Goal: Task Accomplishment & Management: Use online tool/utility

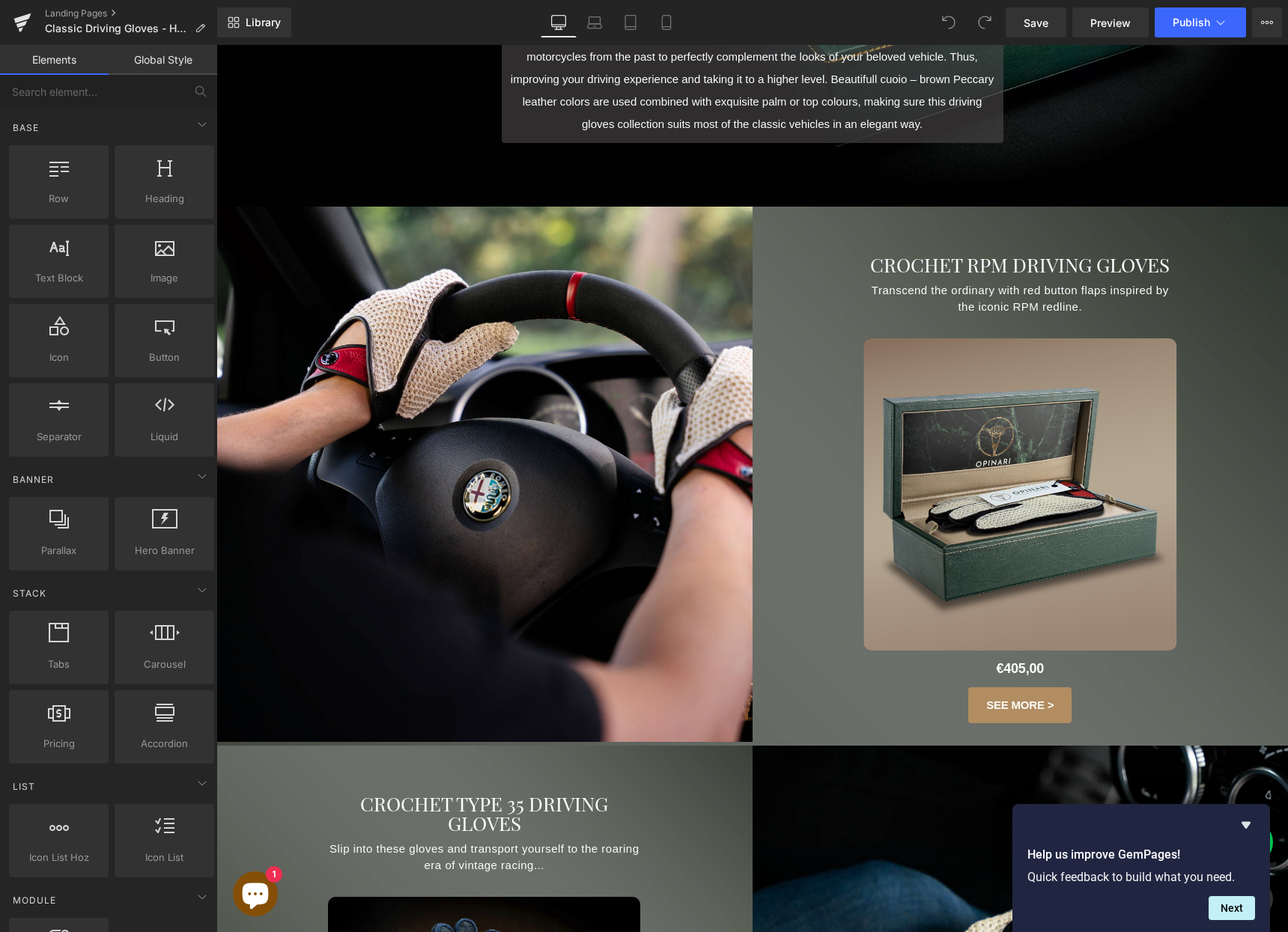
scroll to position [692, 0]
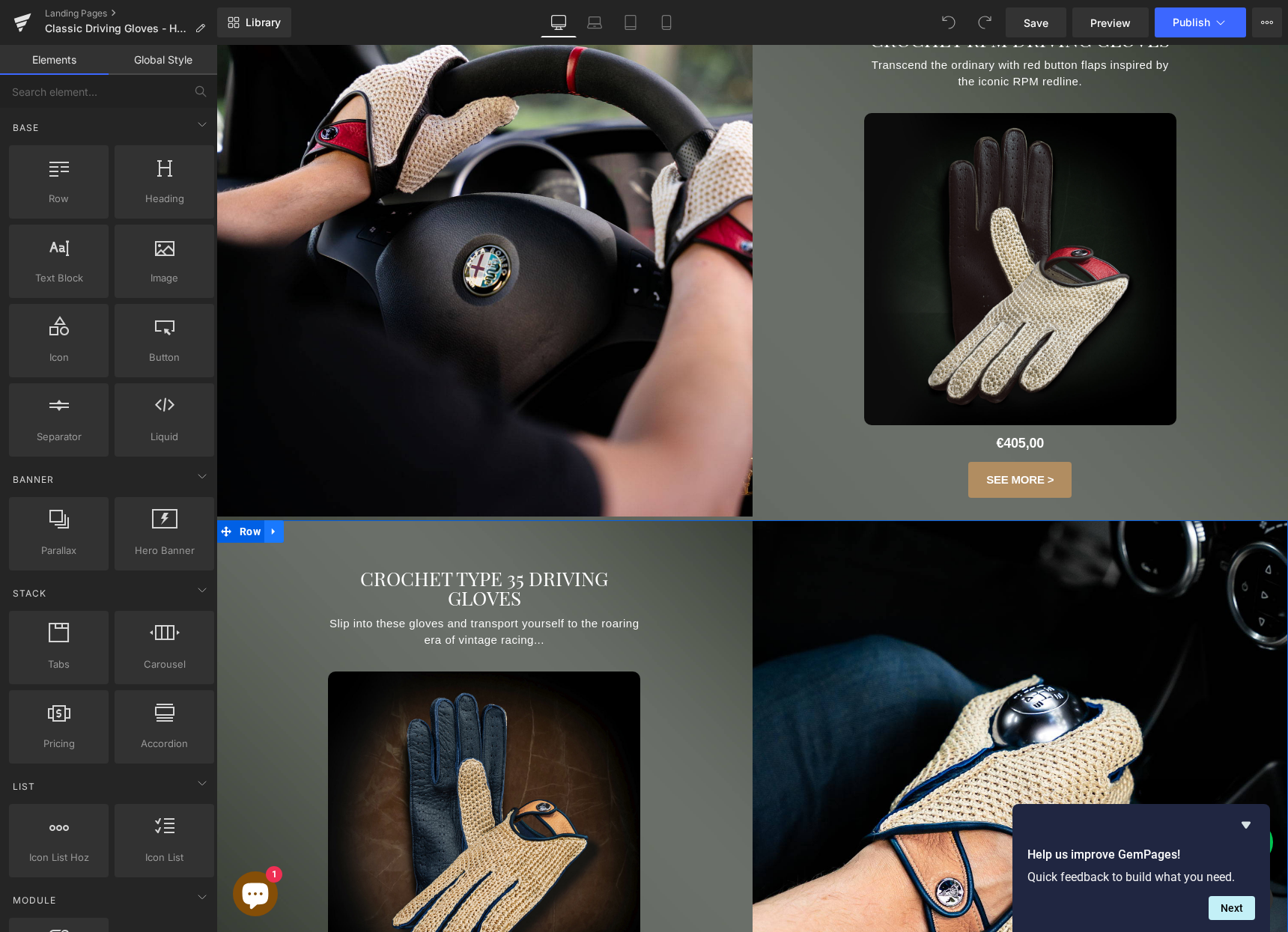
click at [270, 532] on icon at bounding box center [274, 531] width 10 height 11
click at [290, 530] on icon at bounding box center [293, 531] width 10 height 10
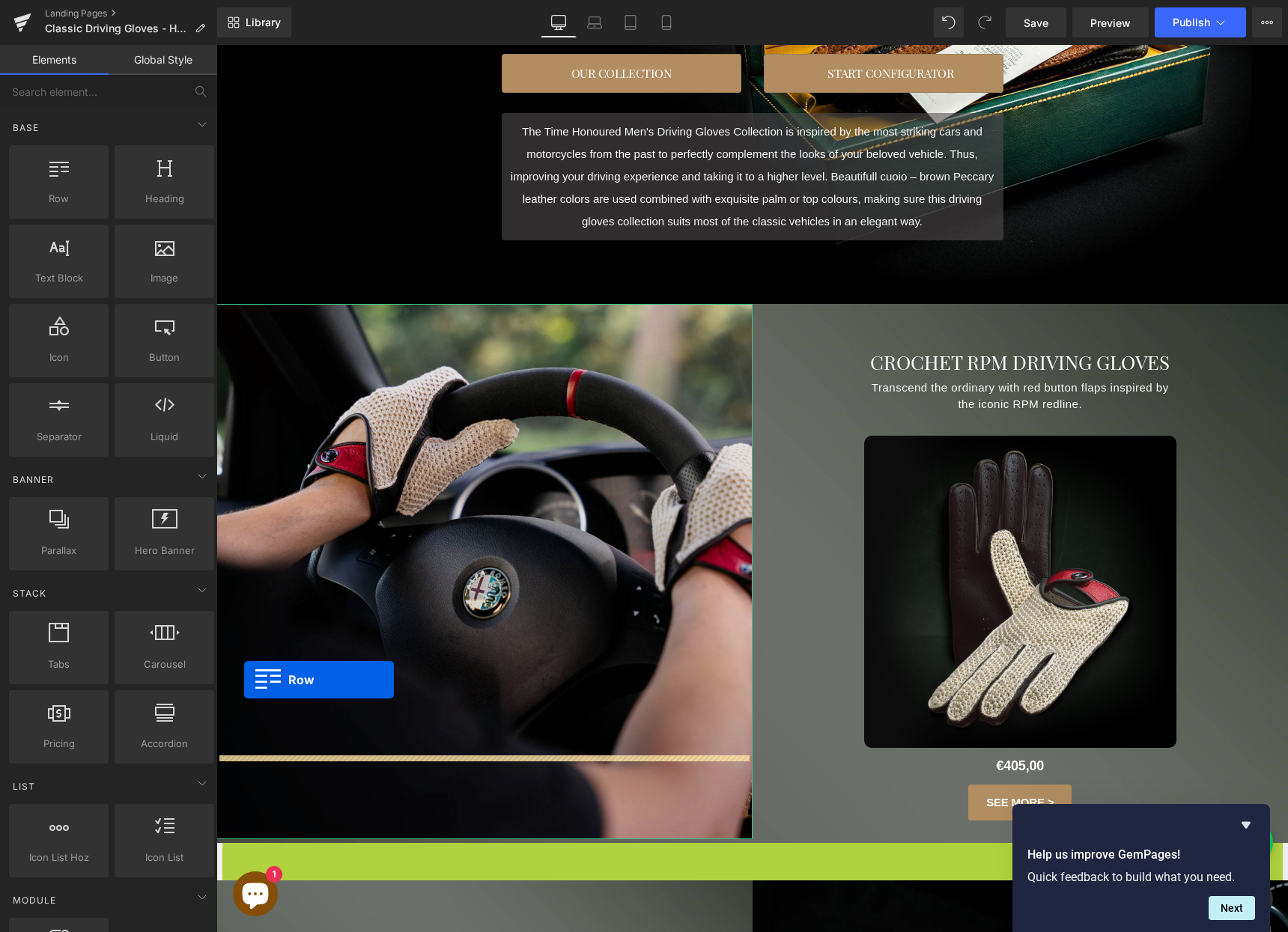
scroll to position [344, 0]
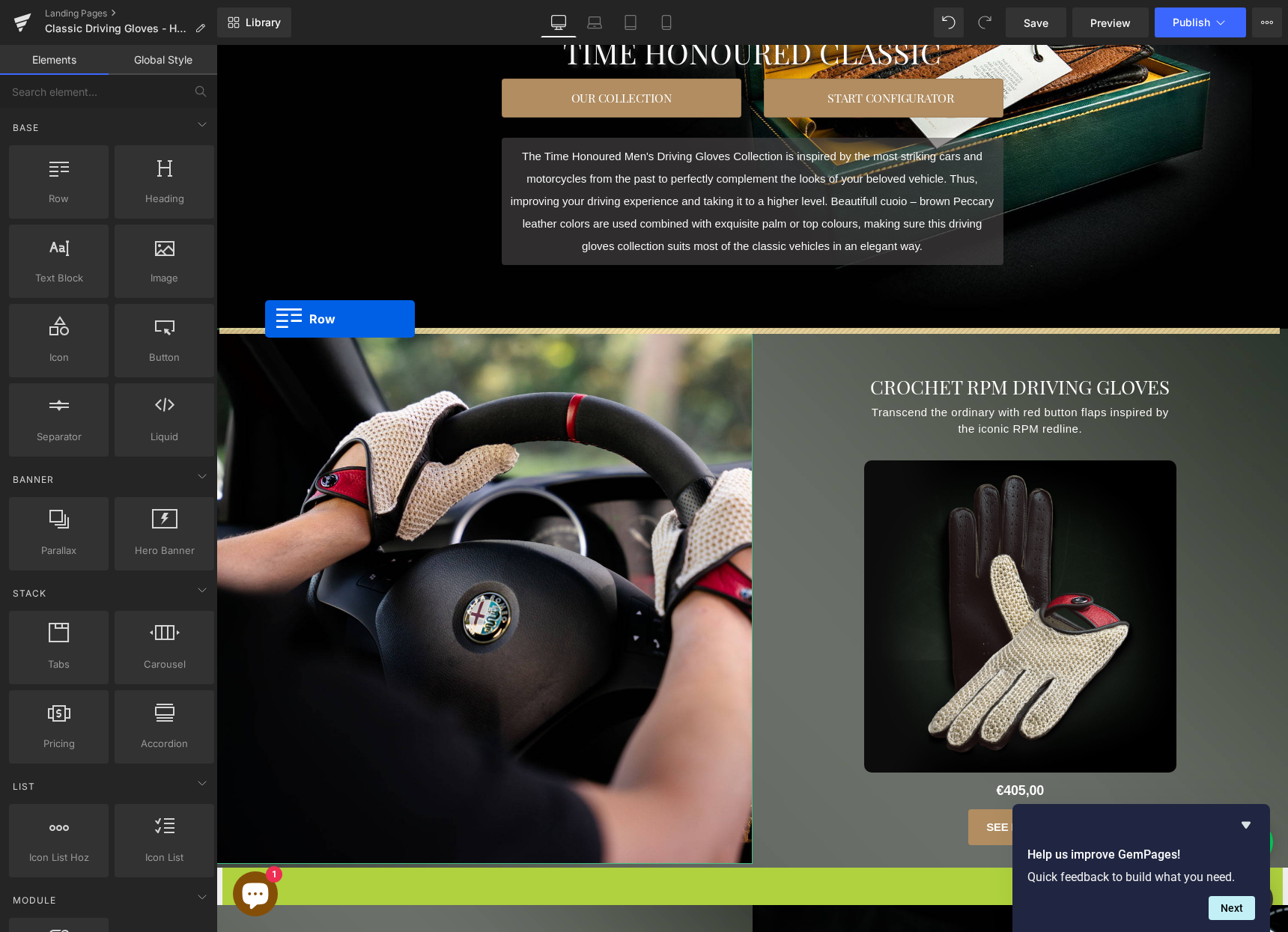
drag, startPoint x: 228, startPoint y: 446, endPoint x: 265, endPoint y: 319, distance: 132.7
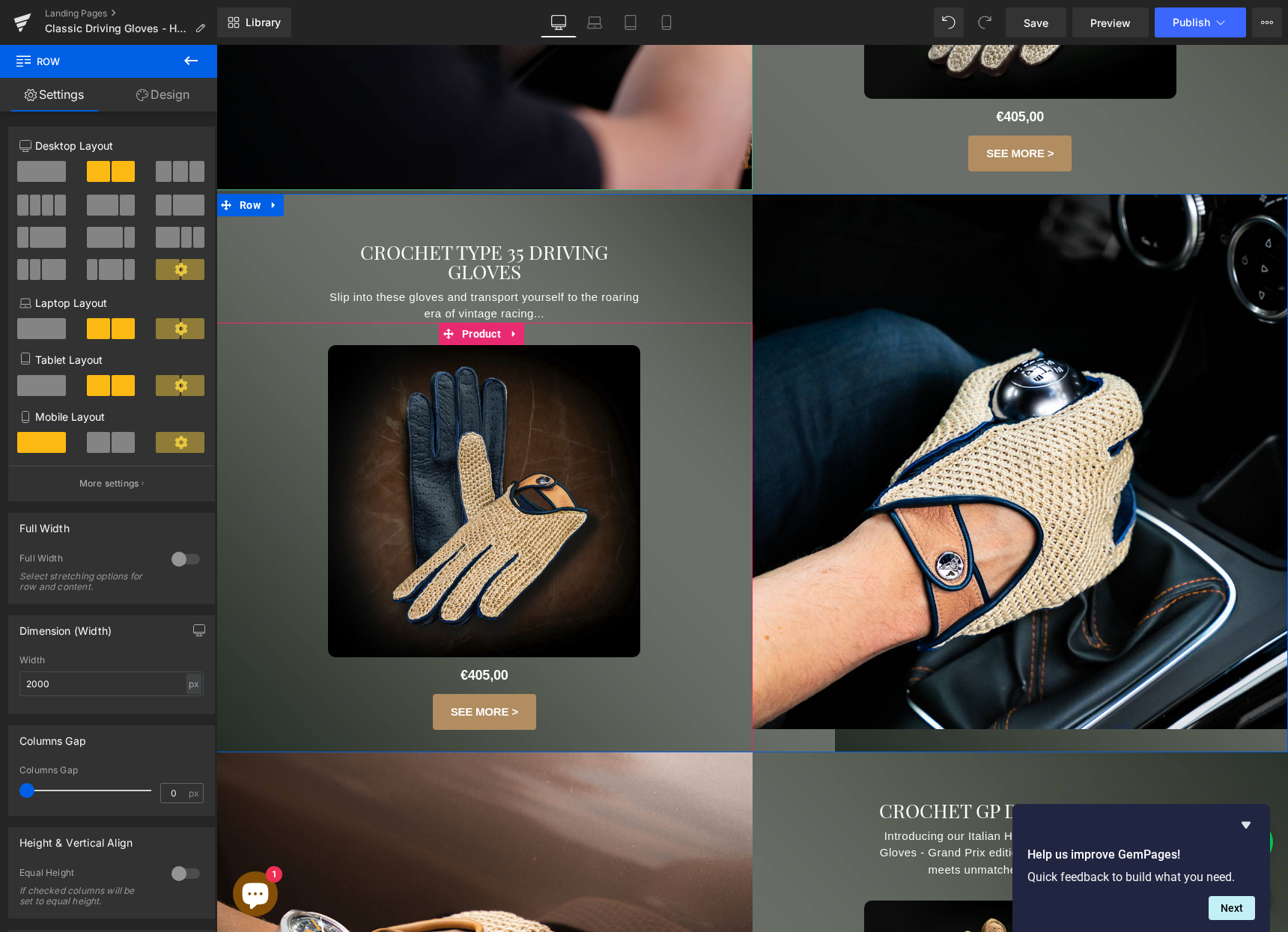
scroll to position [1633, 0]
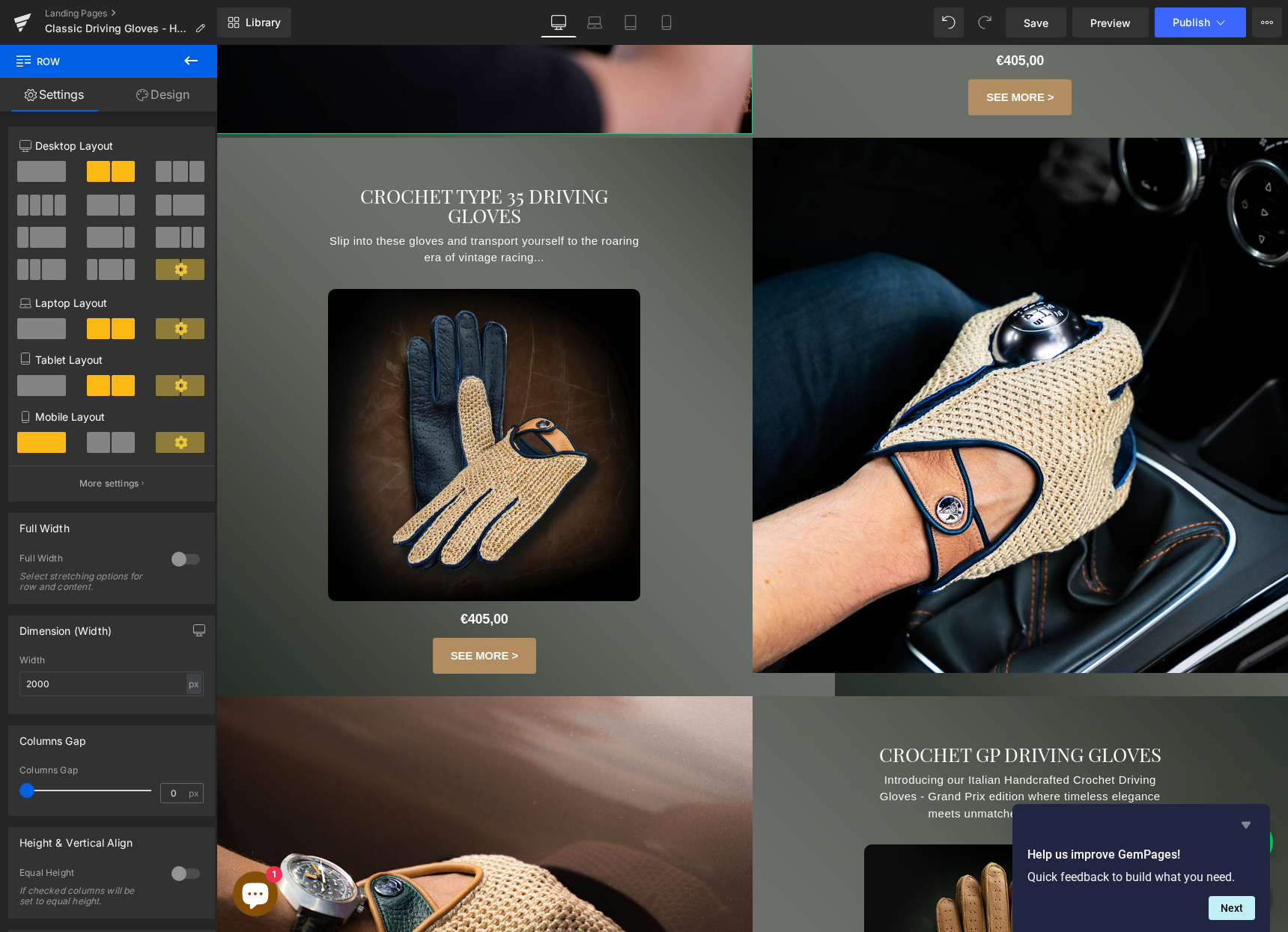
click at [1244, 828] on icon "Hide survey" at bounding box center [1246, 825] width 18 height 18
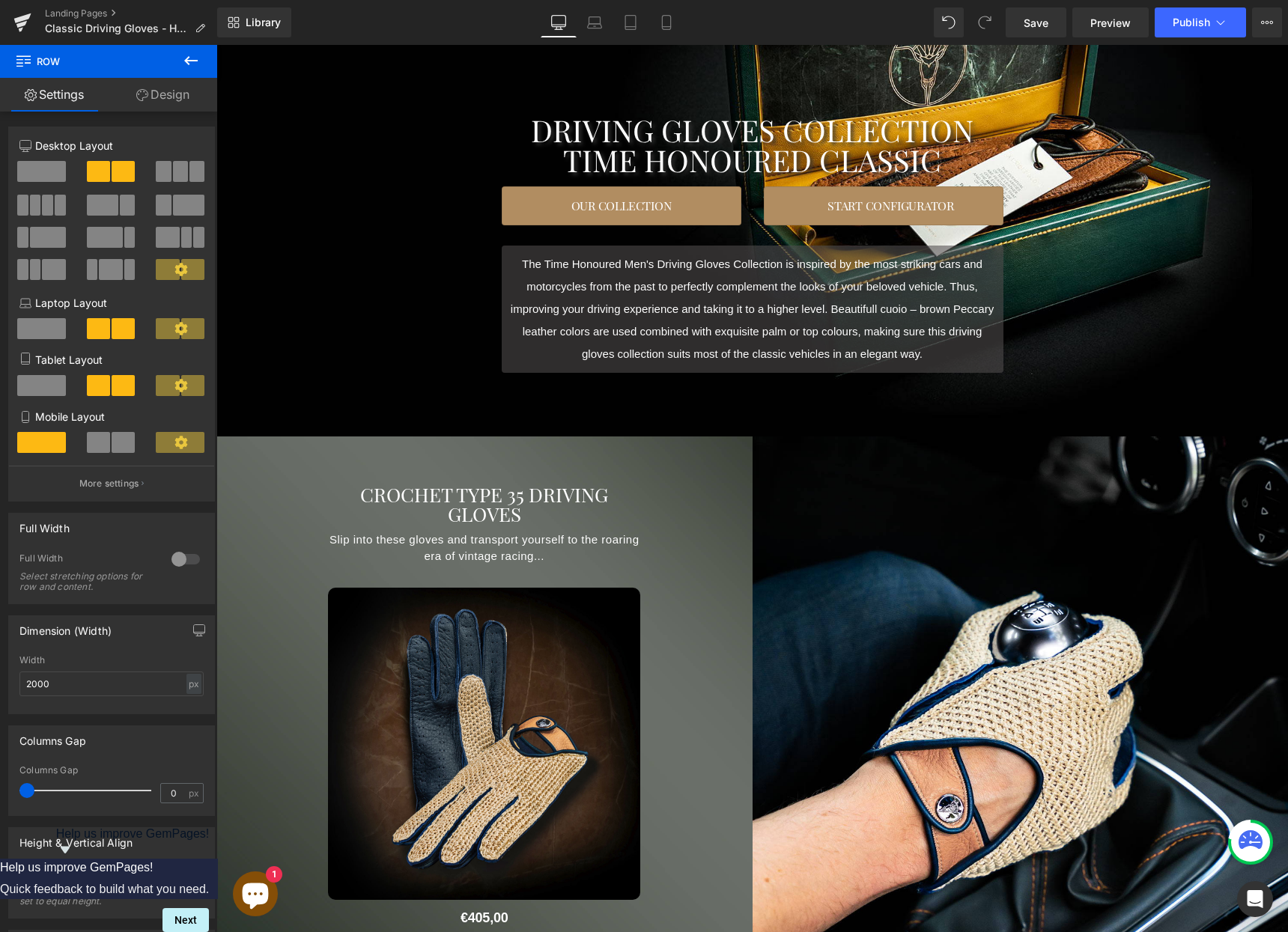
scroll to position [377, 0]
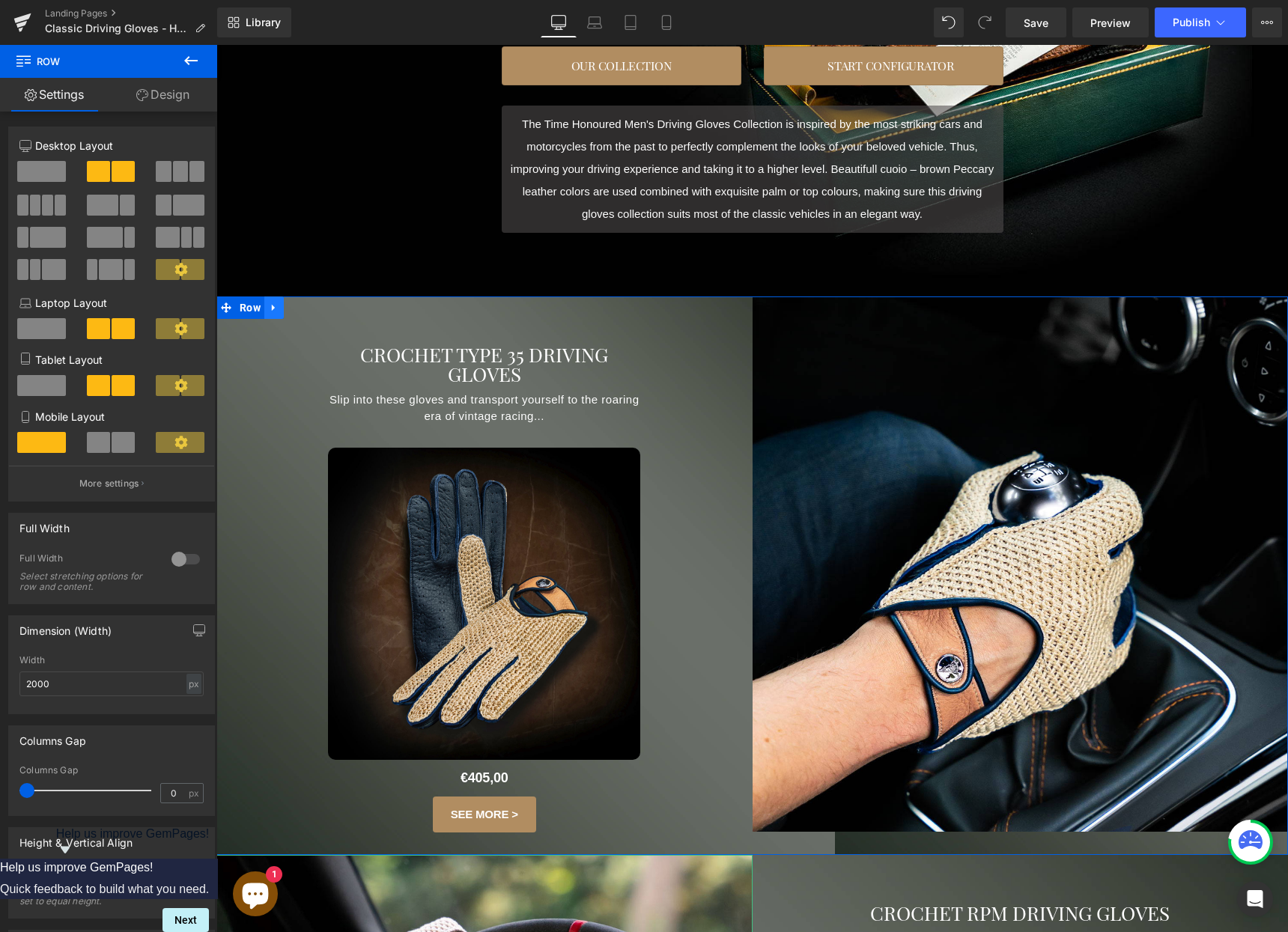
click at [267, 309] on link at bounding box center [273, 308] width 19 height 22
click at [307, 308] on link at bounding box center [312, 308] width 19 height 22
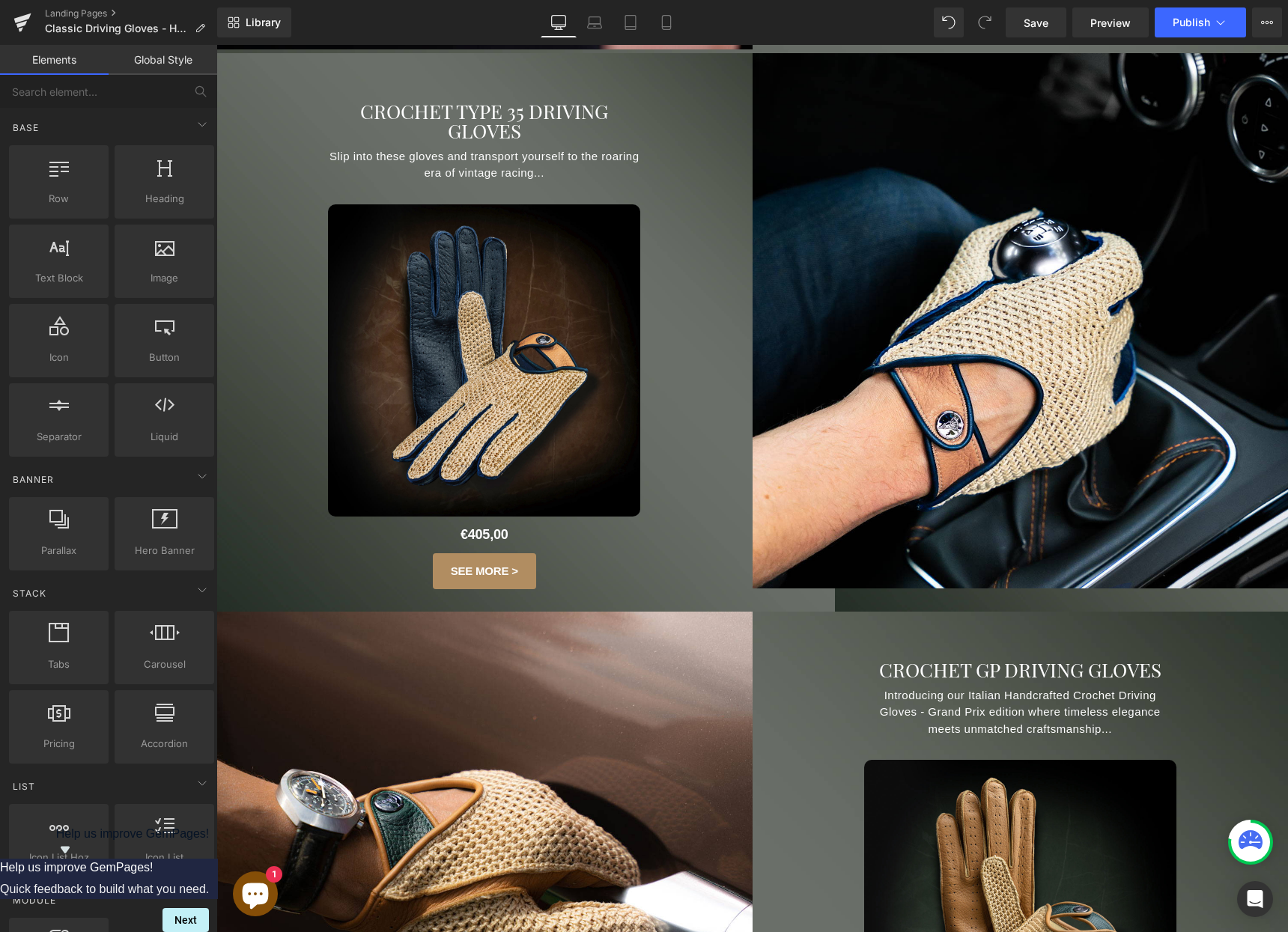
scroll to position [1172, 0]
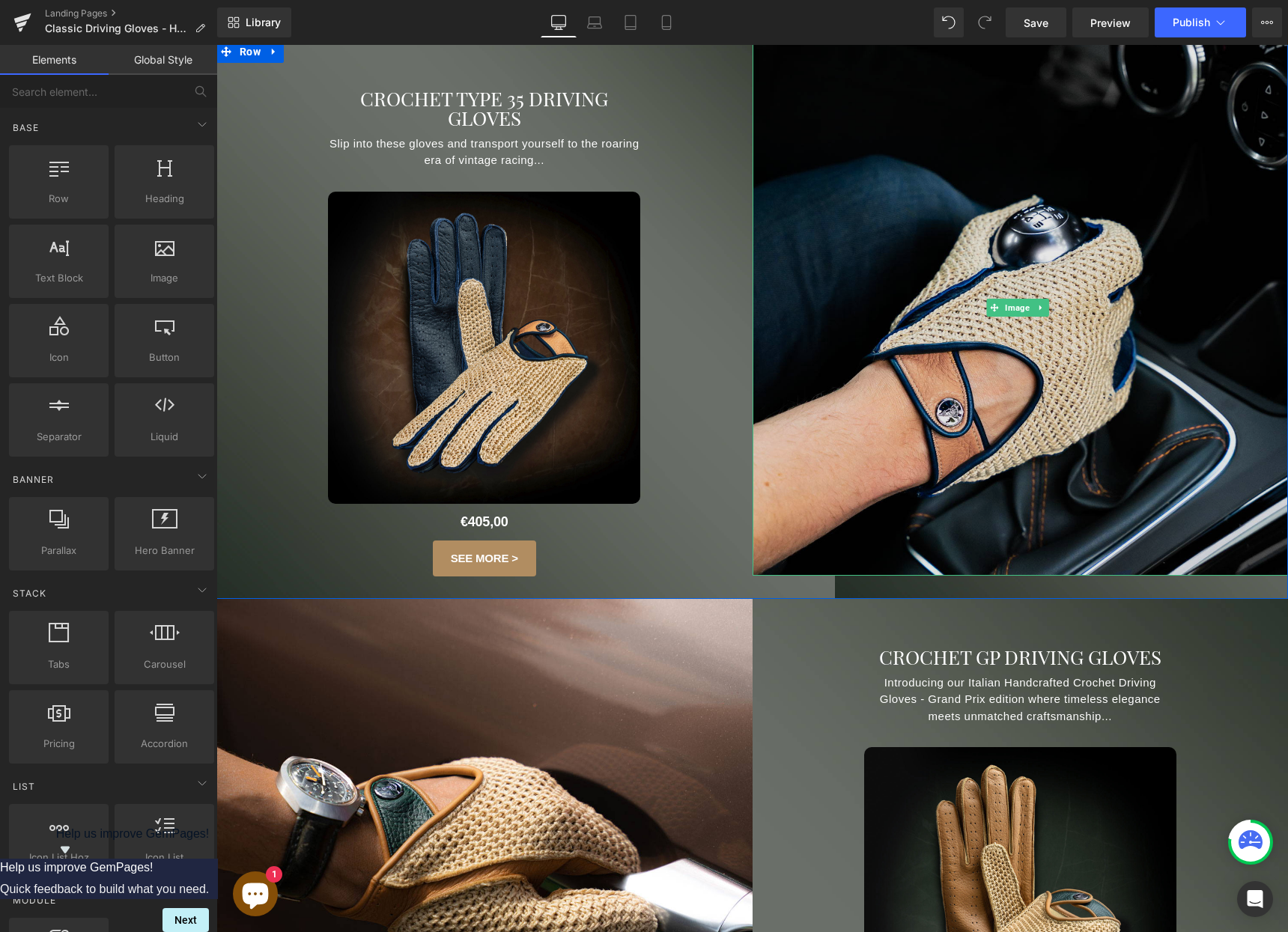
click at [880, 517] on img at bounding box center [1021, 308] width 536 height 536
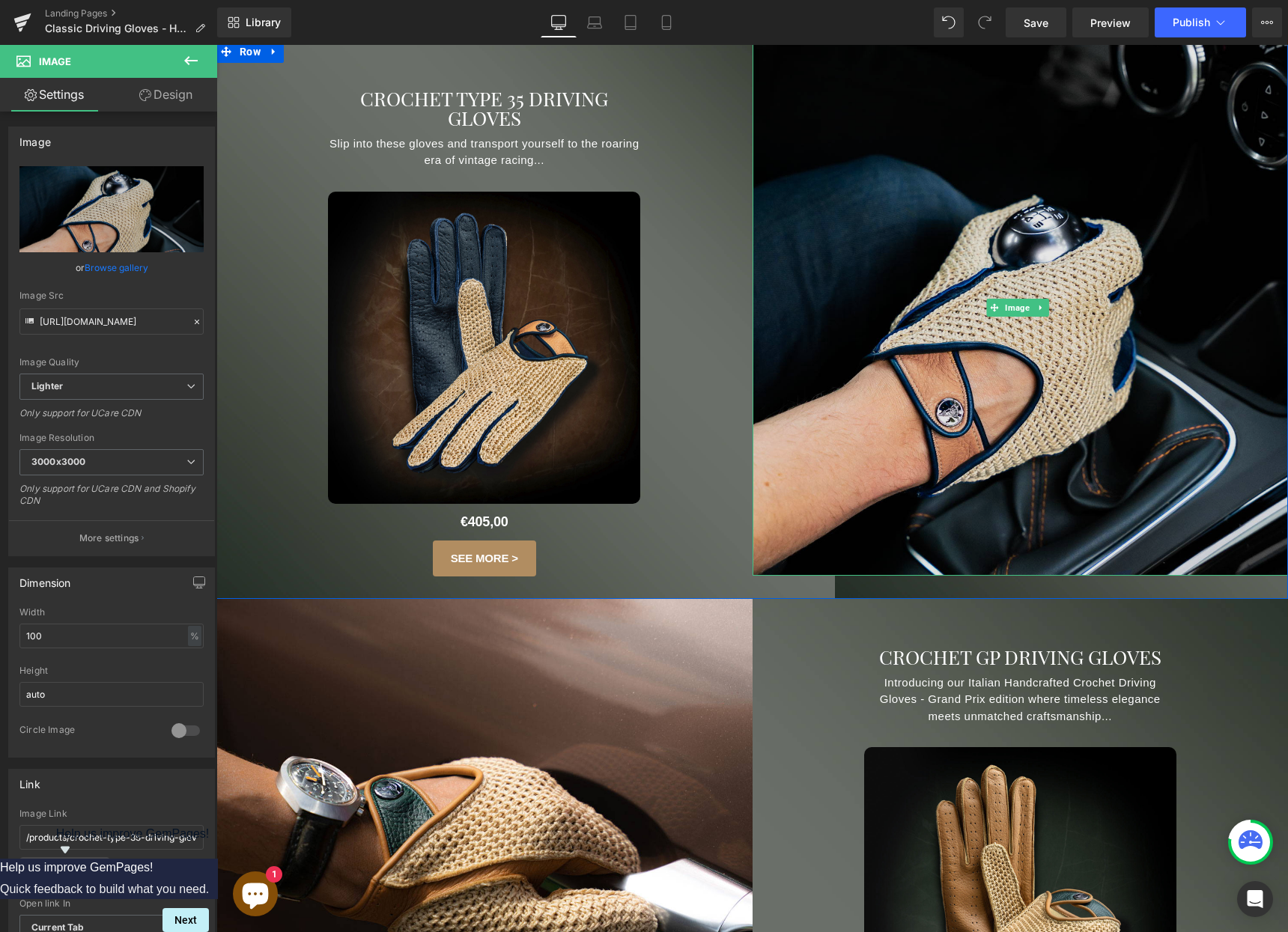
click at [842, 482] on img at bounding box center [1021, 308] width 536 height 536
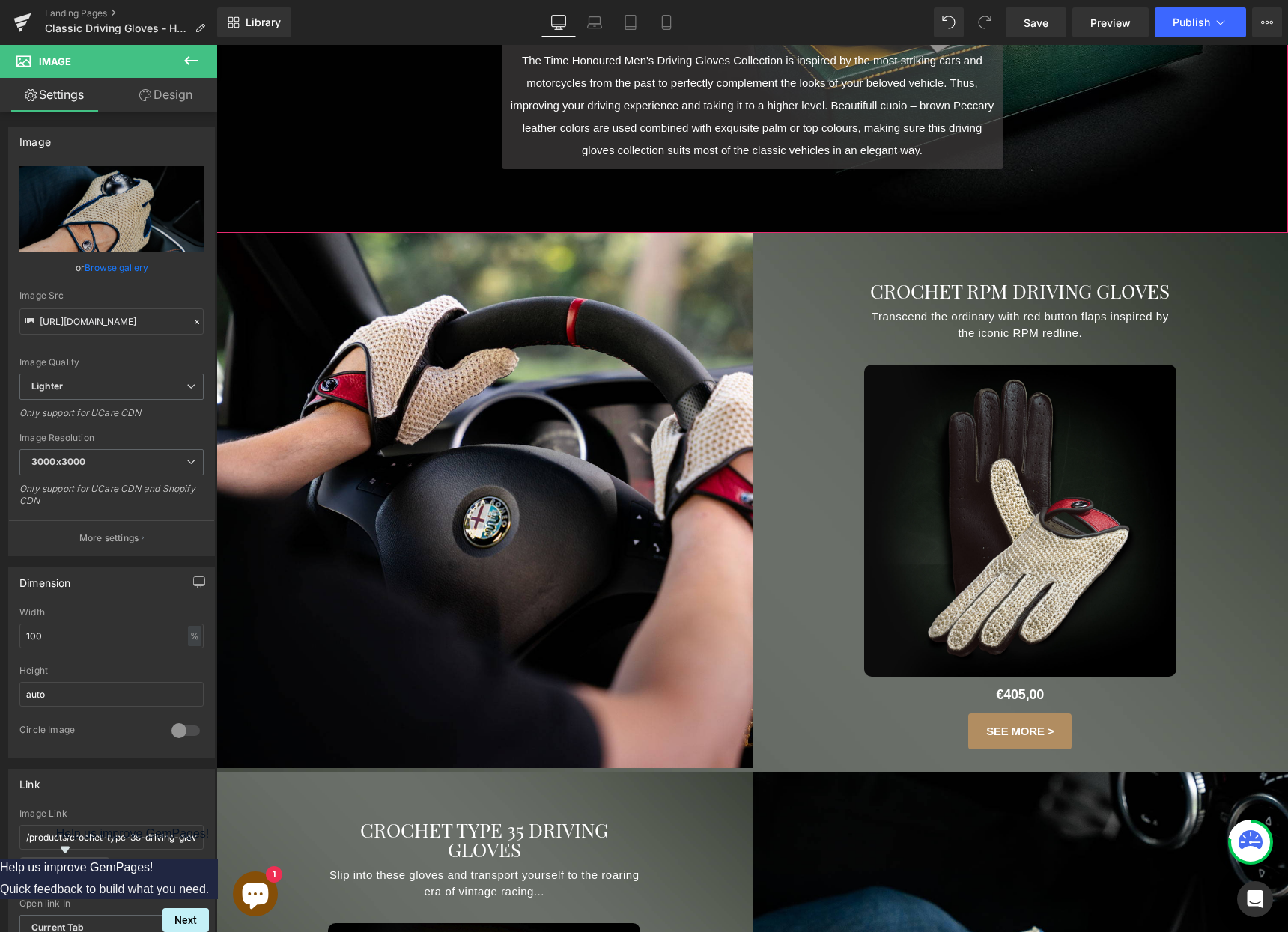
scroll to position [738, 0]
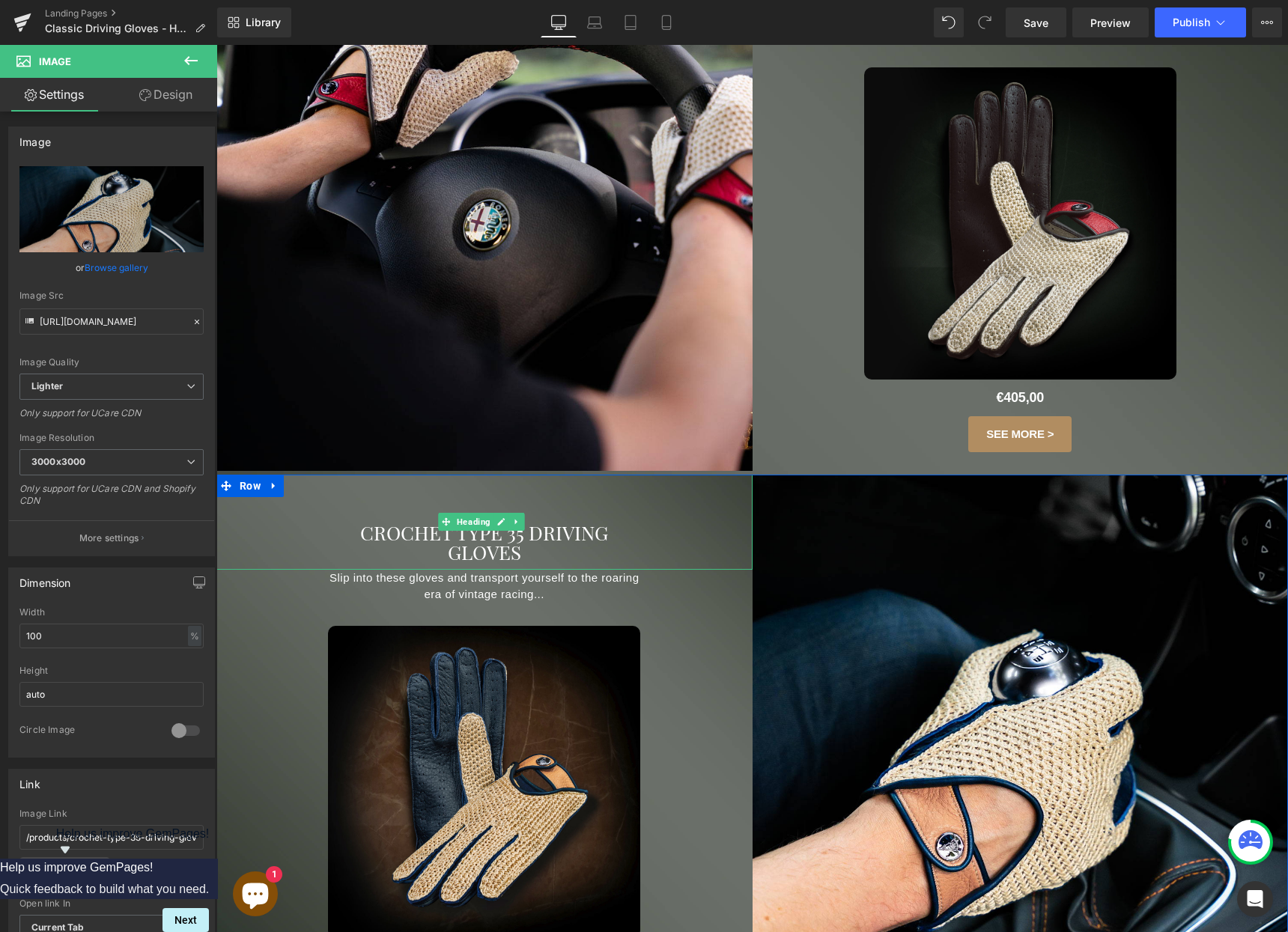
click at [474, 532] on span "CROCHET Type 35 DRIVING GLOVES" at bounding box center [484, 543] width 248 height 46
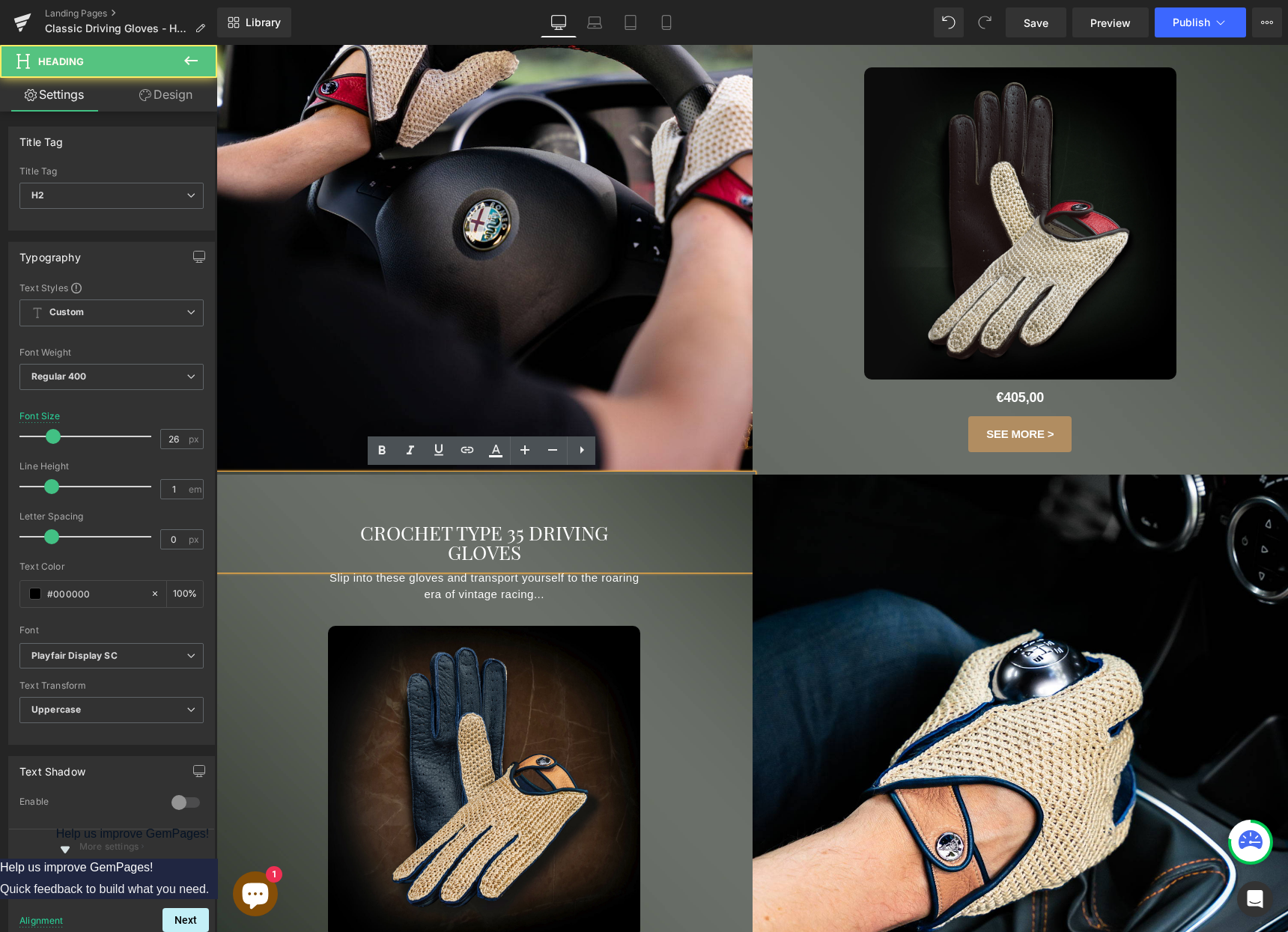
click at [444, 532] on span "CROCHET Type 35 DRIVING GLOVES" at bounding box center [484, 543] width 248 height 46
drag, startPoint x: 529, startPoint y: 531, endPoint x: 546, endPoint y: 543, distance: 20.4
click at [546, 543] on h2 "CROCHET Type 35 DRIVING GLOVES" at bounding box center [485, 542] width 312 height 39
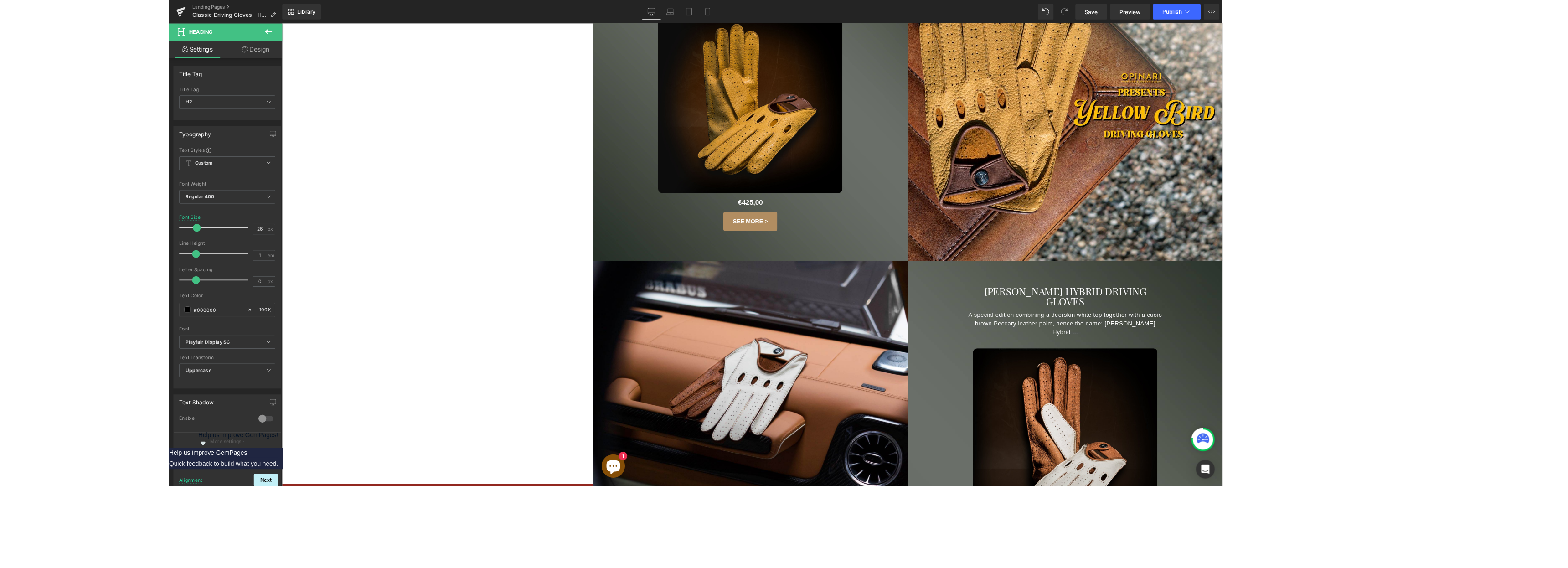
scroll to position [1842, 0]
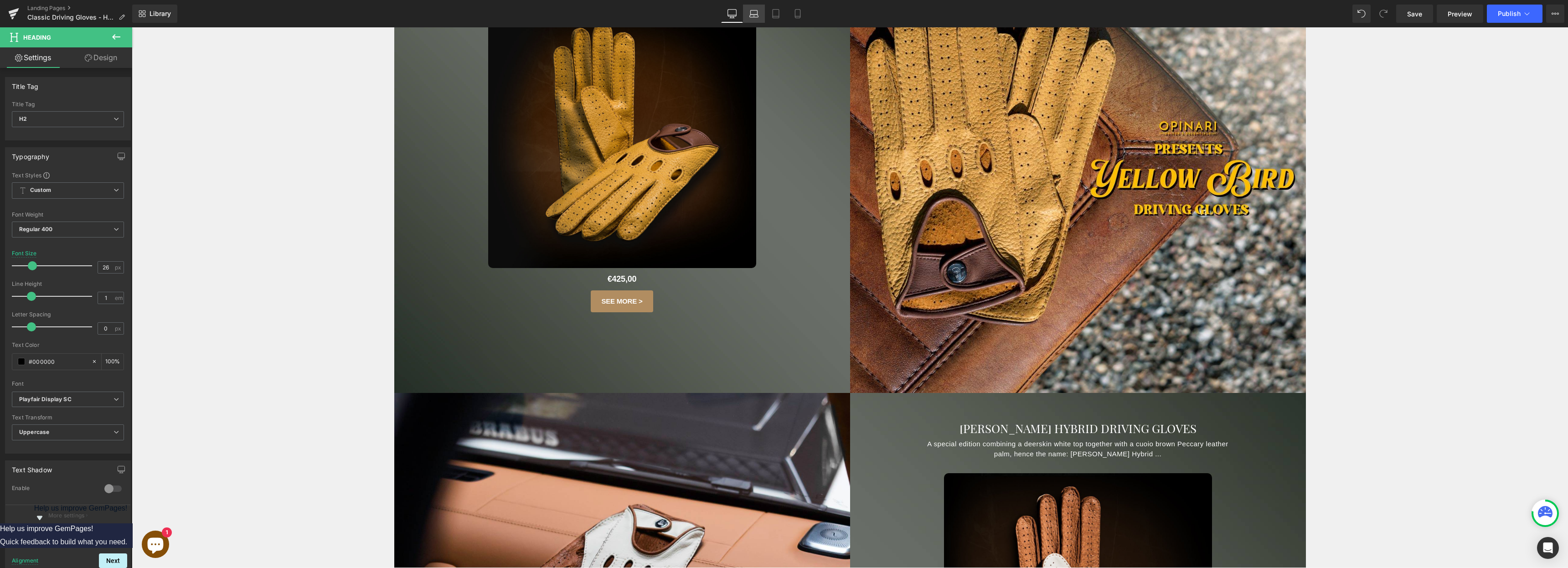
click at [752, 15] on icon at bounding box center [754, 16] width 9 height 2
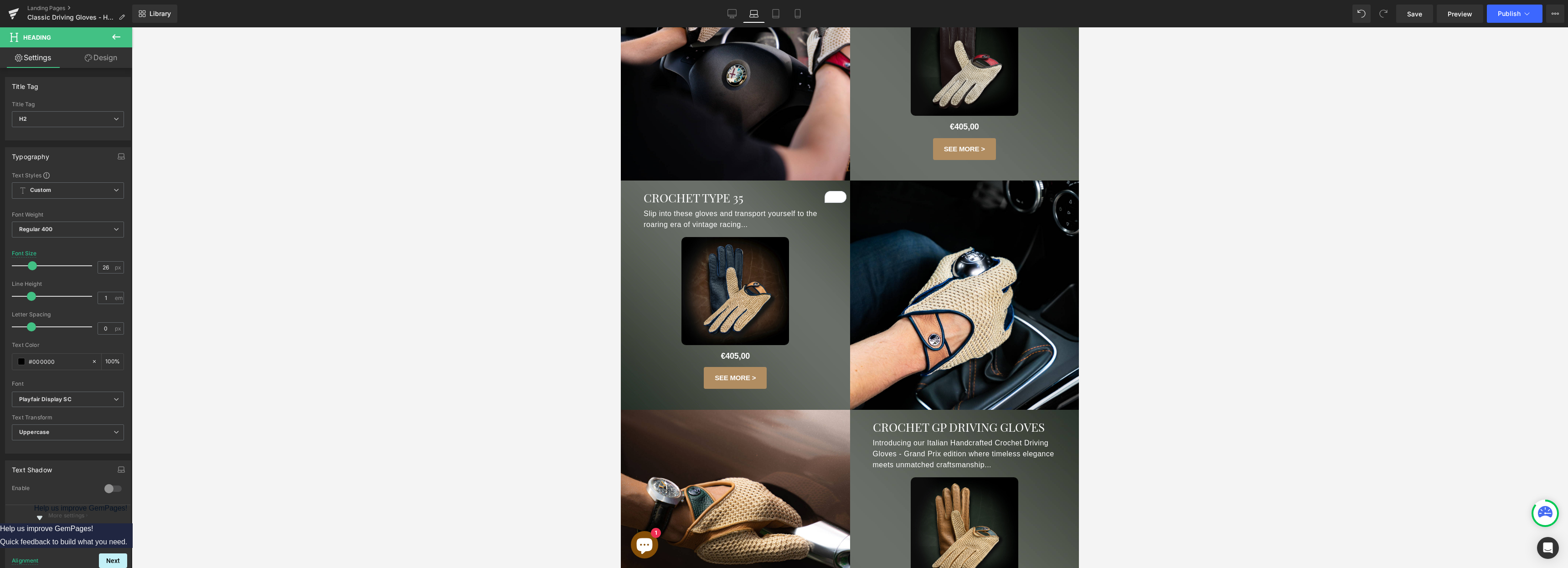
scroll to position [518, 0]
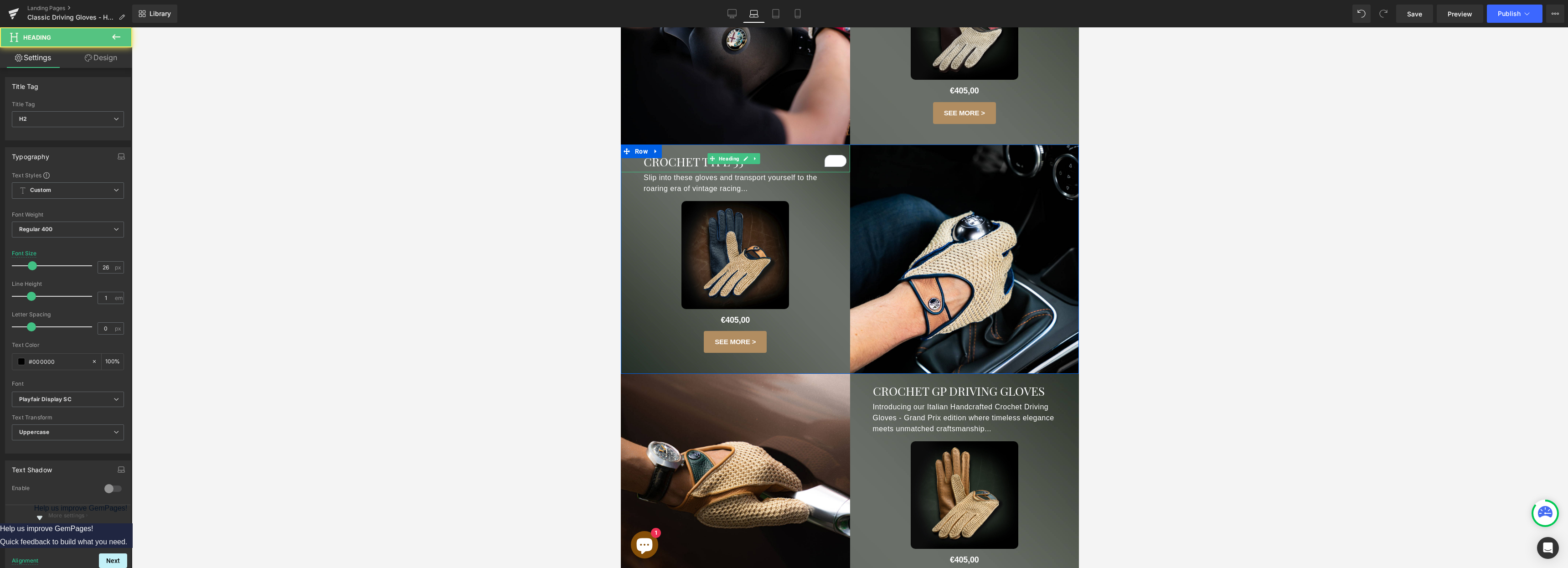
click at [743, 162] on span "CROCHET Type 35" at bounding box center [693, 161] width 100 height 16
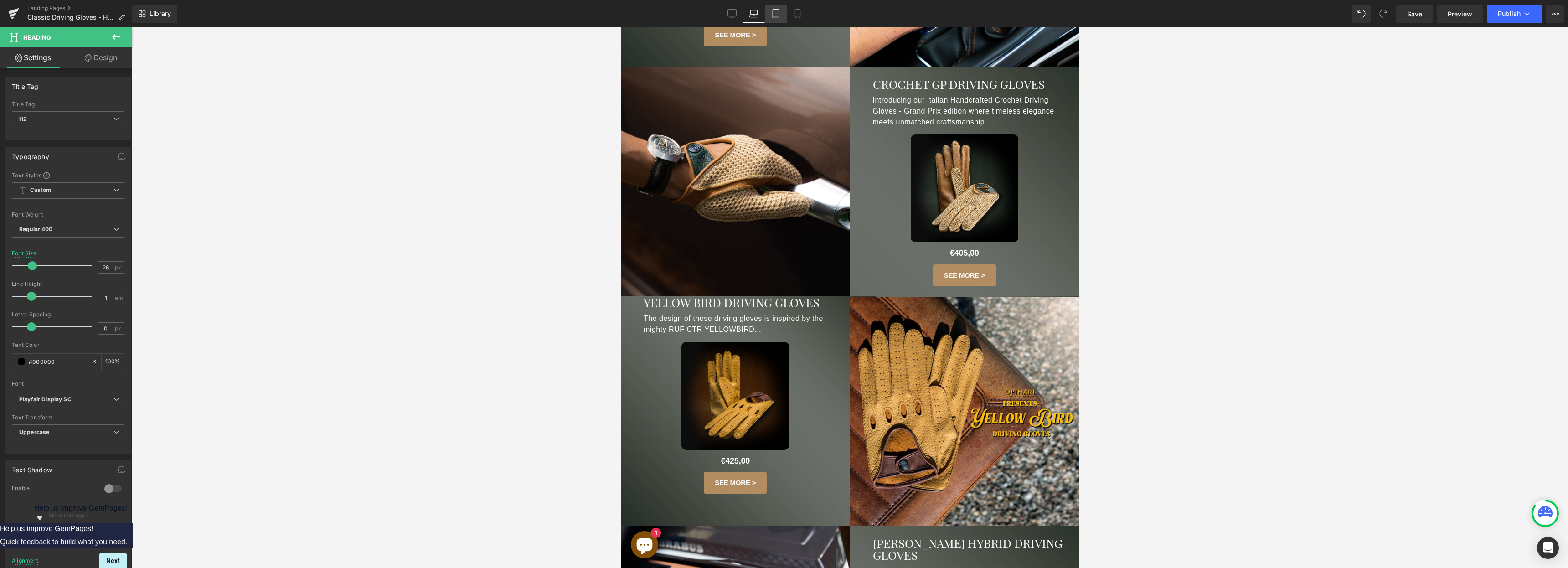
click at [774, 7] on link "Tablet" at bounding box center [776, 13] width 22 height 18
type input "100"
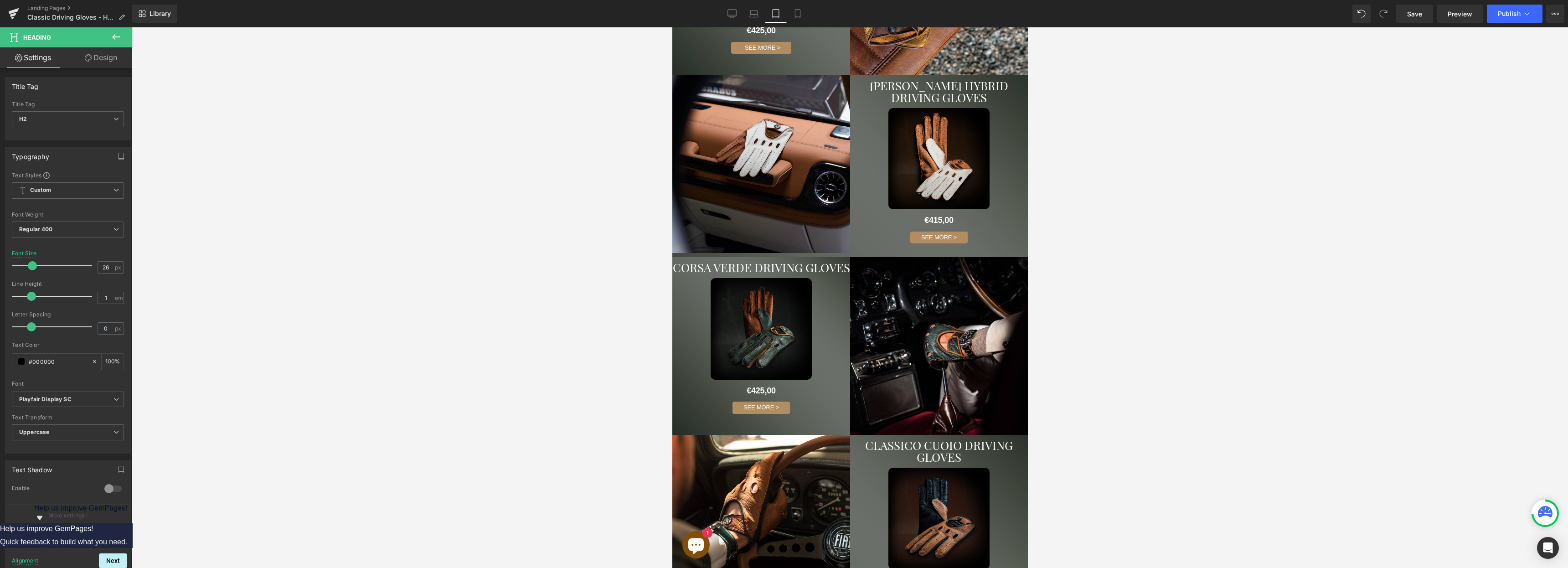
scroll to position [0, 0]
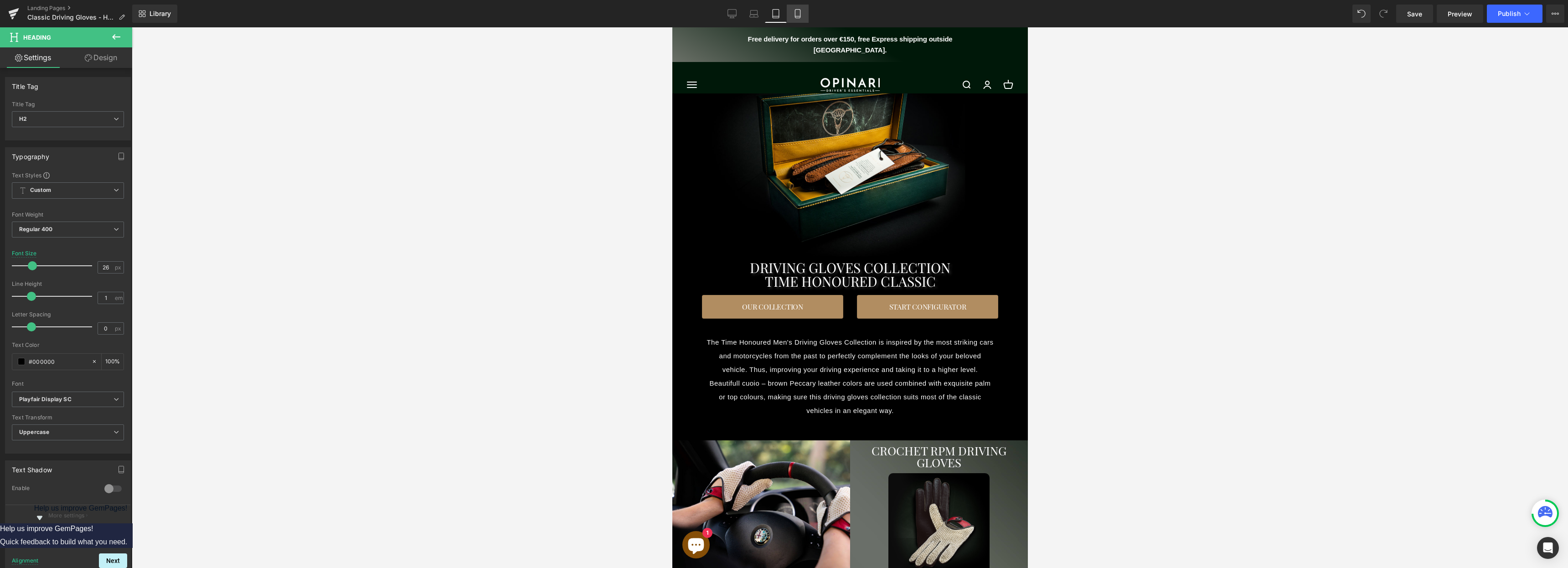
click at [783, 16] on icon at bounding box center [797, 13] width 9 height 9
type input "20"
type input "100"
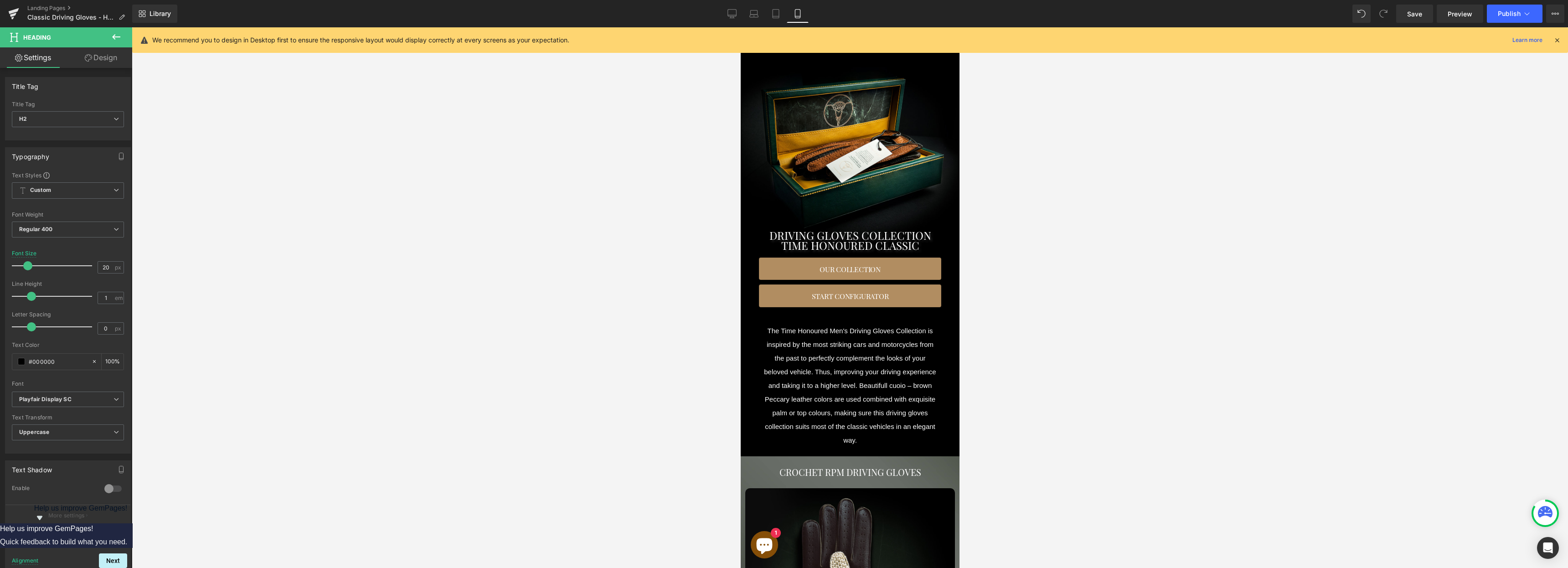
scroll to position [102, 0]
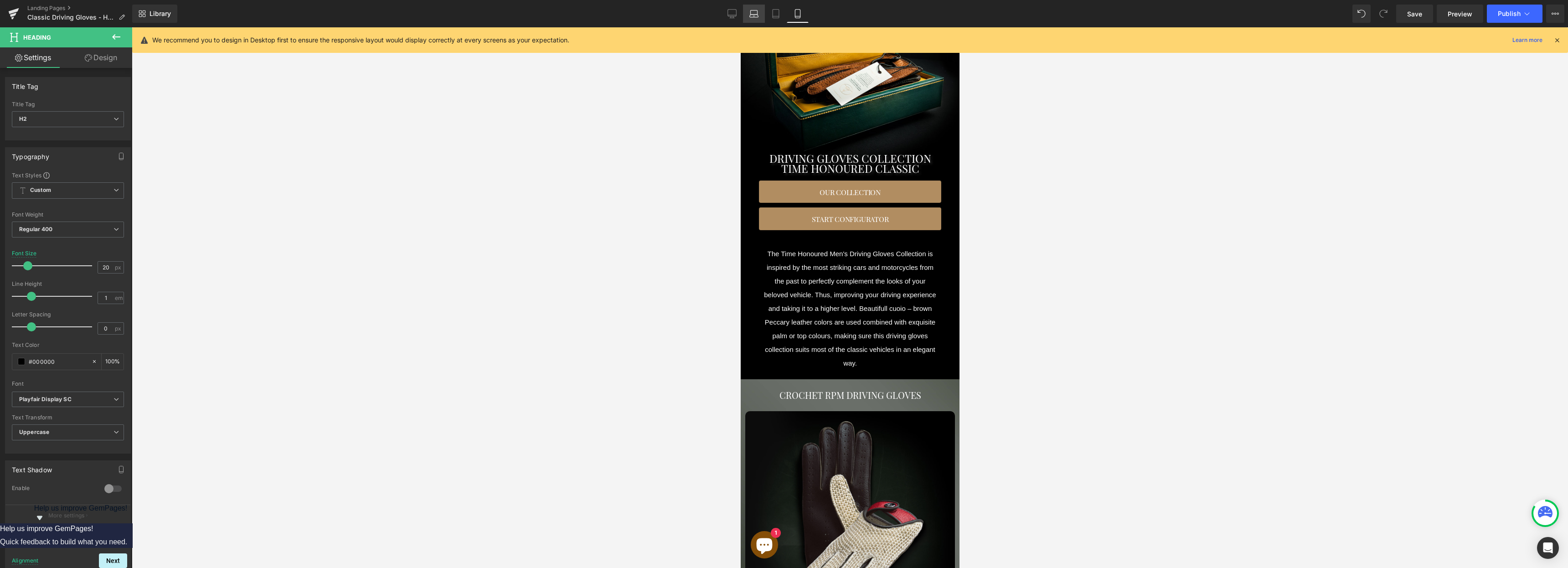
click at [755, 19] on link "Laptop" at bounding box center [754, 13] width 22 height 18
type input "26"
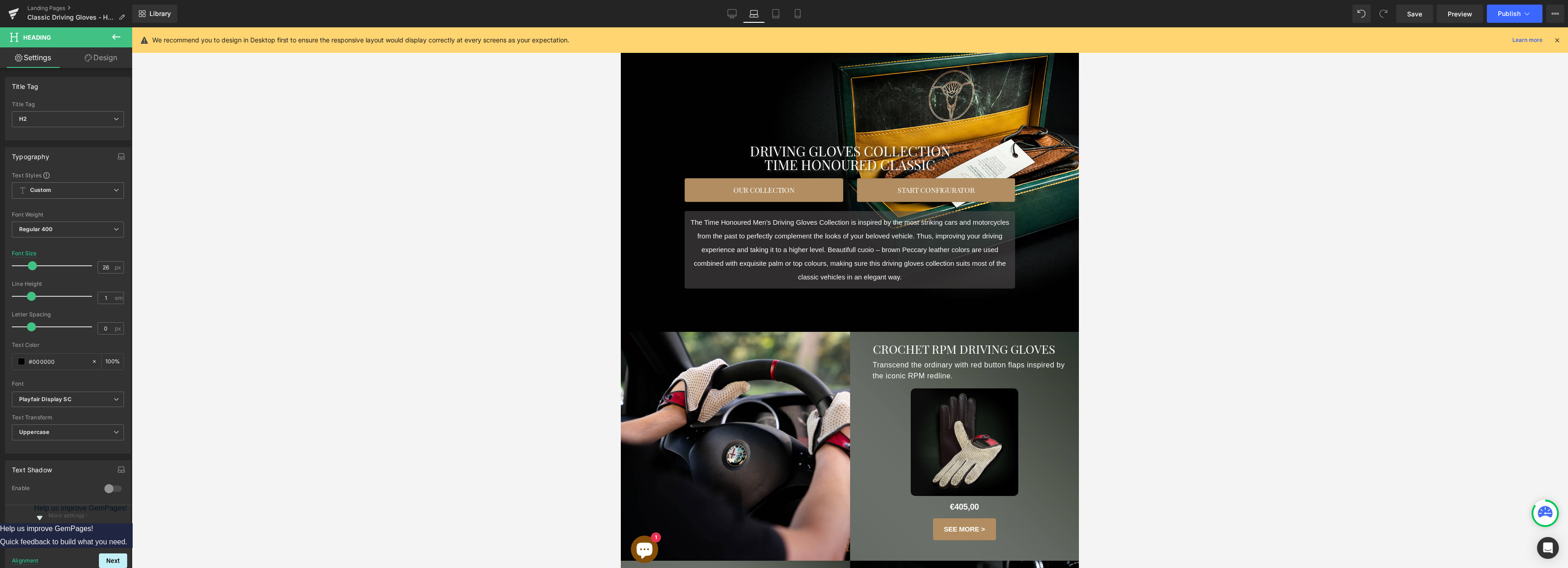
scroll to position [0, 0]
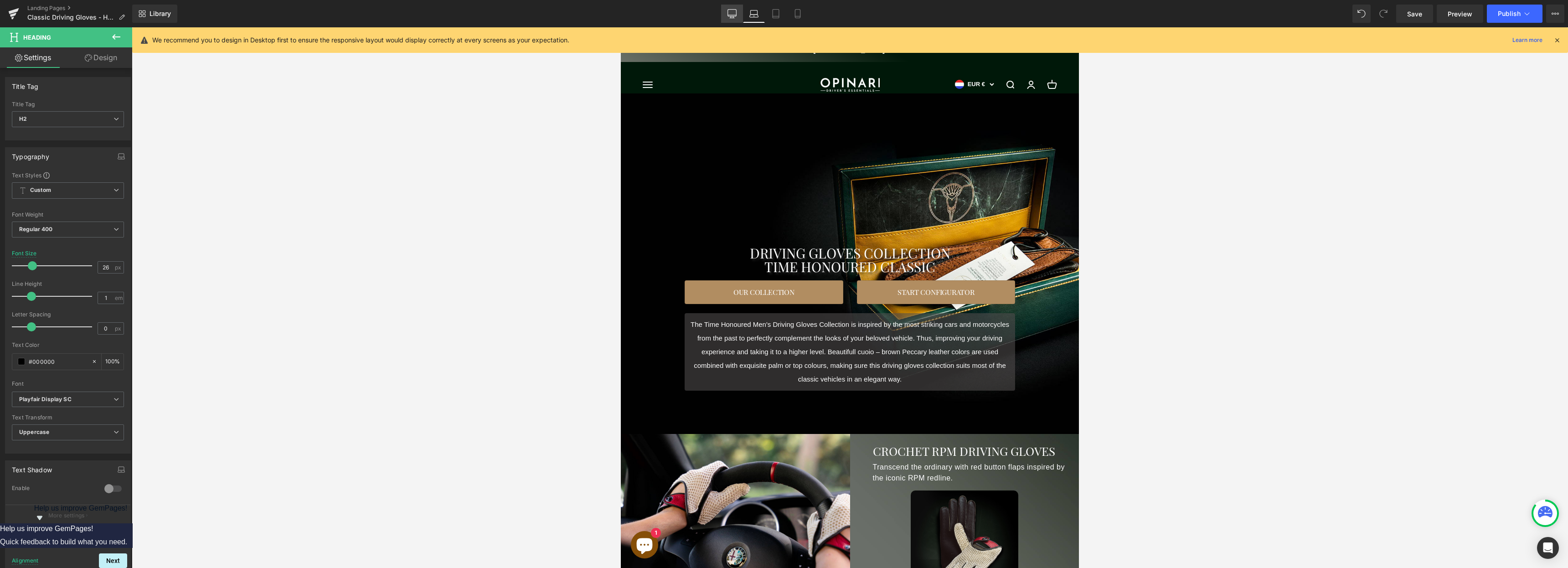
click at [730, 14] on icon at bounding box center [732, 13] width 9 height 9
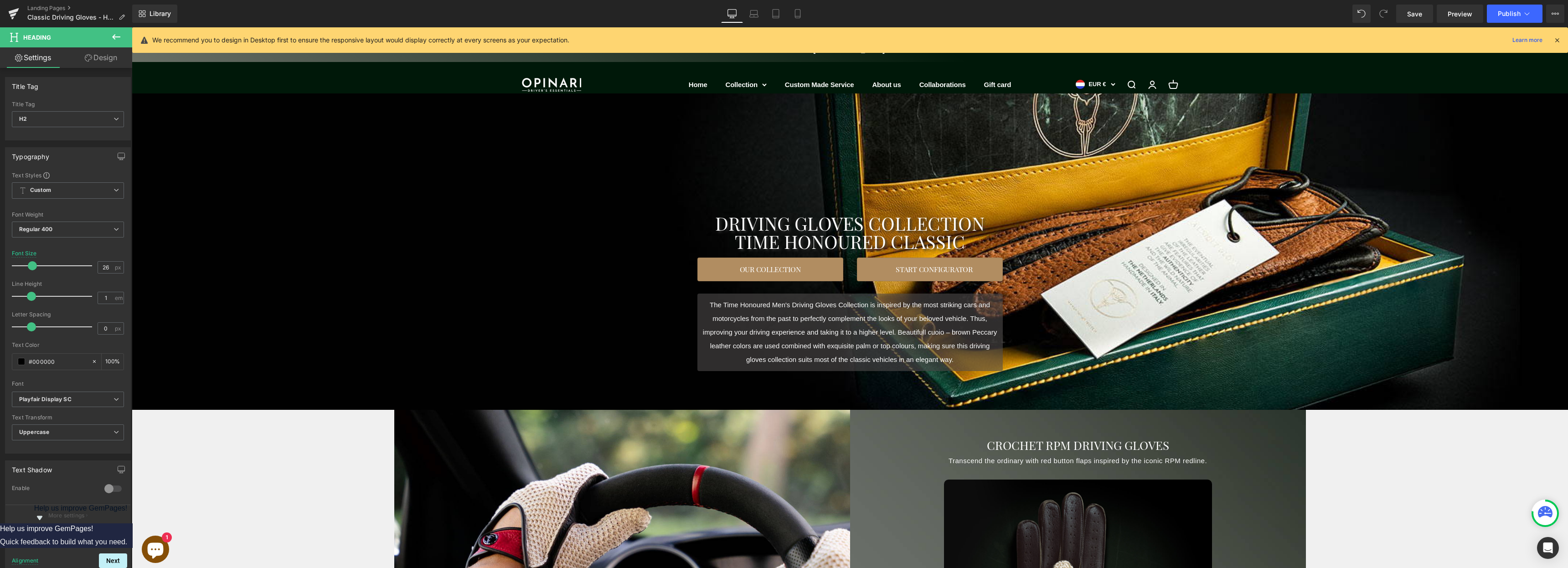
type input "100"
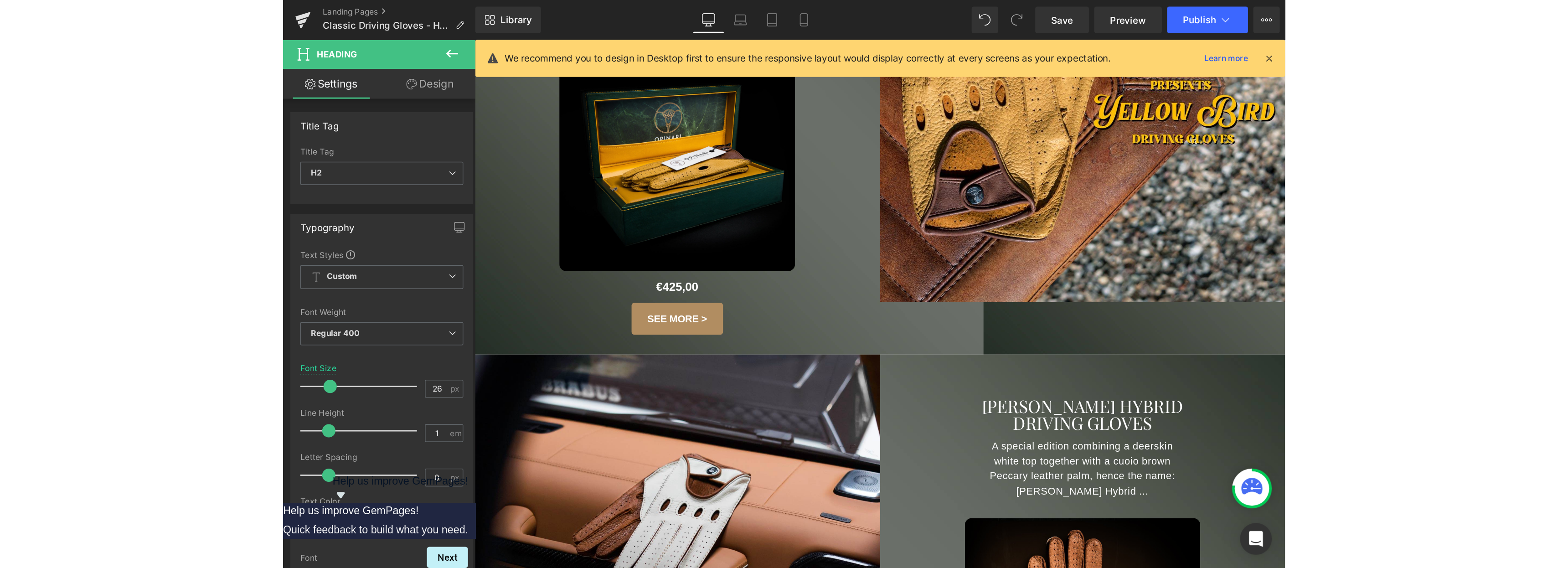
scroll to position [1453, 0]
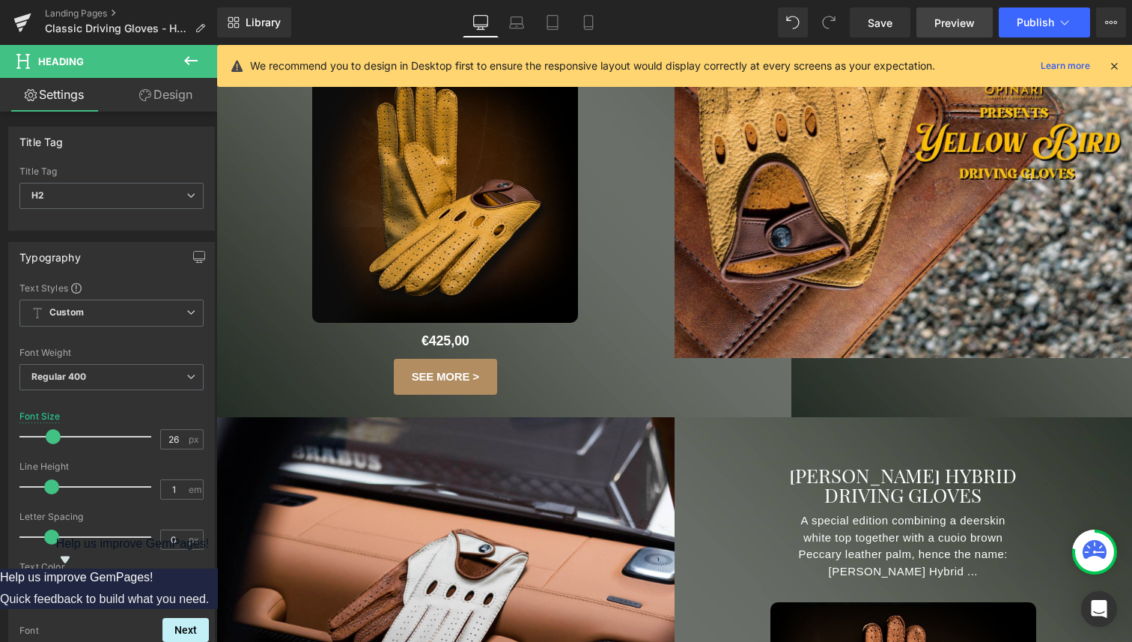
click at [935, 30] on link "Preview" at bounding box center [955, 22] width 76 height 30
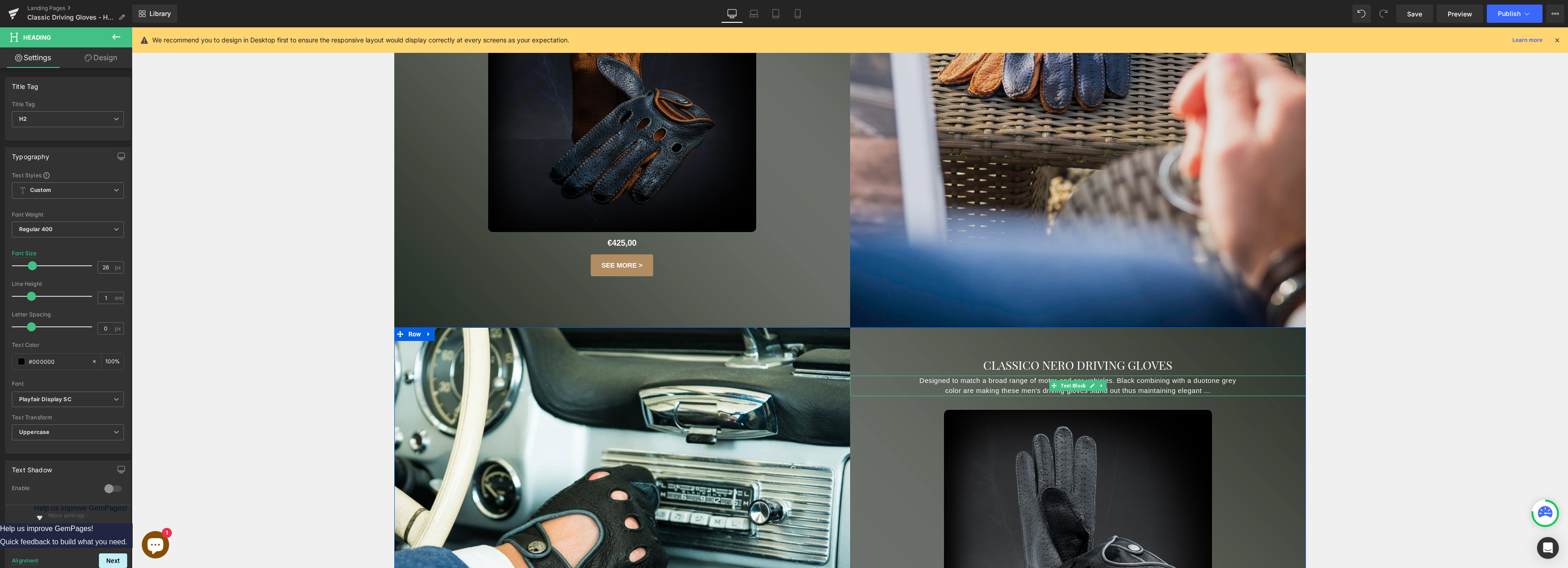
scroll to position [3490, 0]
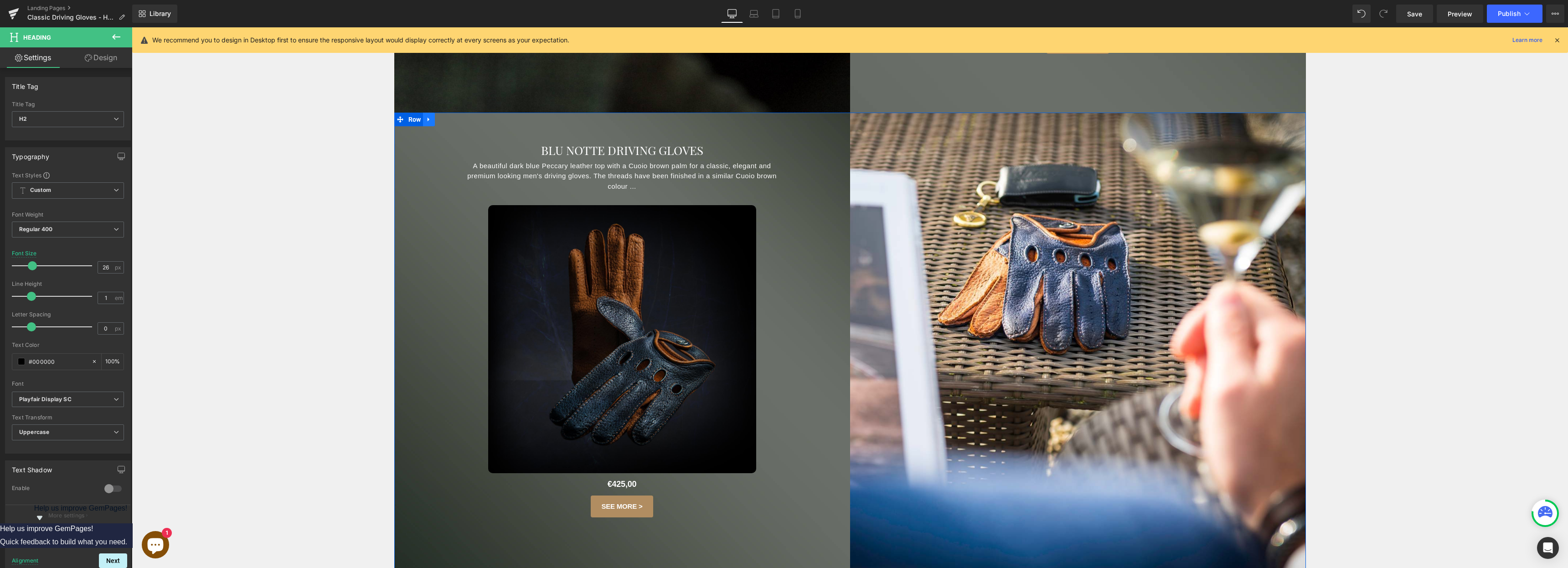
click at [424, 122] on link at bounding box center [429, 119] width 12 height 13
click at [440, 122] on icon at bounding box center [441, 119] width 6 height 6
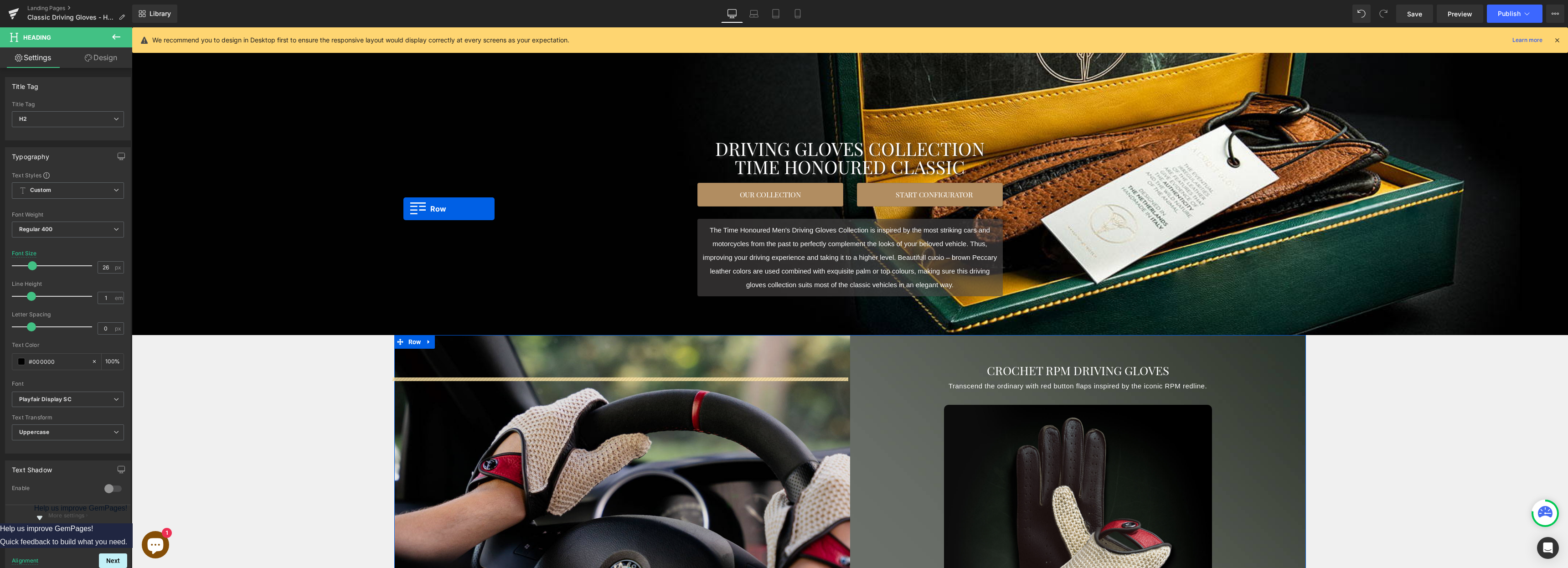
scroll to position [0, 0]
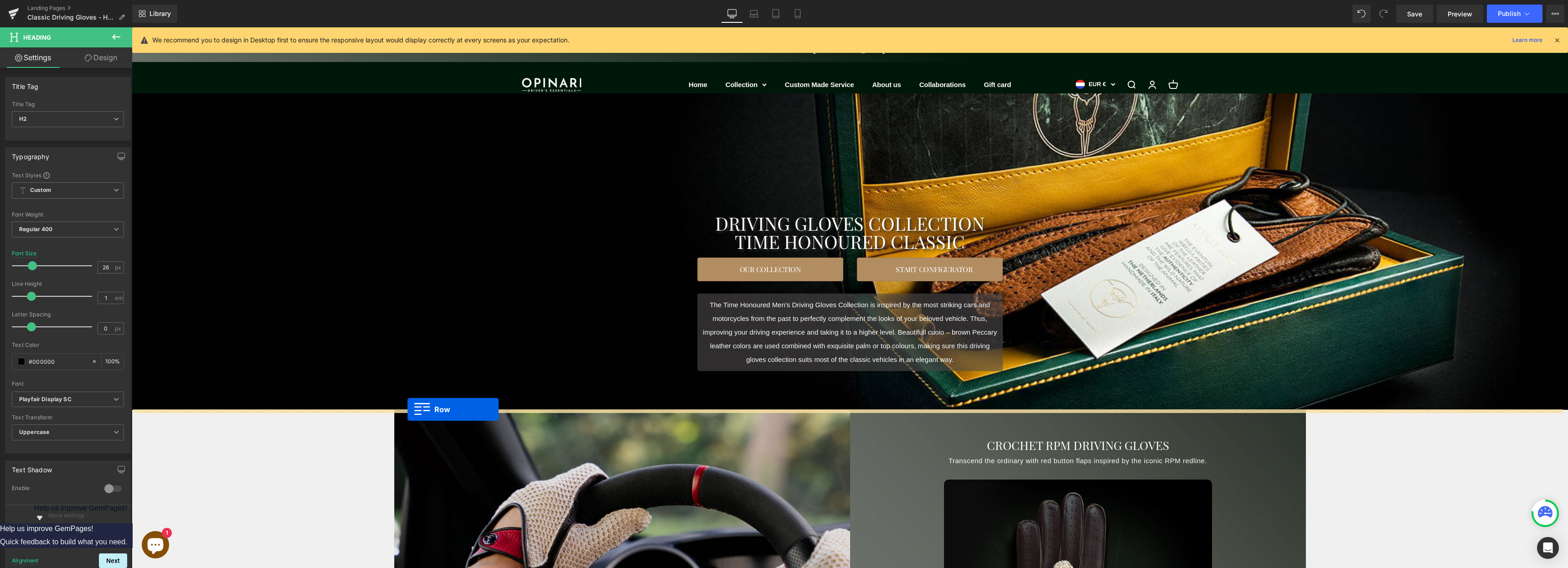
drag, startPoint x: 397, startPoint y: 160, endPoint x: 407, endPoint y: 409, distance: 249.2
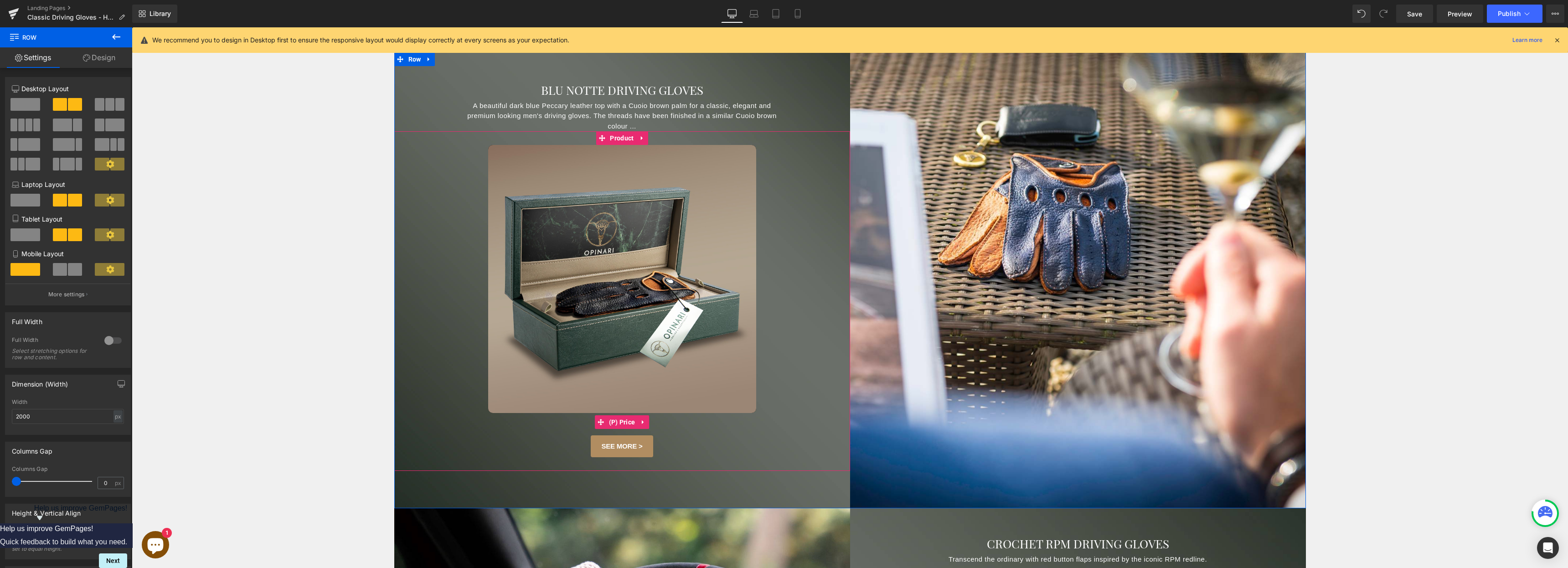
scroll to position [214, 0]
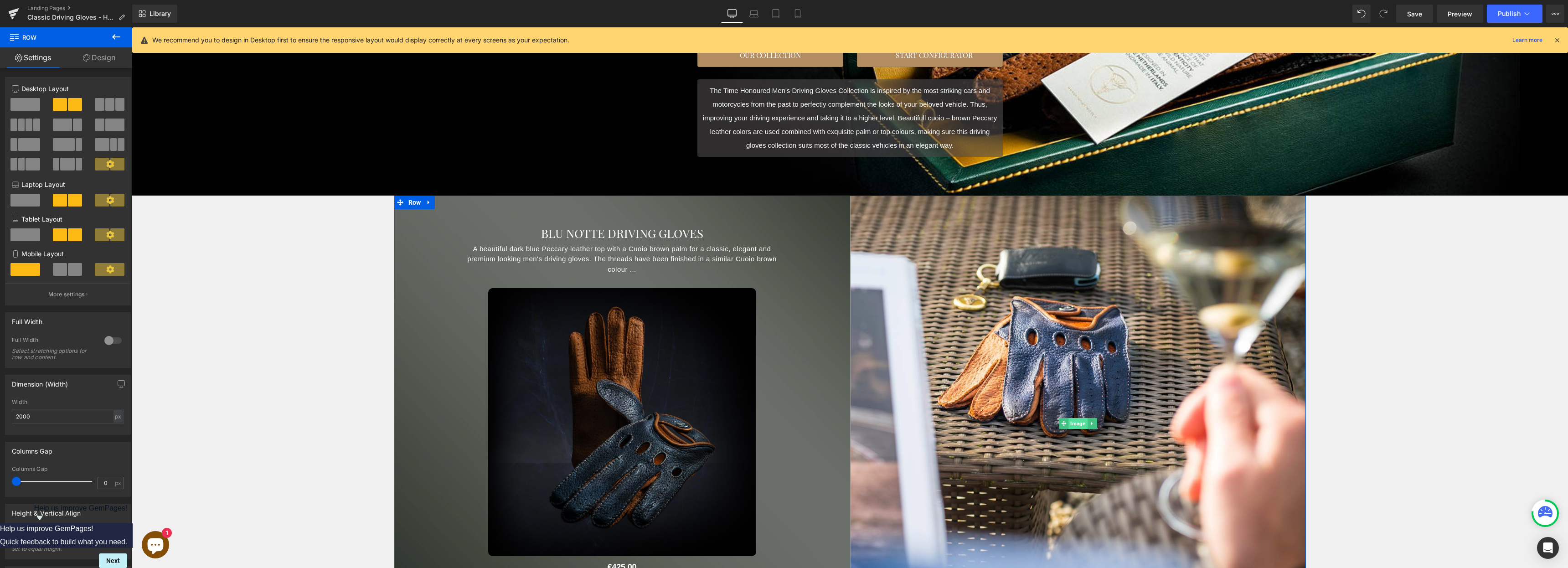
click at [783, 424] on span "Image" at bounding box center [1077, 424] width 19 height 11
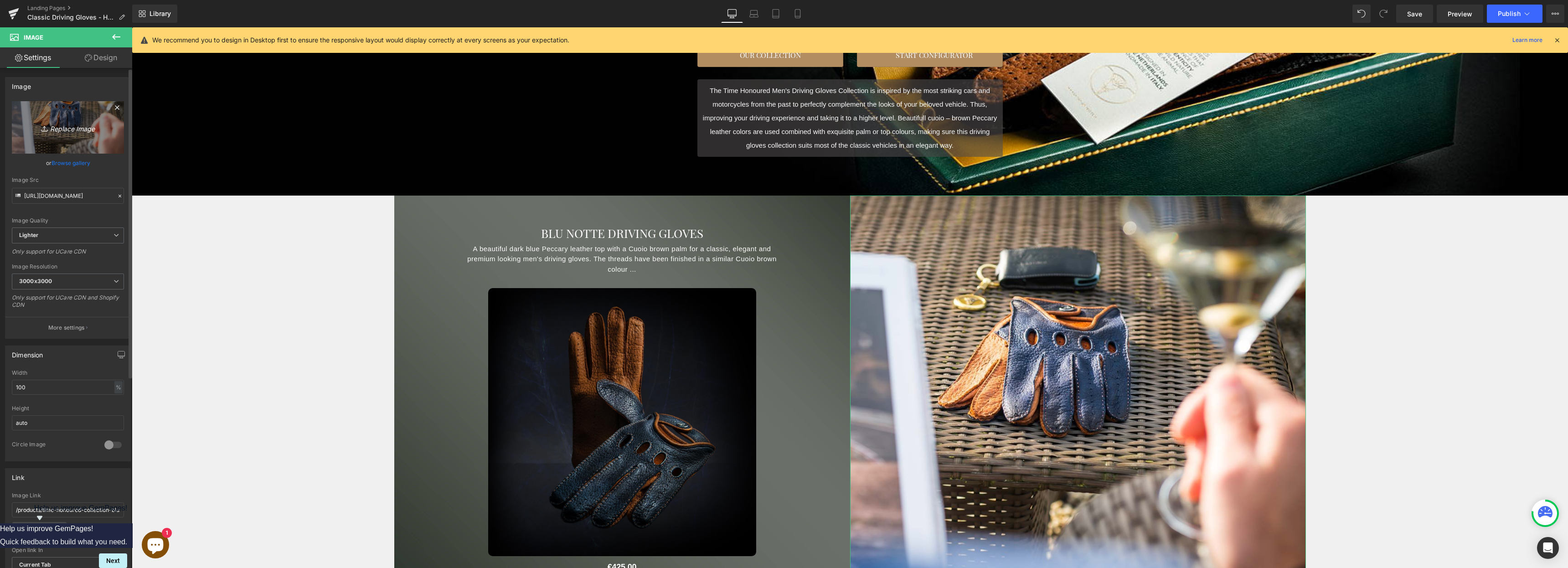
click at [74, 127] on icon "Replace Image" at bounding box center [68, 127] width 73 height 12
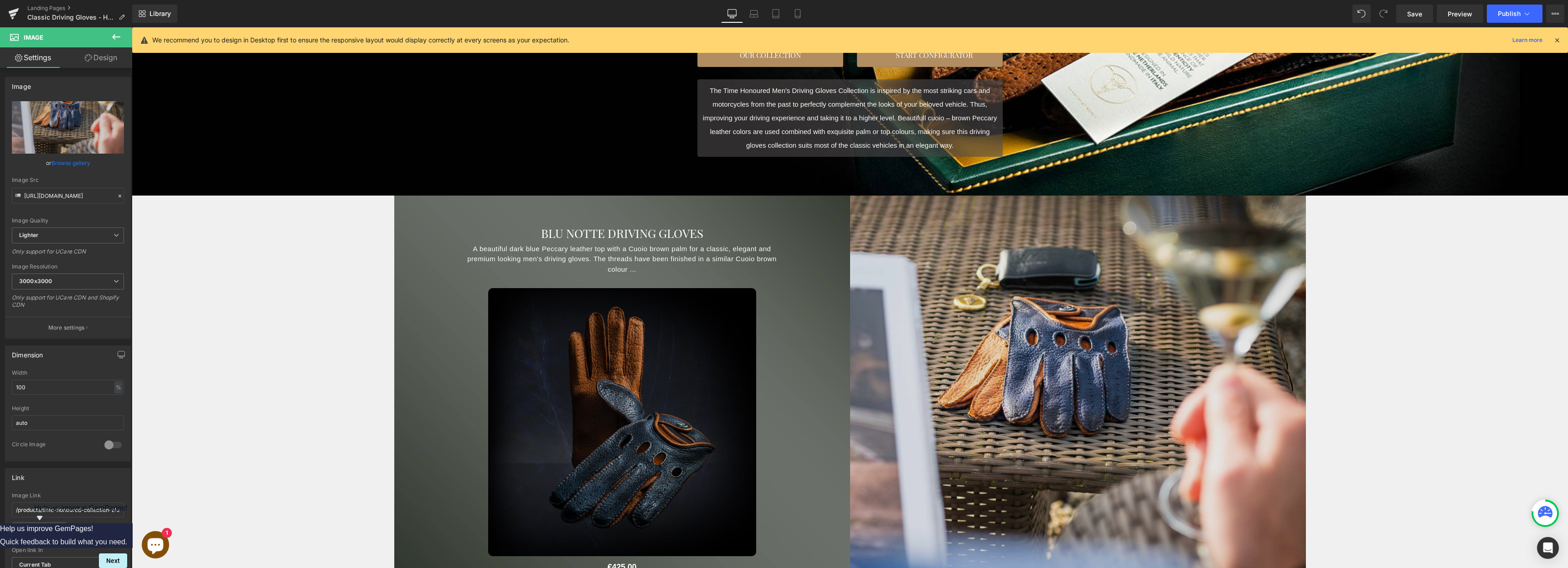
type input "C:\fakepath\Generated Image [DATE] - 1_05PM.jpeg"
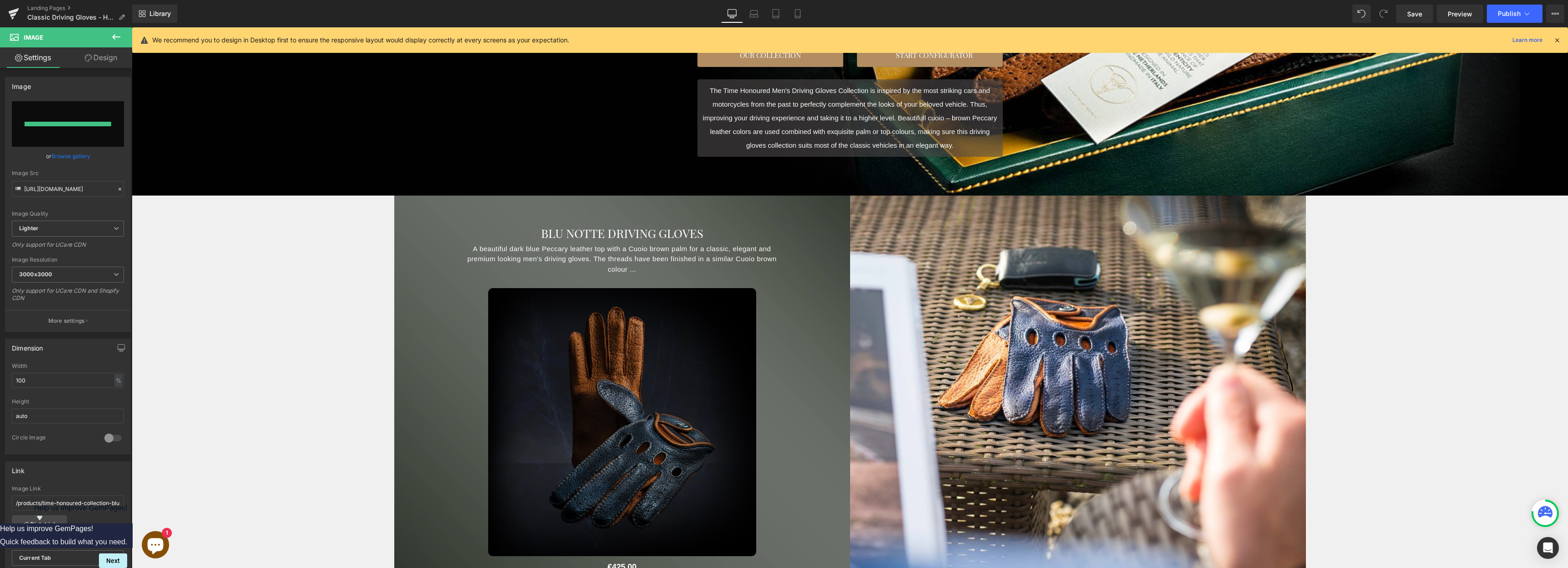
type input "[URL][DOMAIN_NAME][DATE]"
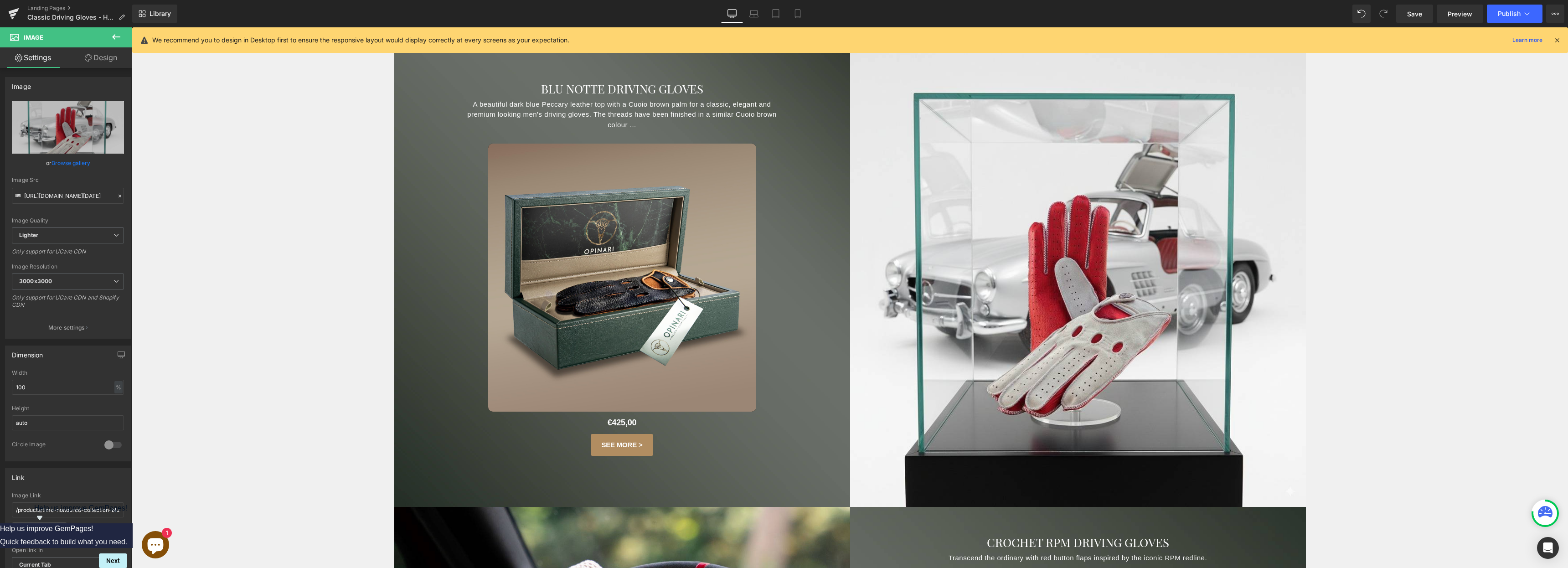
scroll to position [338, 0]
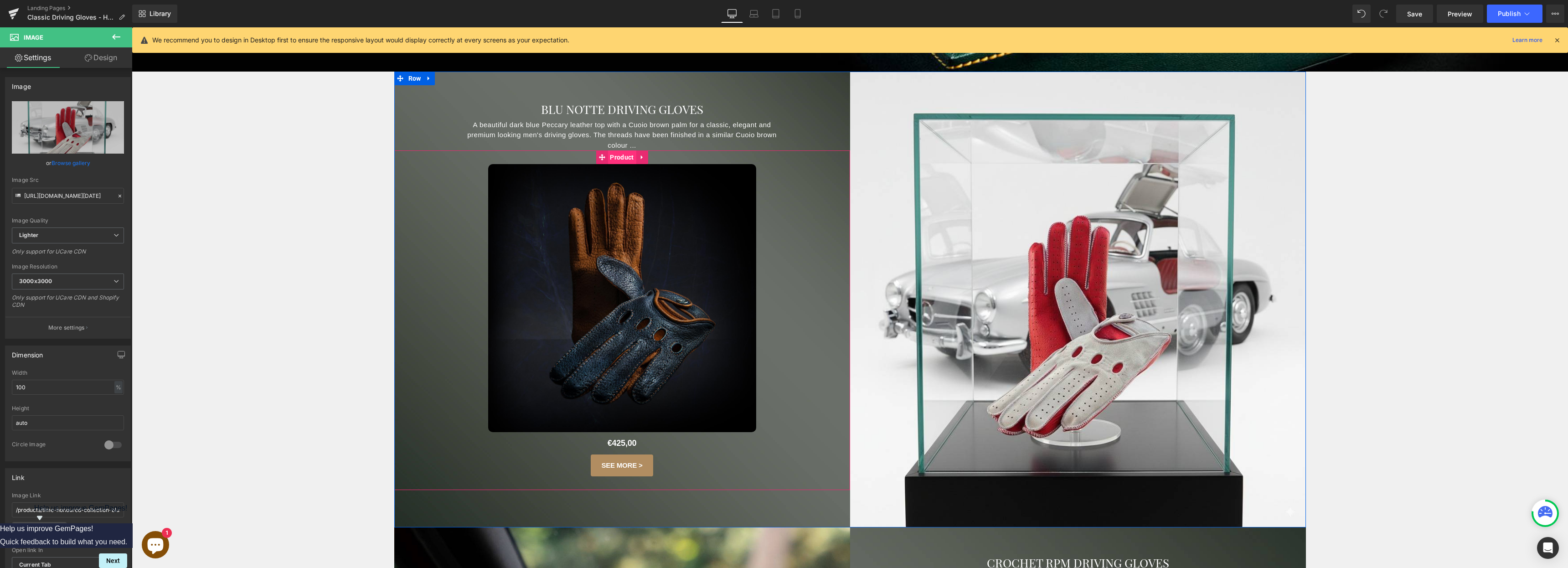
click at [615, 159] on span "Product" at bounding box center [621, 157] width 28 height 13
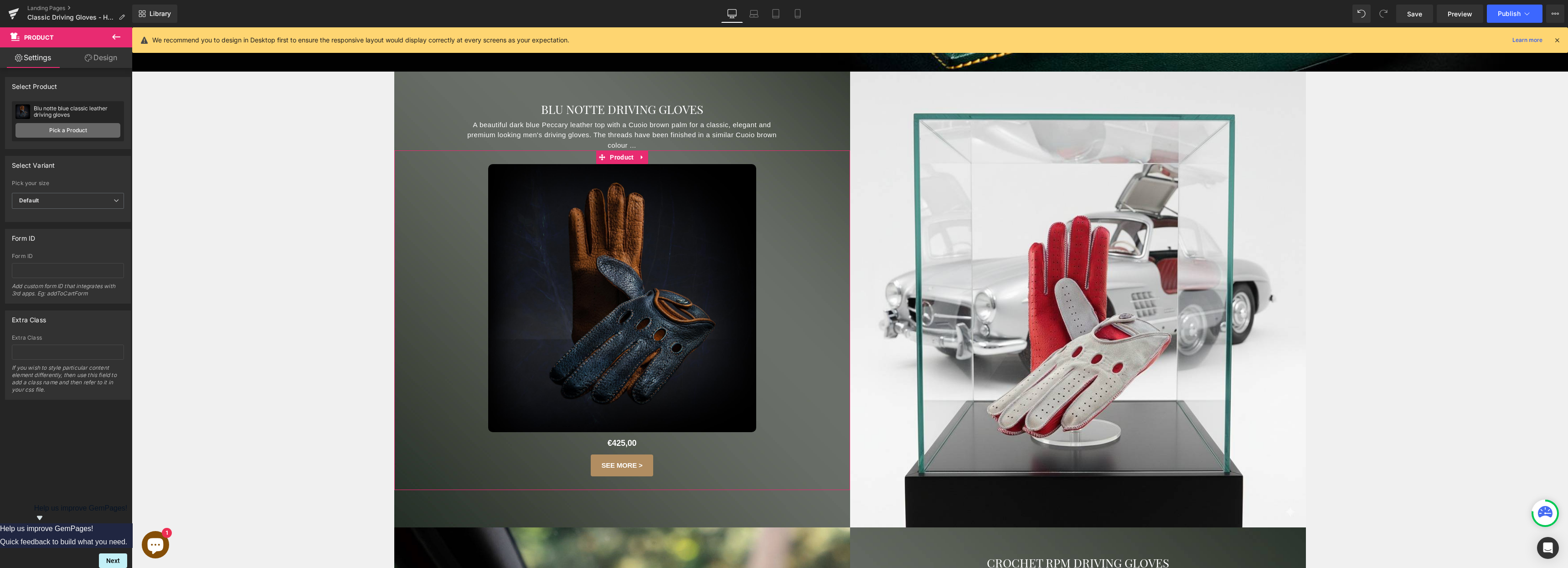
click at [61, 132] on link "Pick a Product" at bounding box center [68, 130] width 105 height 15
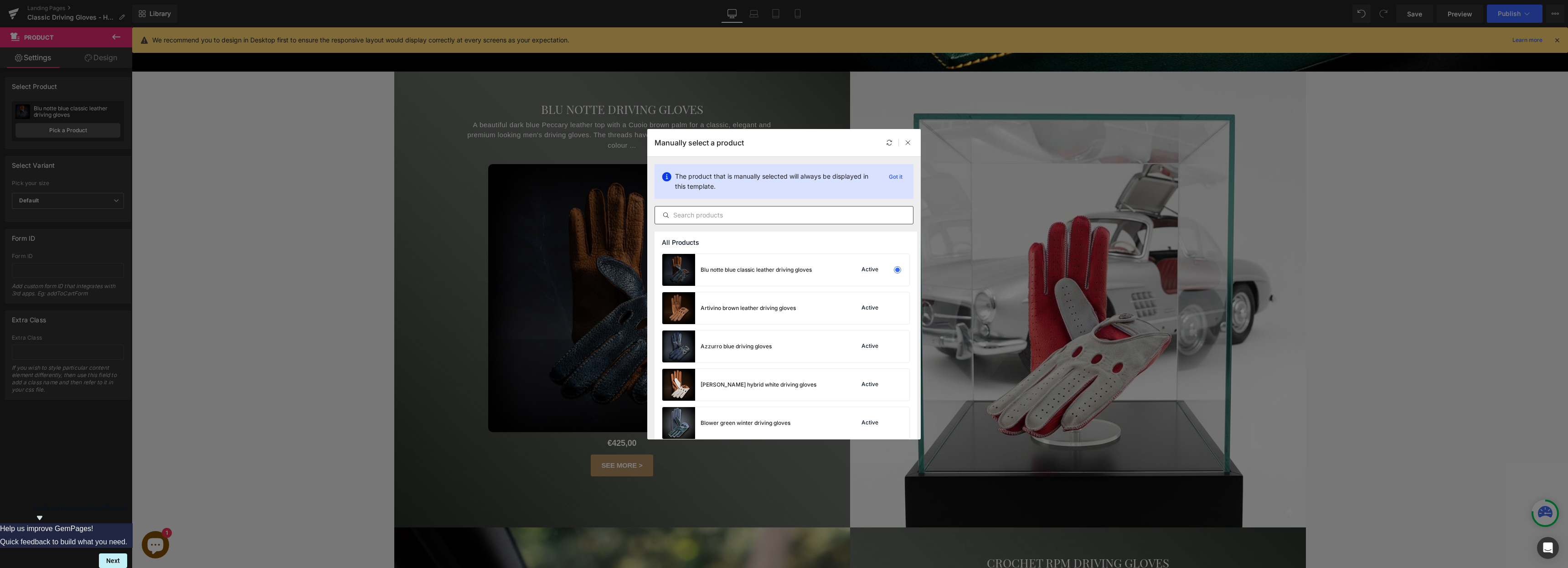
click at [723, 219] on input "text" at bounding box center [784, 215] width 258 height 11
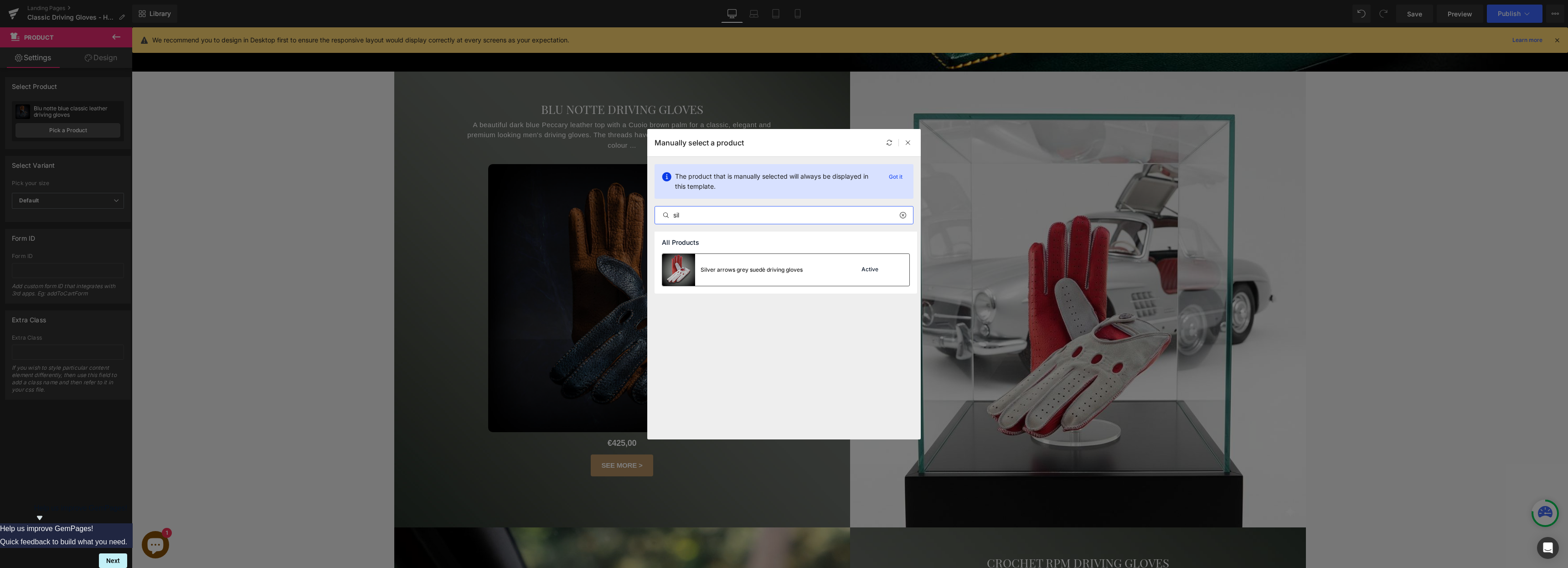
type input "sil"
click at [712, 266] on div "Silver arrows grey suedè driving gloves" at bounding box center [752, 270] width 102 height 8
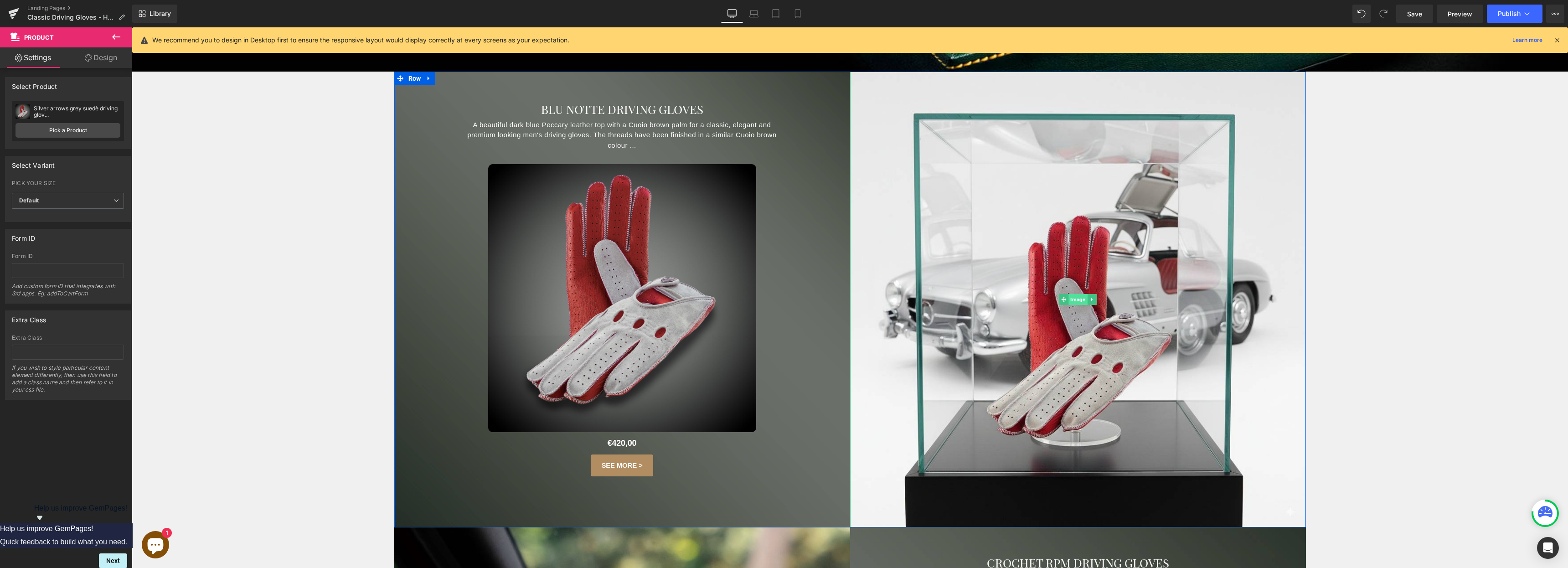
click at [783, 301] on span "Image" at bounding box center [1077, 300] width 19 height 11
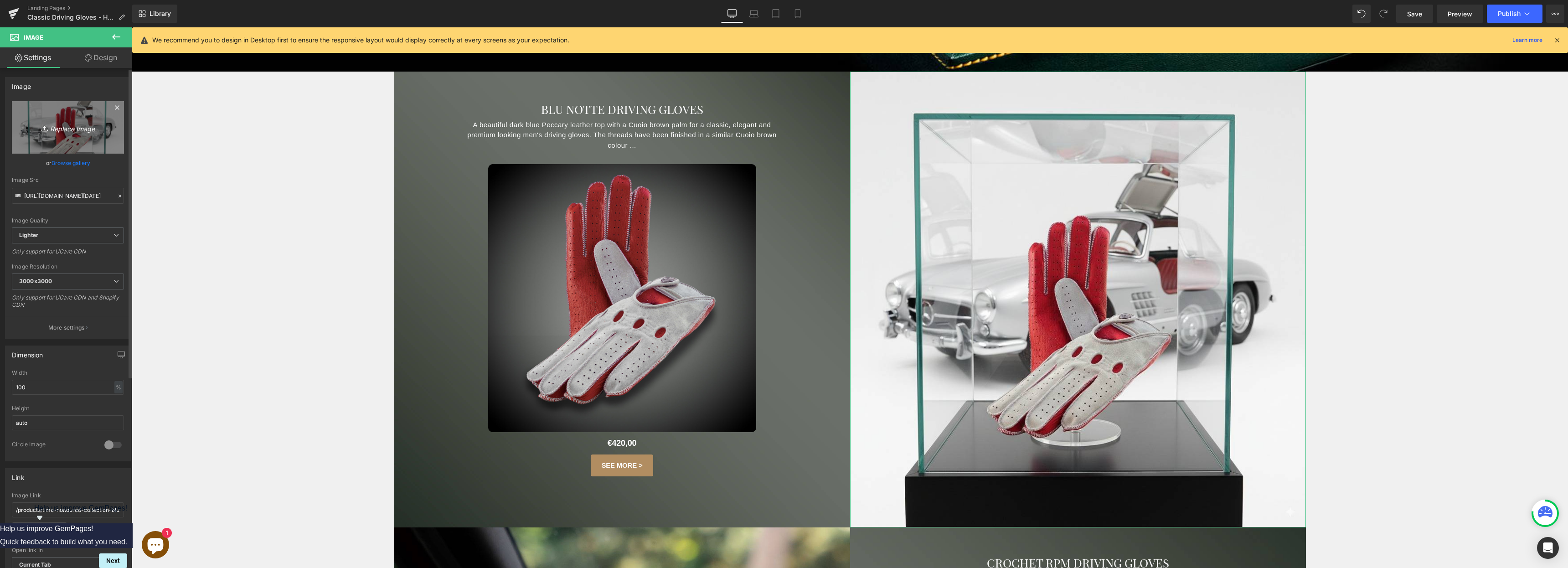
click at [87, 133] on icon "Replace Image" at bounding box center [68, 127] width 73 height 12
type input "C:\fakepath\Generated Image [DATE] - 12_36PM.jpeg"
type input "[URL][DOMAIN_NAME][DATE]"
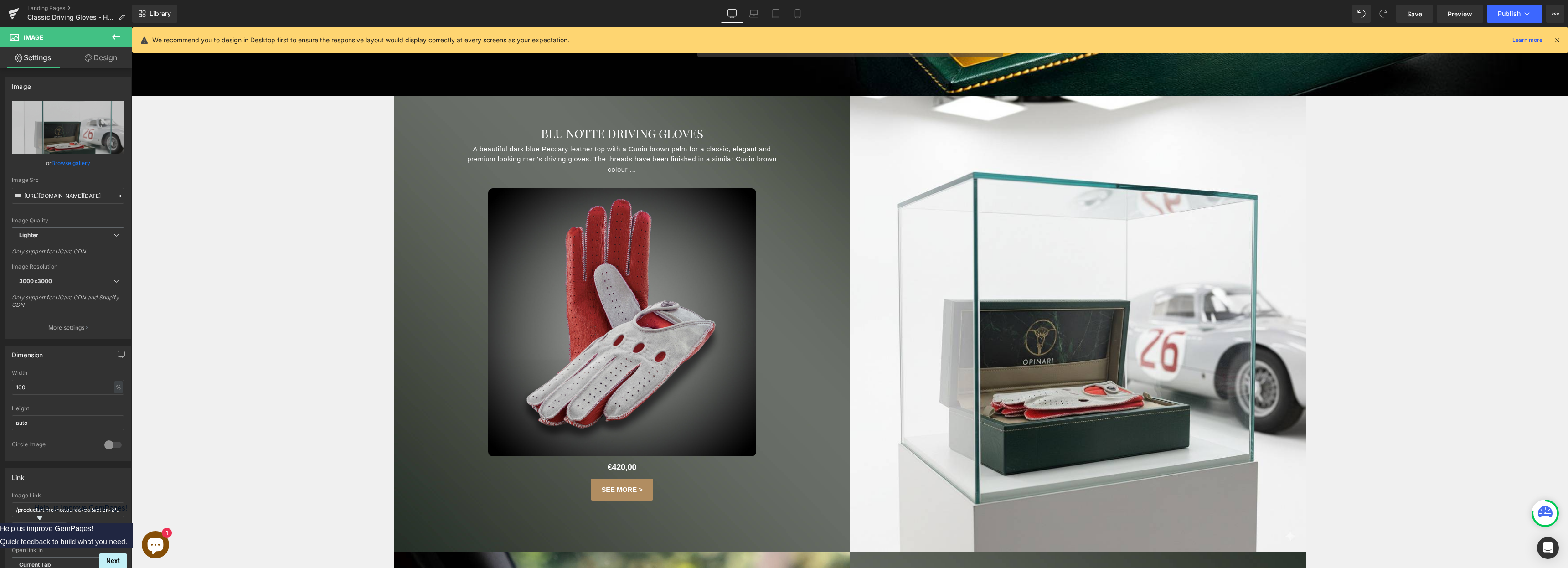
scroll to position [287, 0]
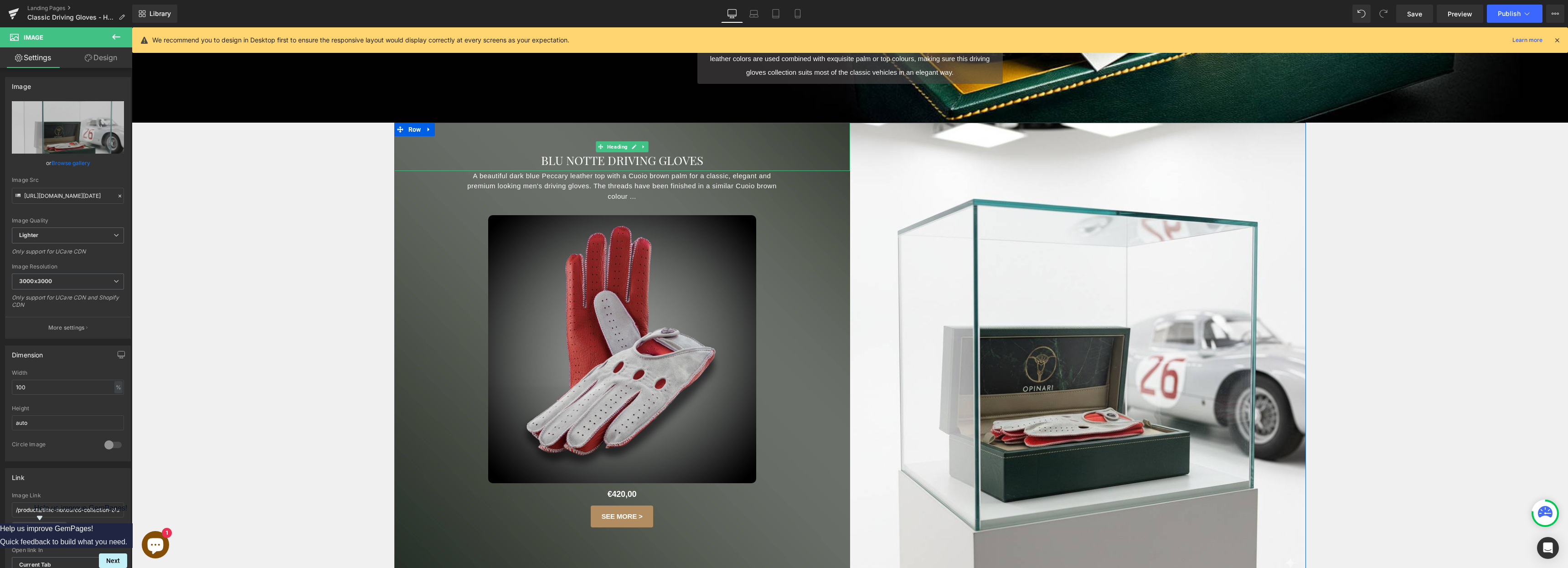
click at [551, 166] on font "BLU NOTTE driving gloves" at bounding box center [622, 160] width 163 height 16
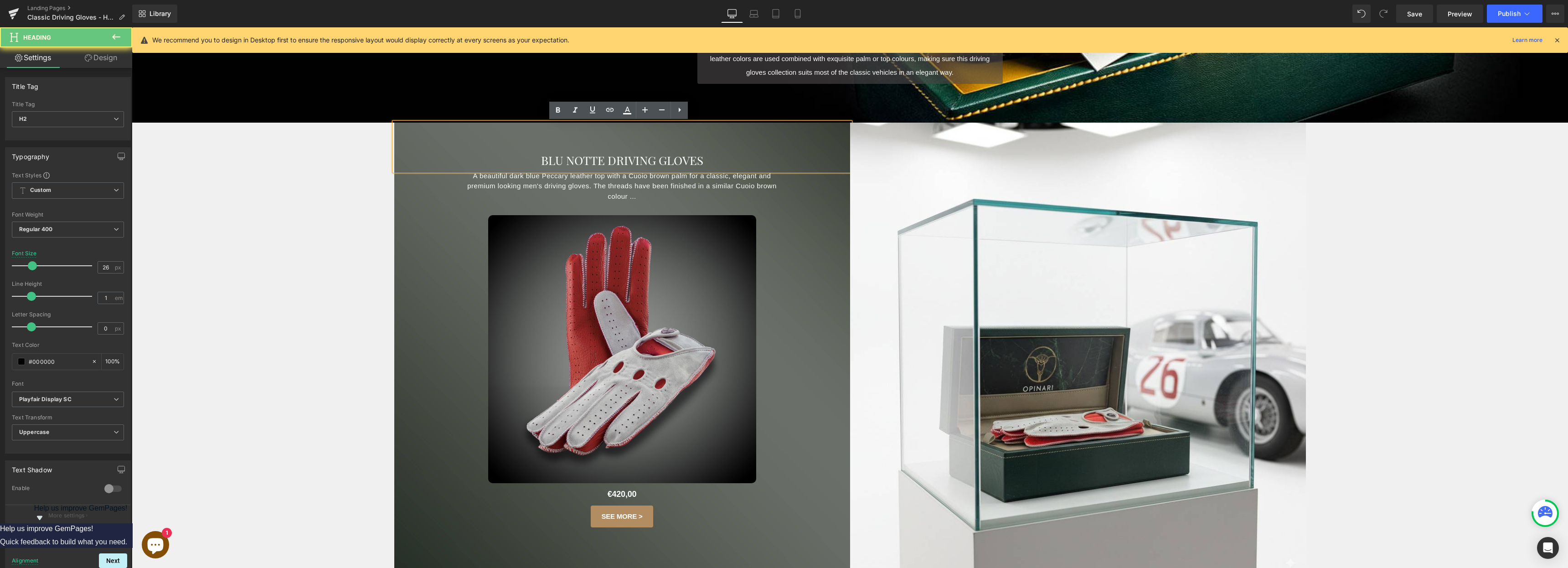
click at [550, 162] on font "BLU NOTTE driving gloves" at bounding box center [622, 160] width 163 height 16
click at [592, 159] on font "BLU NOTTE driving gloves" at bounding box center [622, 160] width 163 height 16
click at [600, 161] on font "BLU NOTTE driving gloves" at bounding box center [622, 160] width 163 height 16
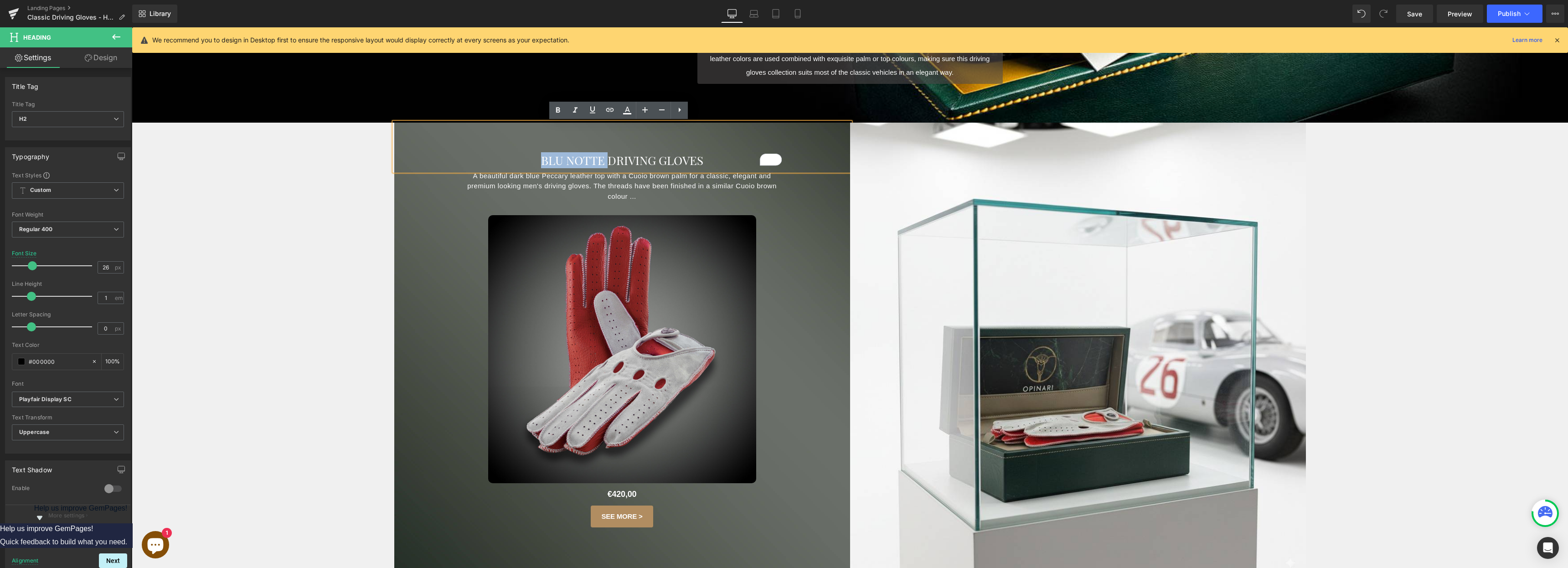
drag, startPoint x: 601, startPoint y: 161, endPoint x: 526, endPoint y: 161, distance: 75.0
click at [526, 161] on h2 "BLU NOTTE driving gloves" at bounding box center [622, 160] width 319 height 12
click at [583, 188] on p "A beautiful dark blue Peccary leather top with a Cuoio brown palm for a classic…" at bounding box center [622, 186] width 319 height 31
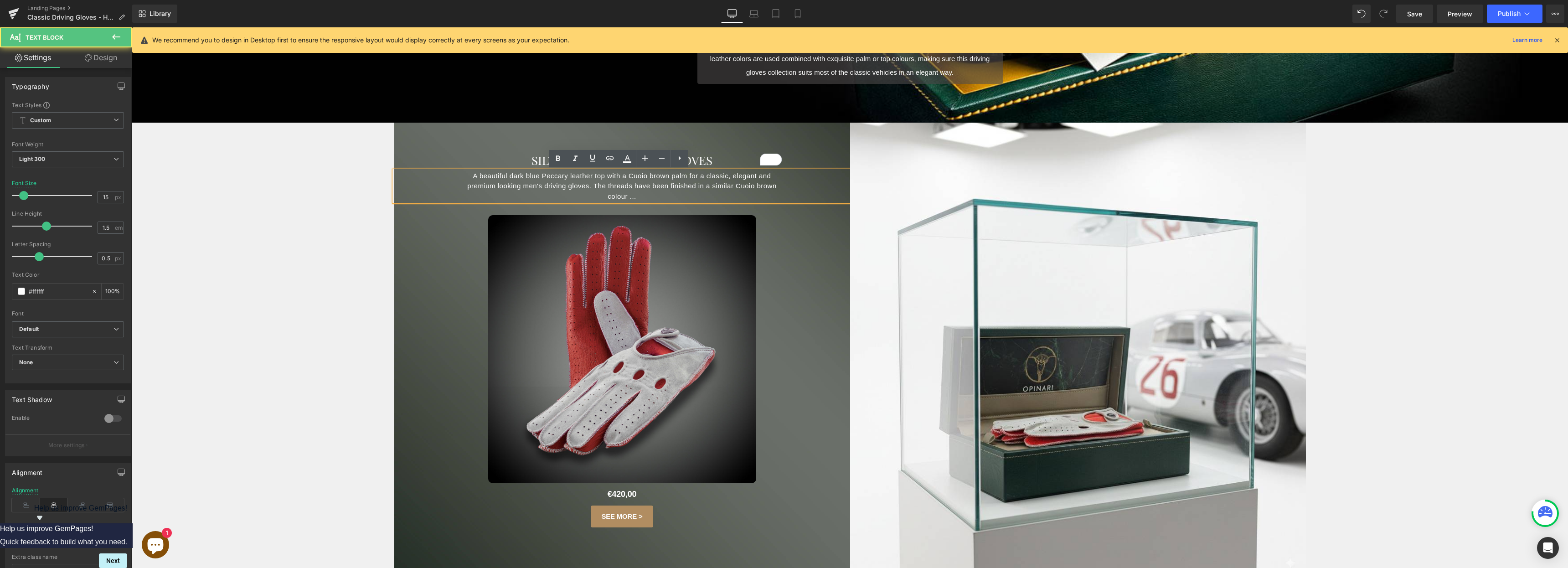
click at [631, 196] on p "A beautiful dark blue Peccary leather top with a Cuoio brown palm for a classic…" at bounding box center [622, 186] width 319 height 31
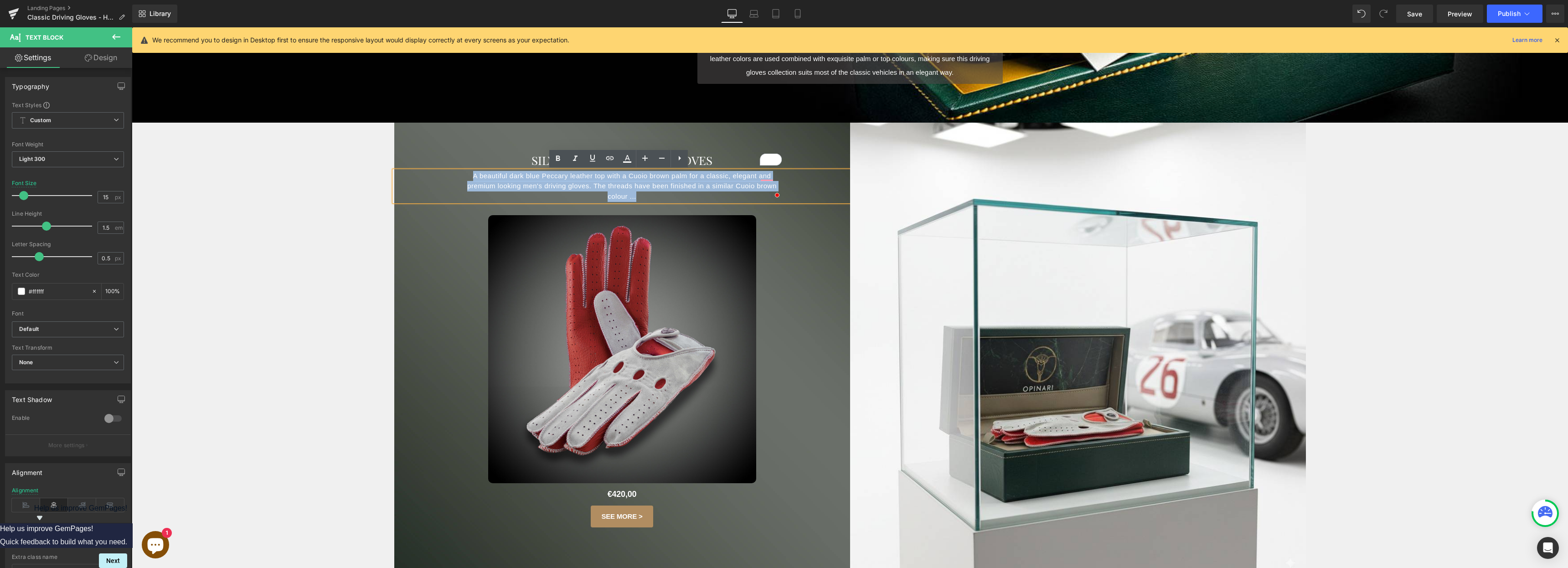
drag, startPoint x: 628, startPoint y: 197, endPoint x: 464, endPoint y: 175, distance: 165.5
click at [464, 175] on p "A beautiful dark blue Peccary leather top with a Cuoio brown palm for a classic…" at bounding box center [622, 186] width 319 height 31
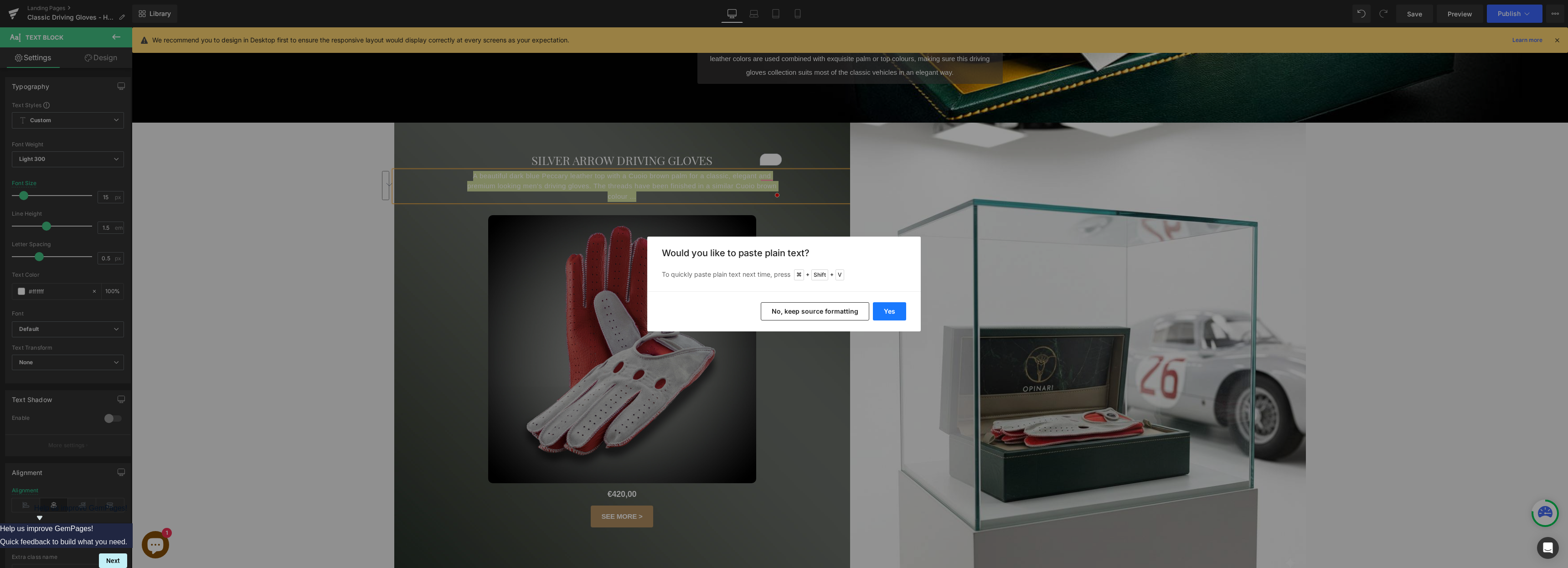
click at [783, 314] on button "Yes" at bounding box center [889, 311] width 33 height 18
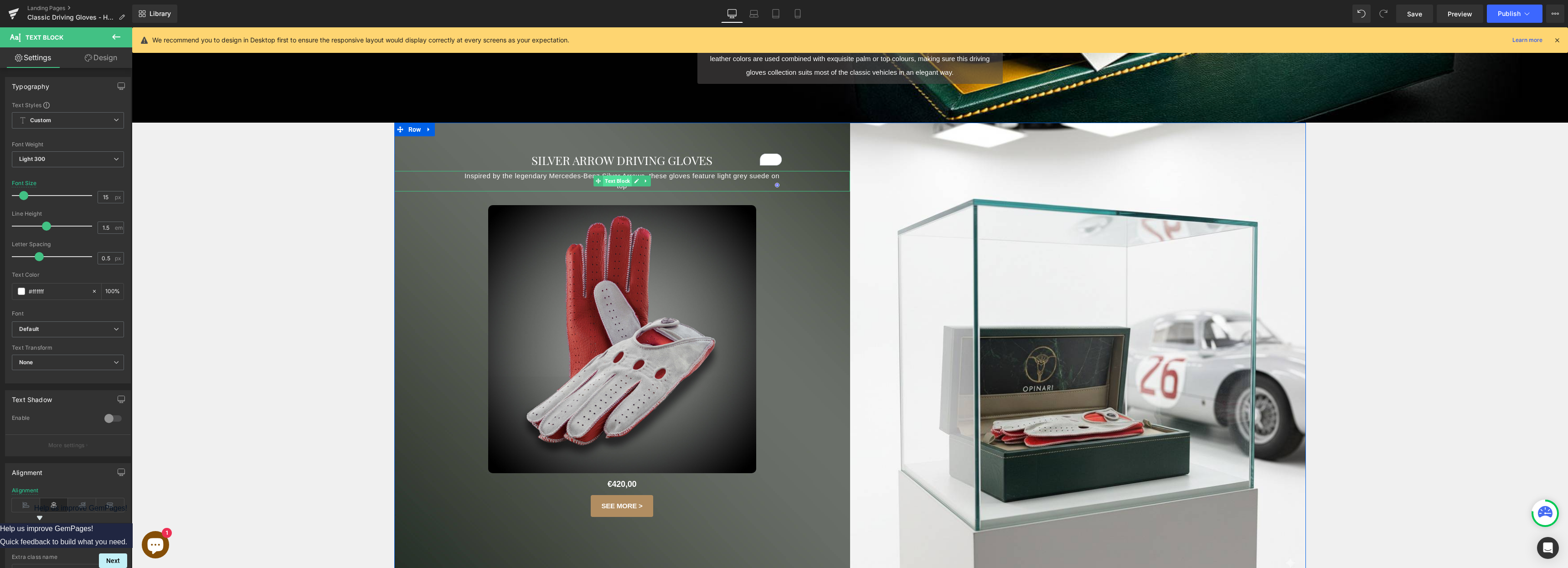
click at [625, 186] on span "Text Block" at bounding box center [617, 181] width 29 height 11
click at [625, 188] on p "Inspired by the legendary Mercedes-Benz Silver Arrows, these gloves feature lig…" at bounding box center [622, 181] width 319 height 21
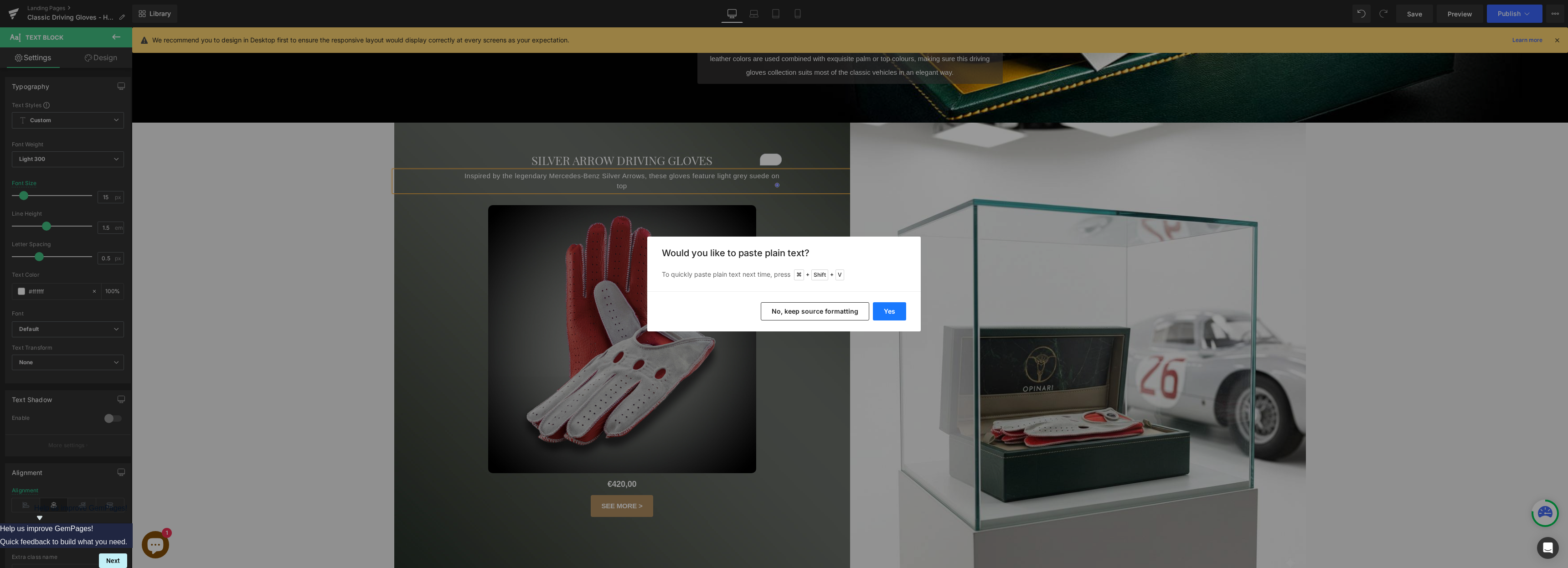
click at [783, 314] on button "Yes" at bounding box center [889, 311] width 33 height 18
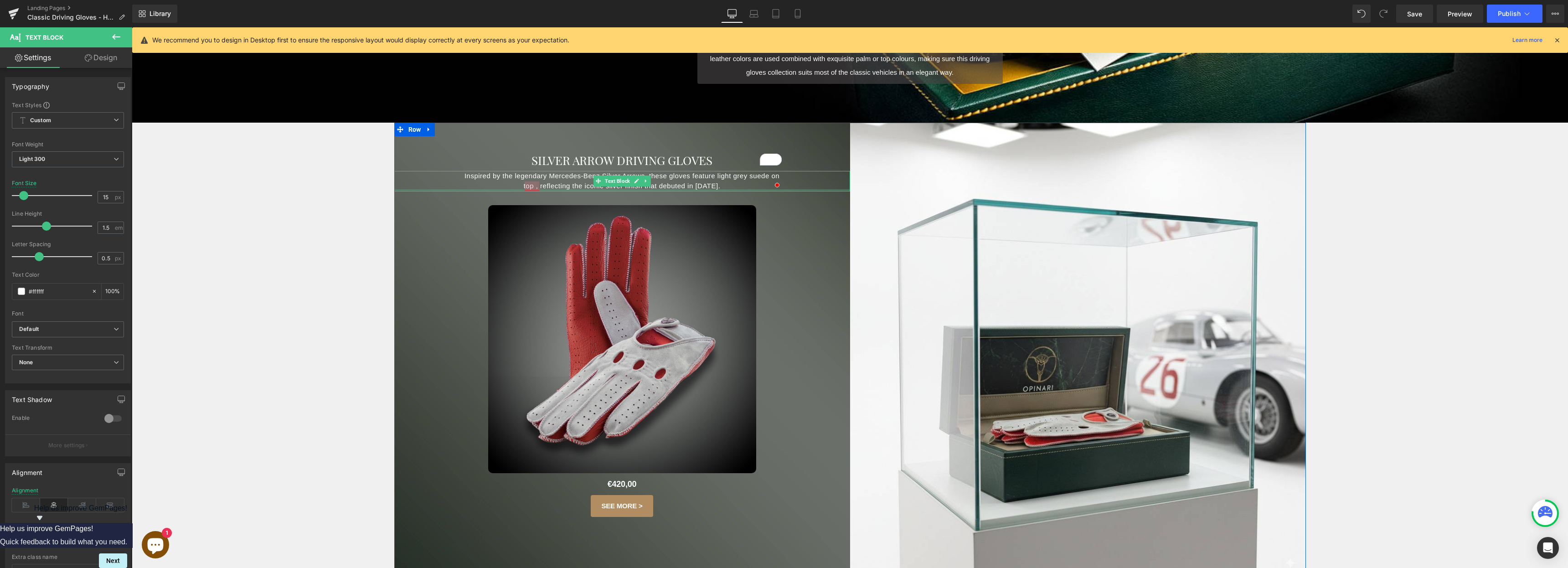
click at [534, 189] on div at bounding box center [622, 191] width 456 height 2
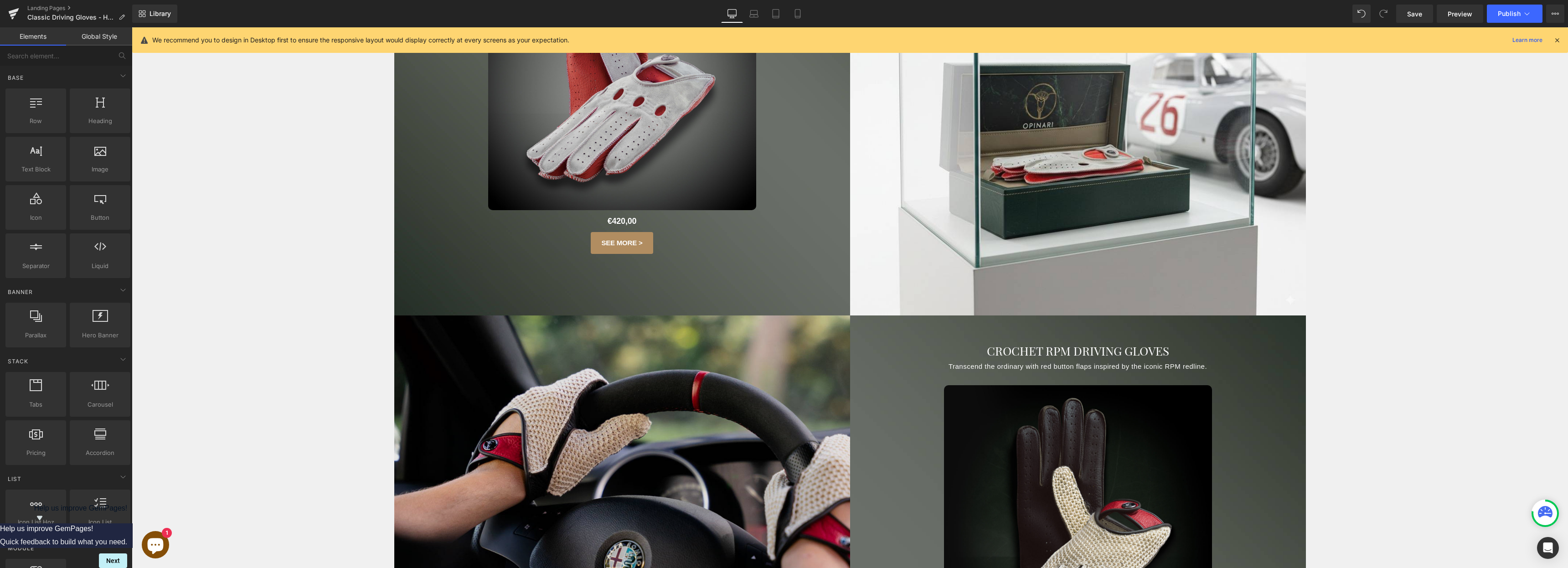
scroll to position [681, 0]
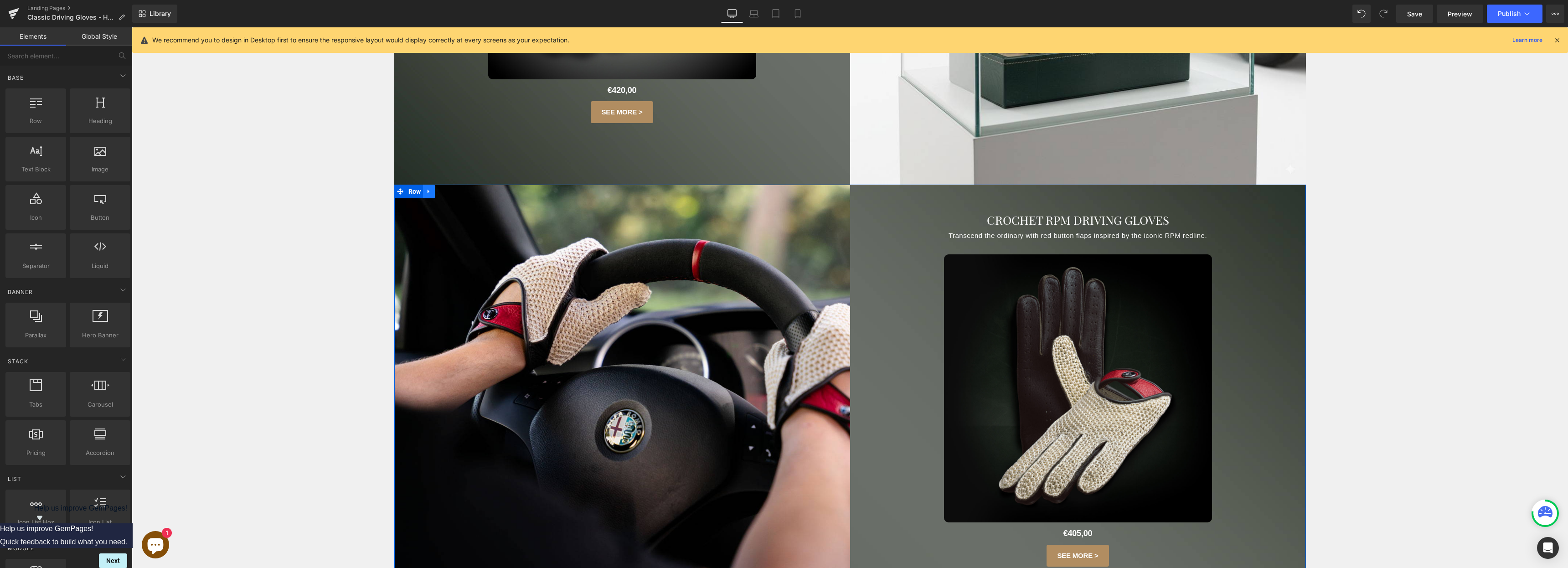
click at [429, 194] on icon at bounding box center [429, 191] width 6 height 7
click at [438, 193] on icon at bounding box center [441, 191] width 6 height 7
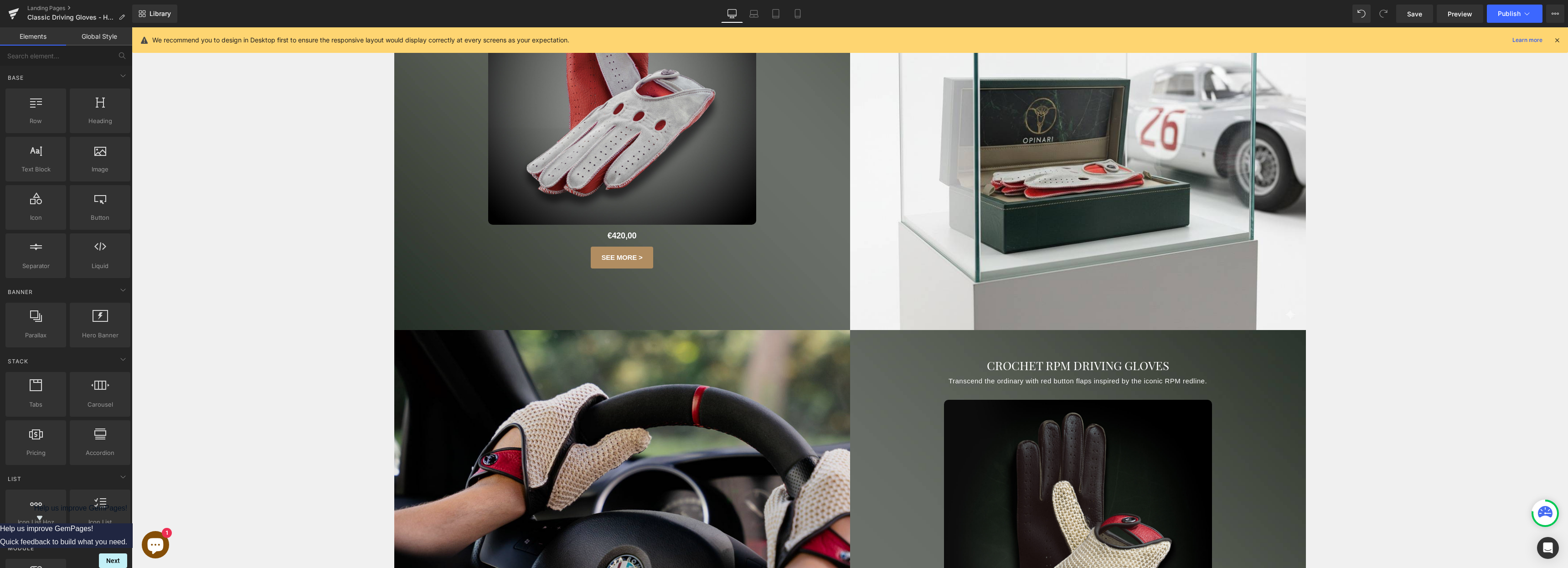
scroll to position [547, 0]
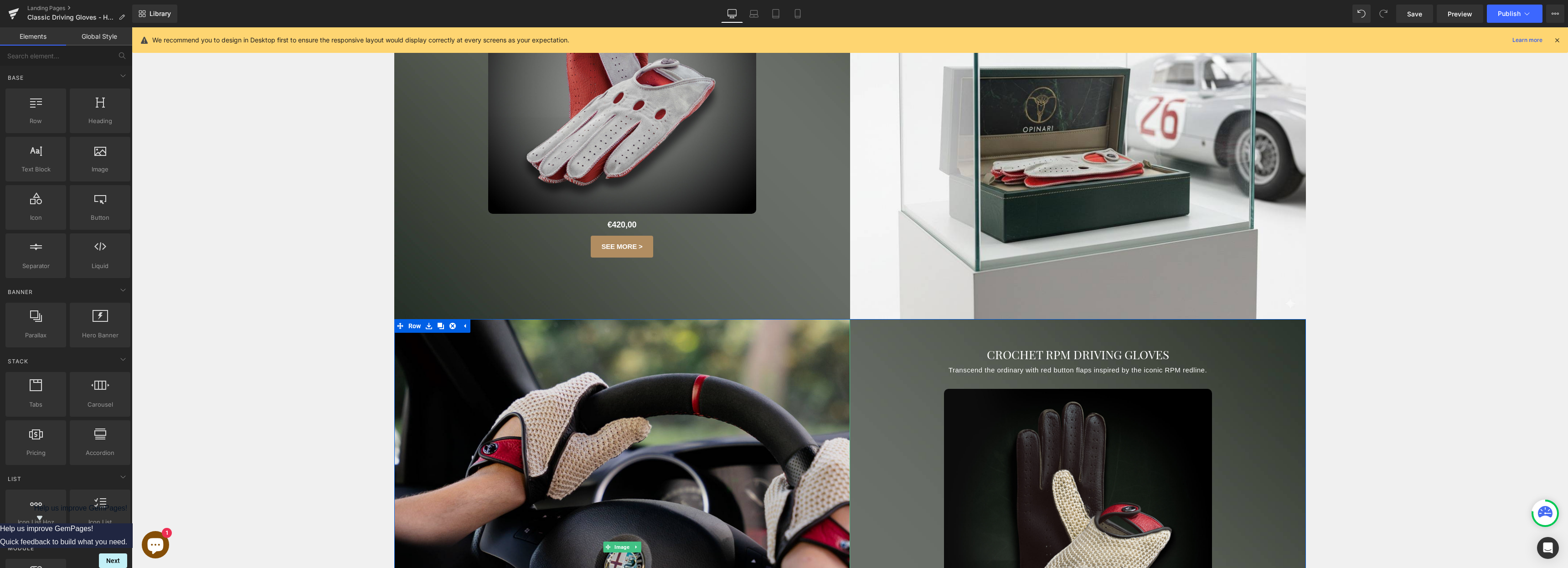
click at [415, 340] on img at bounding box center [622, 547] width 456 height 456
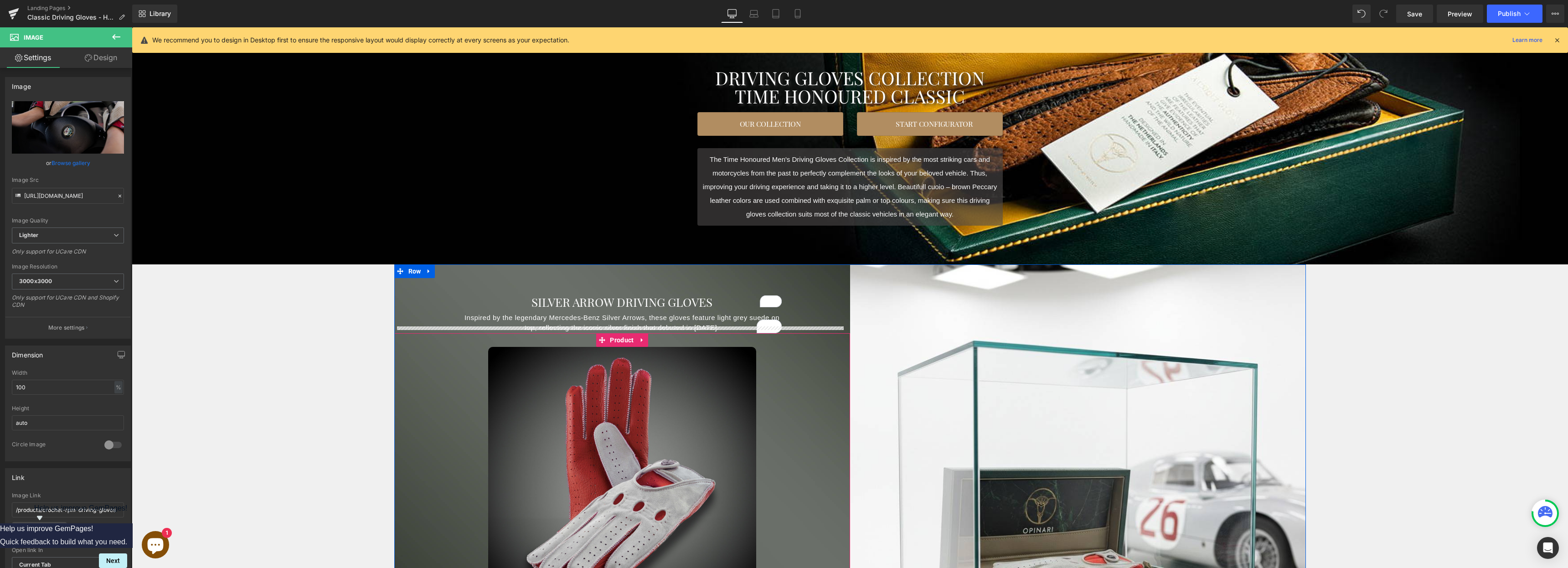
scroll to position [94, 0]
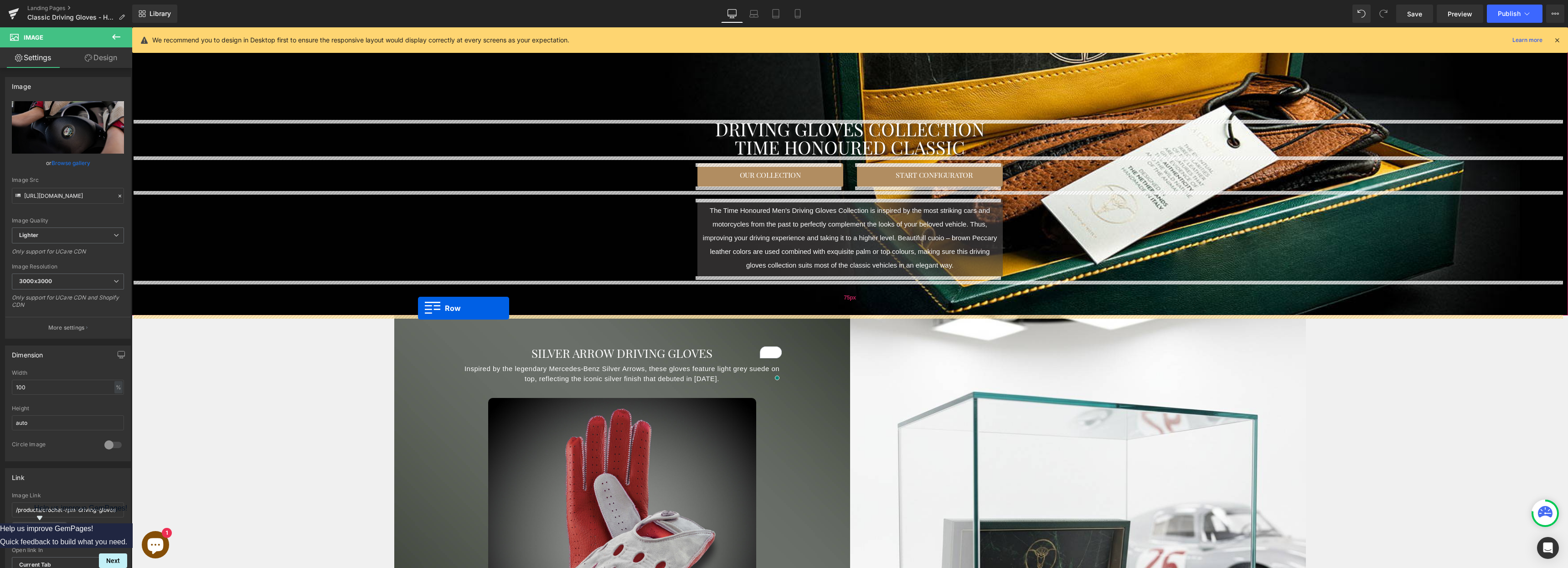
drag, startPoint x: 395, startPoint y: 329, endPoint x: 418, endPoint y: 308, distance: 31.1
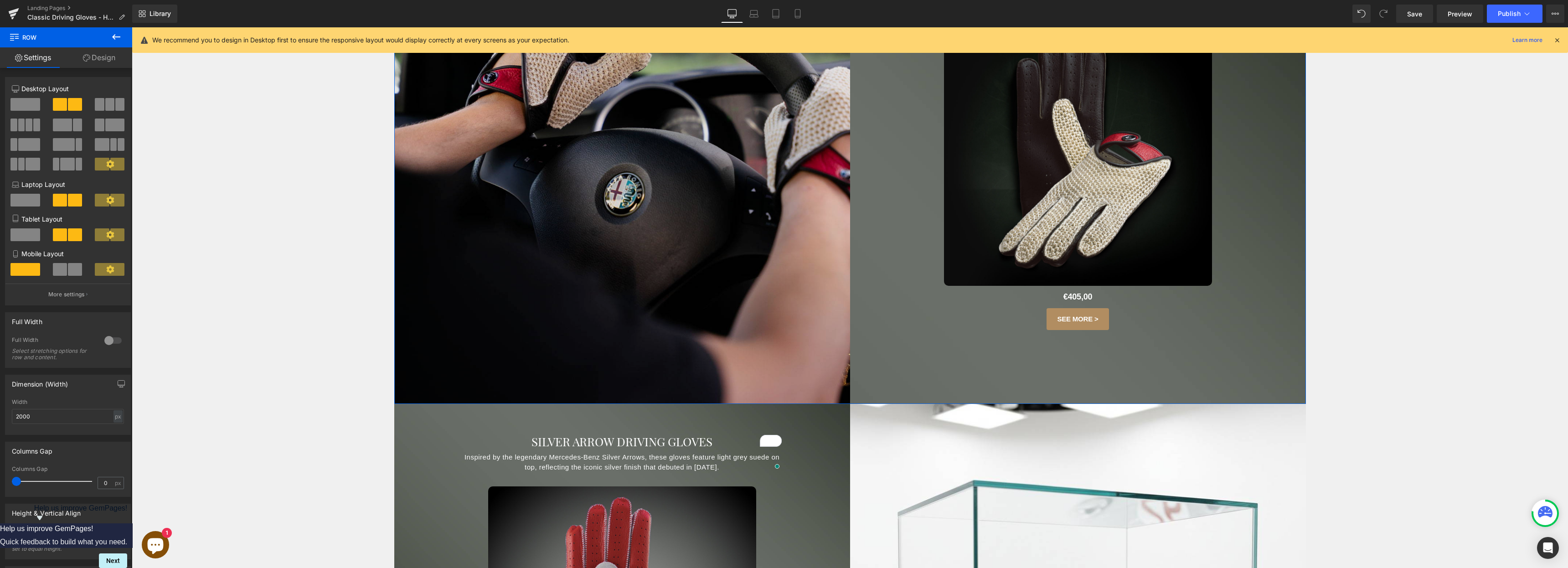
scroll to position [237, 0]
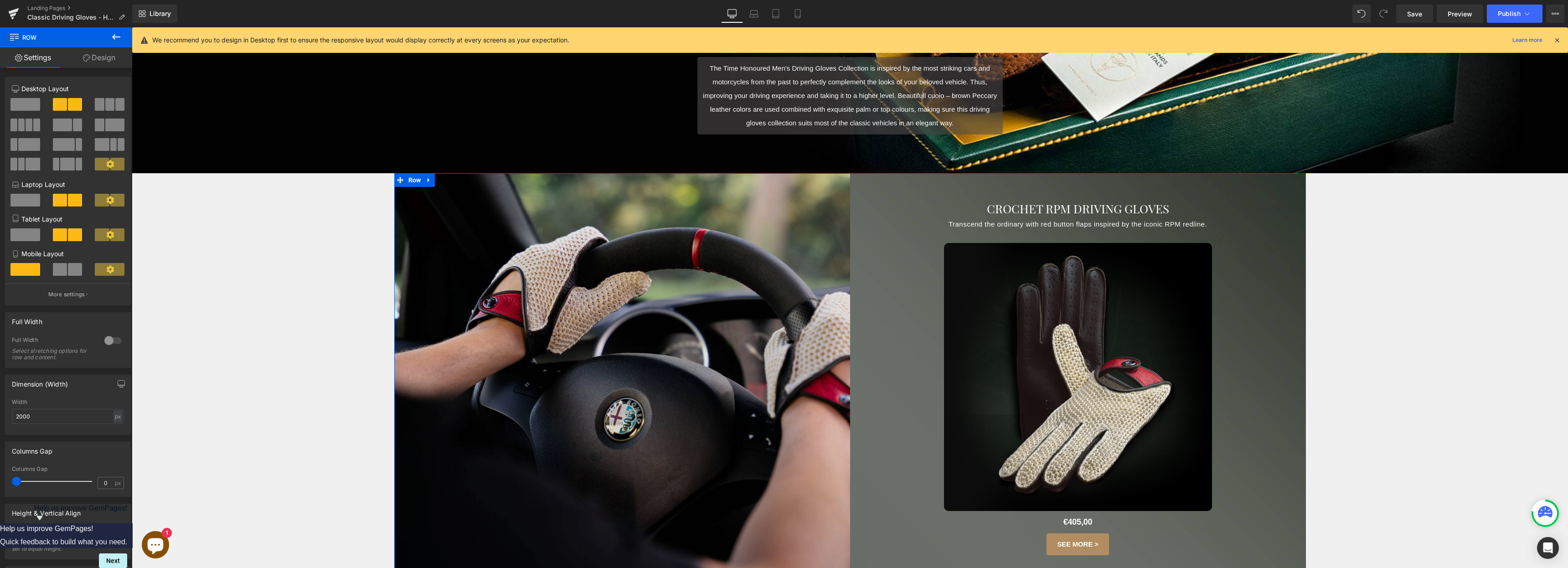
click at [546, 328] on img at bounding box center [622, 401] width 456 height 456
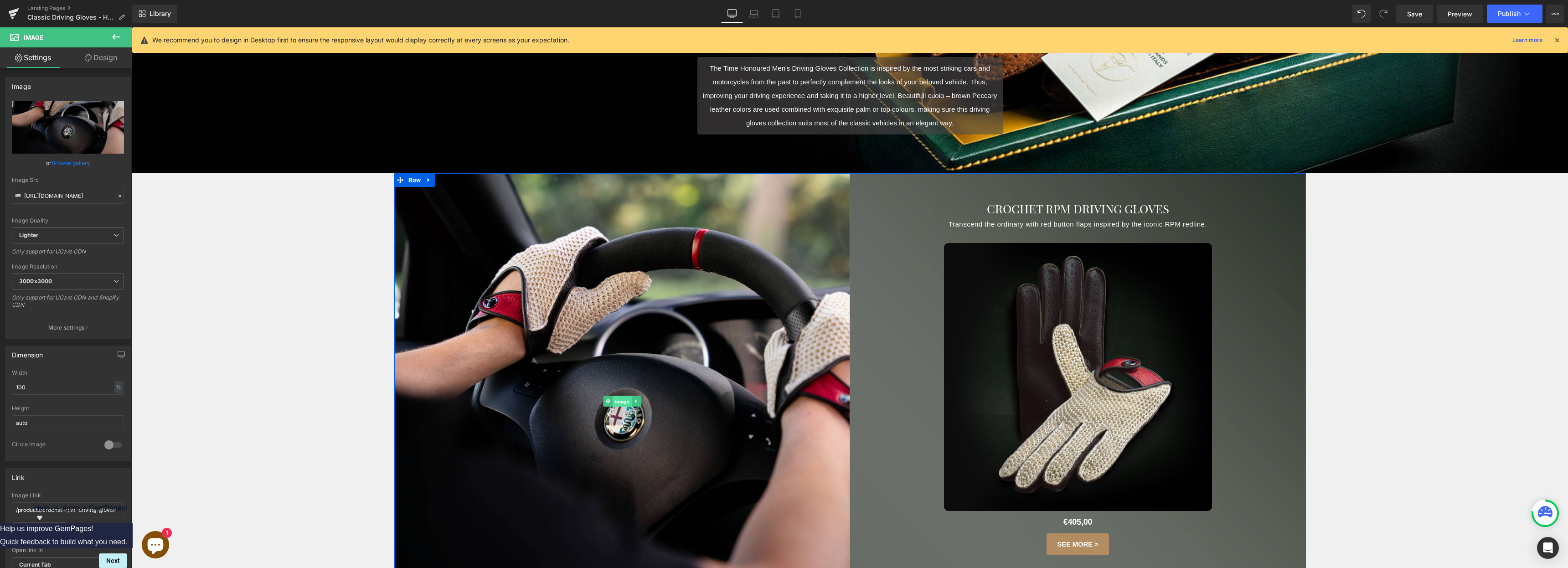
click at [620, 405] on span "Image" at bounding box center [621, 401] width 19 height 11
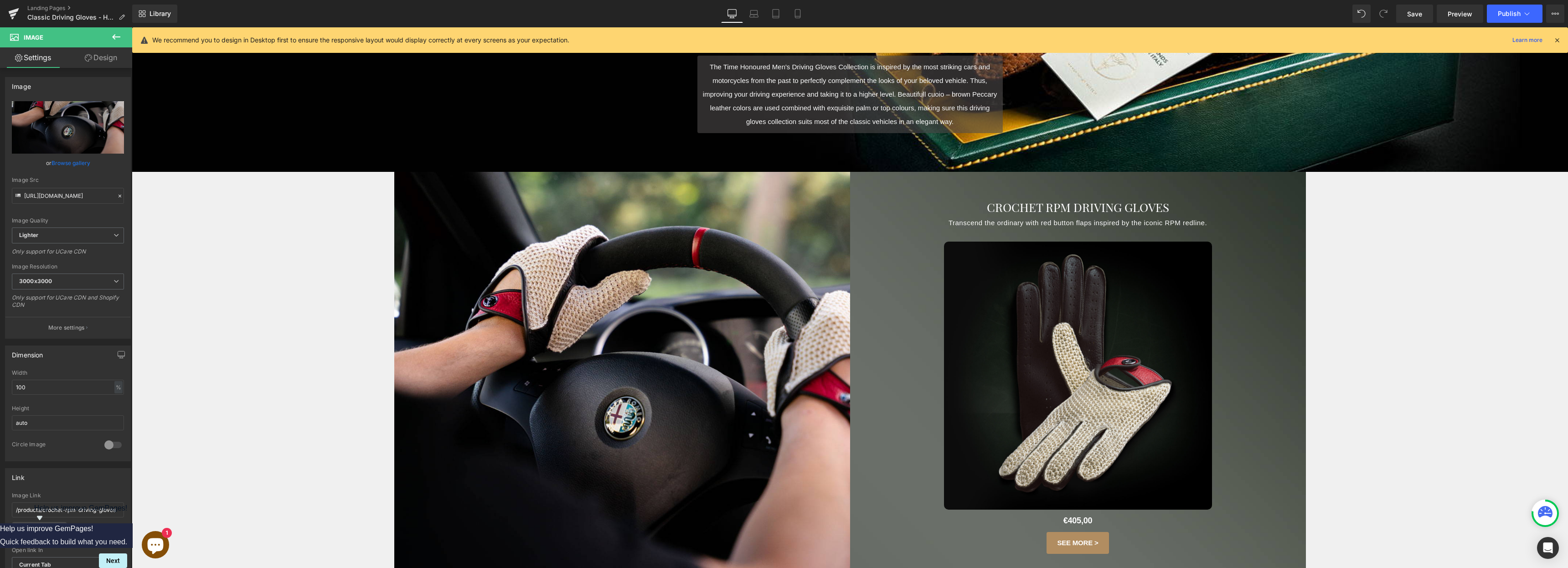
scroll to position [239, 0]
click at [77, 131] on icon "Replace Image" at bounding box center [68, 127] width 73 height 12
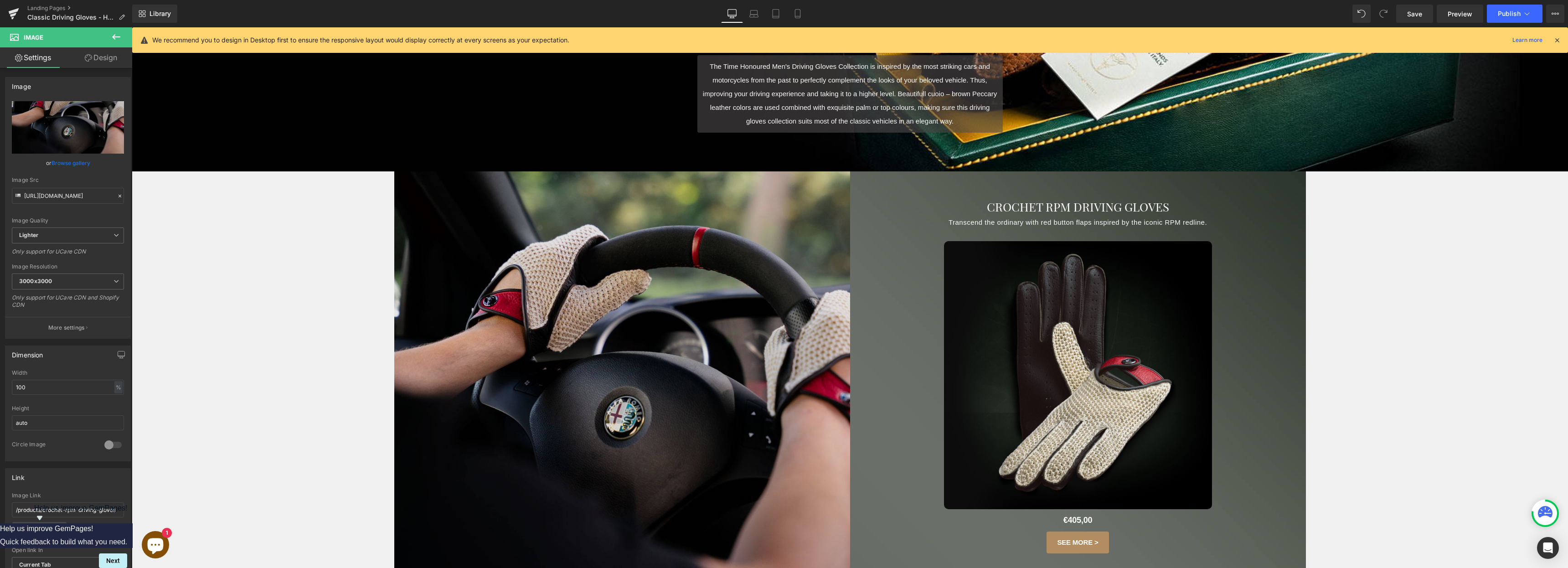
type input "C:\fakepath\Dakar-verde-camel-brown-driving-gloves.jpg"
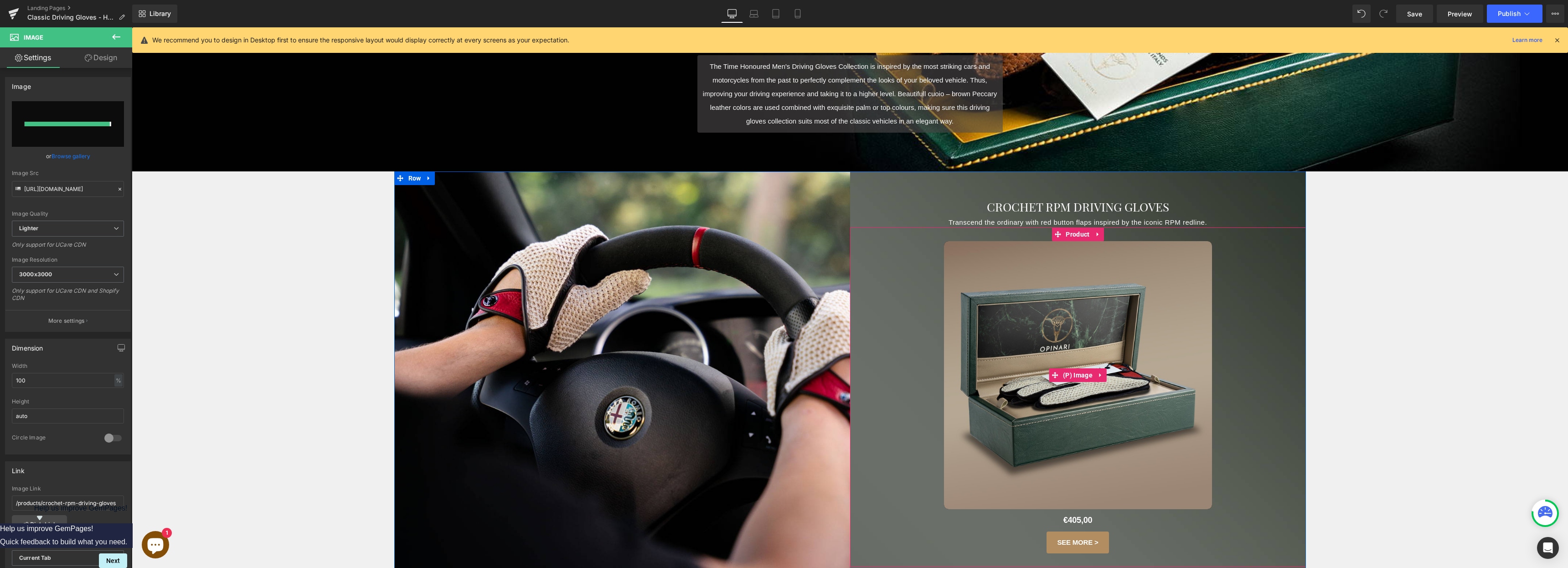
type input "[URL][DOMAIN_NAME]"
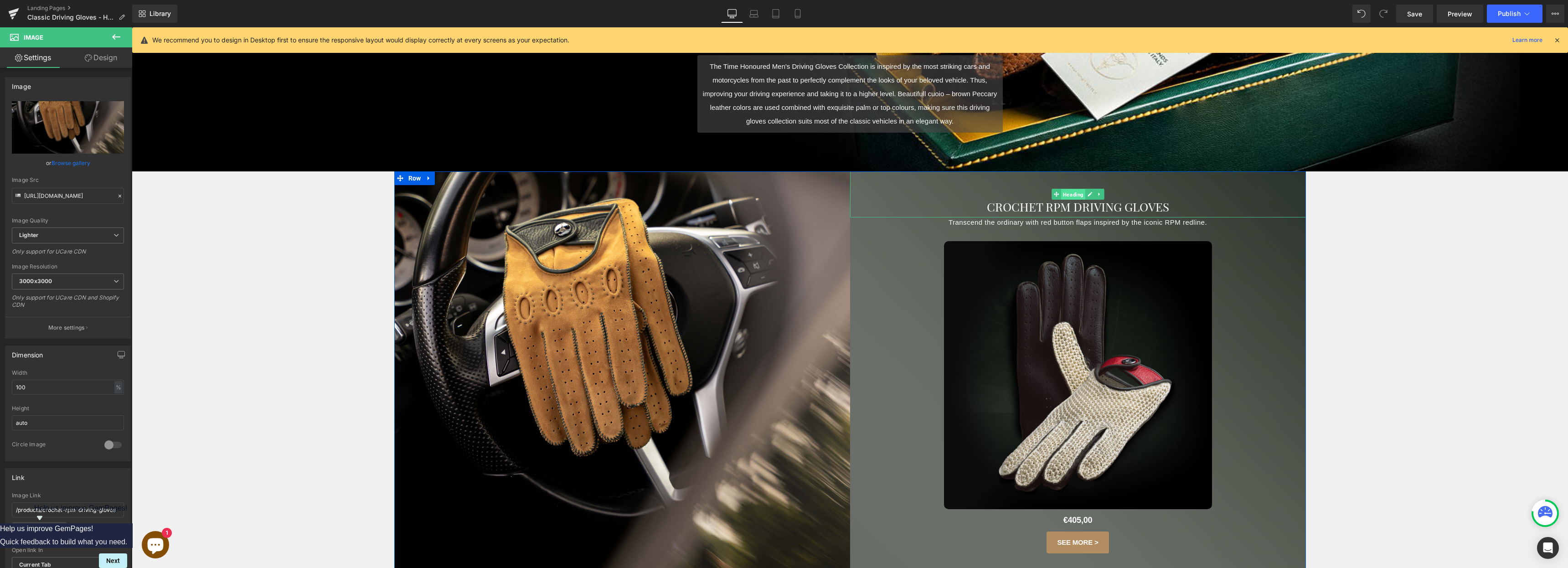
click at [783, 195] on span "Heading" at bounding box center [1073, 195] width 24 height 11
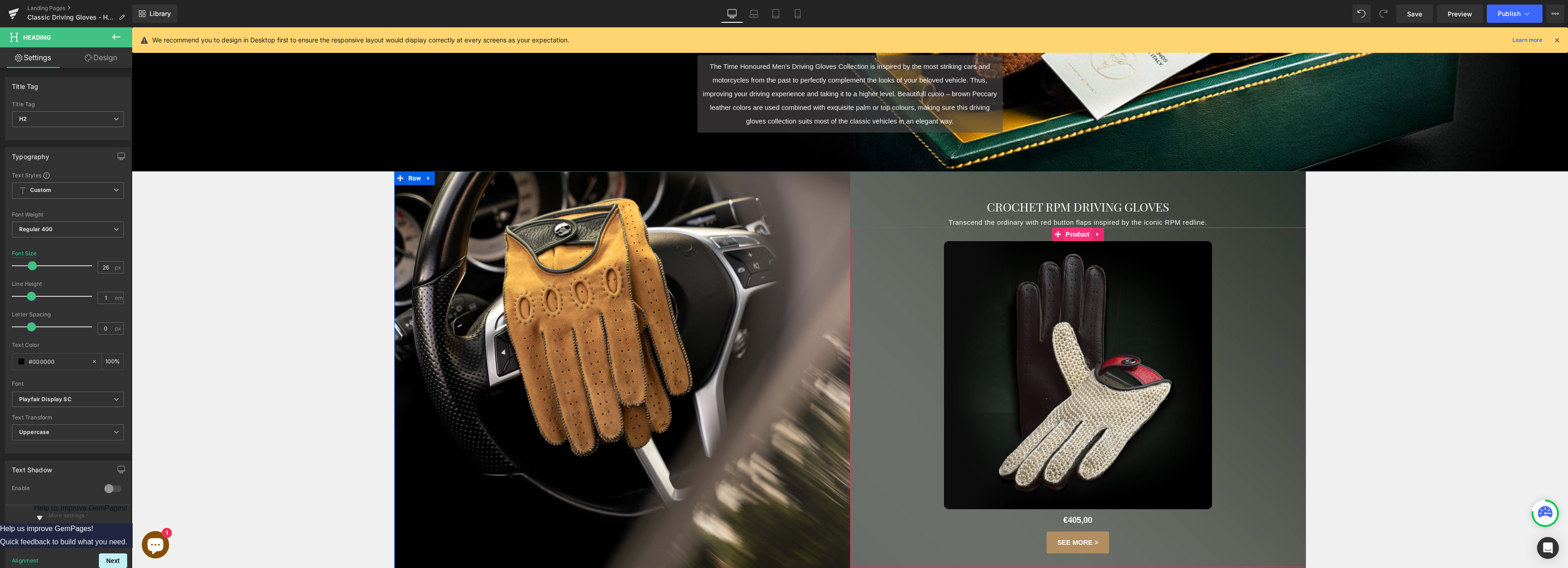
click at [783, 236] on span "Product" at bounding box center [1077, 234] width 28 height 13
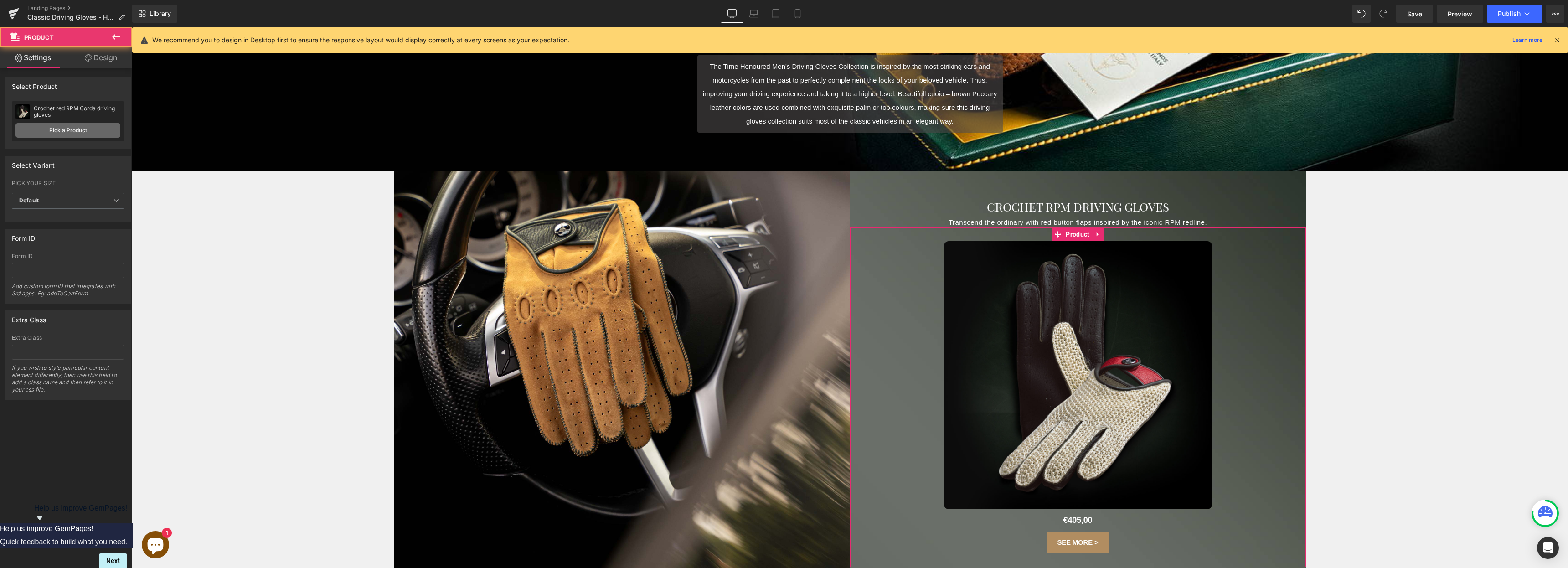
click at [71, 135] on link "Pick a Product" at bounding box center [68, 130] width 105 height 15
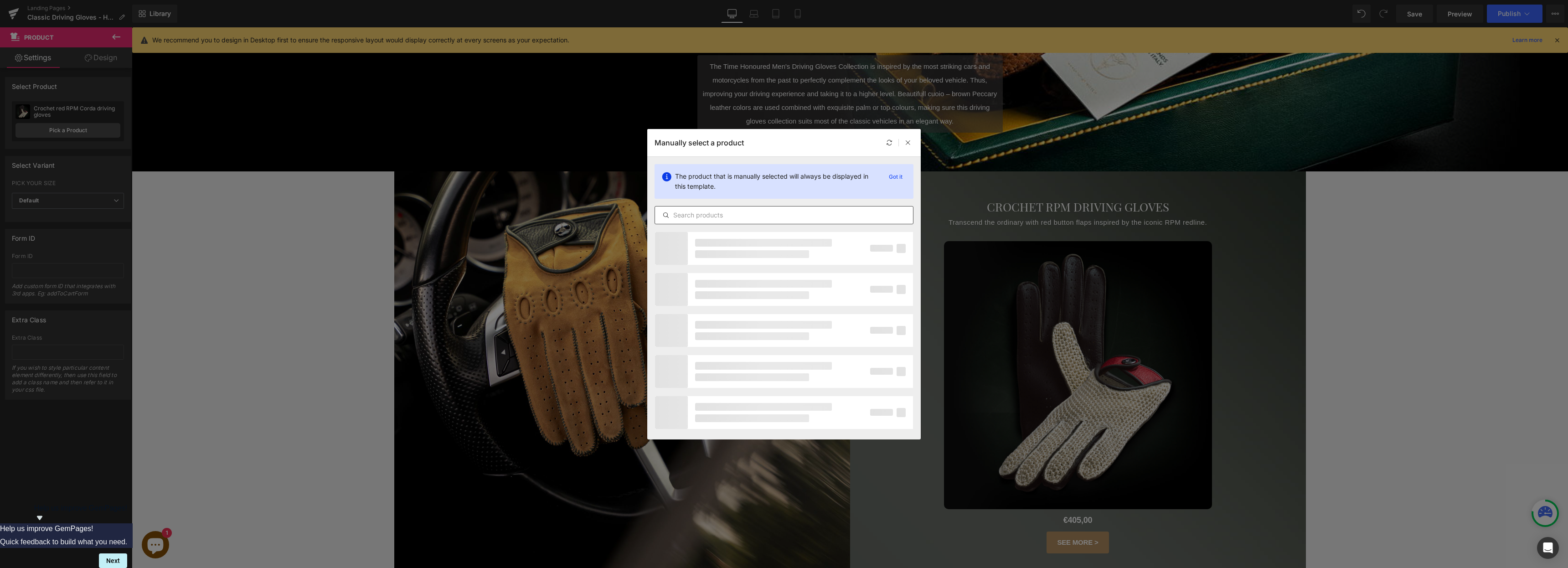
click at [749, 217] on input "text" at bounding box center [784, 215] width 258 height 11
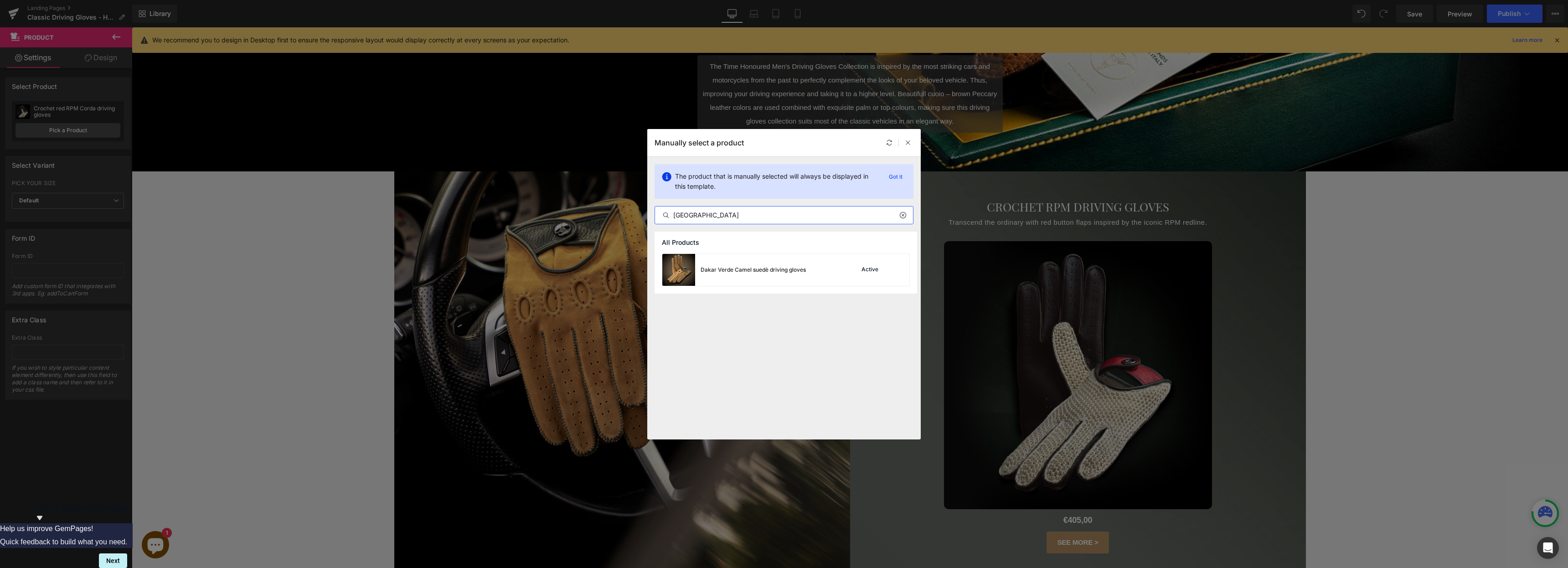
type input "[GEOGRAPHIC_DATA]"
click at [676, 264] on img at bounding box center [679, 270] width 33 height 32
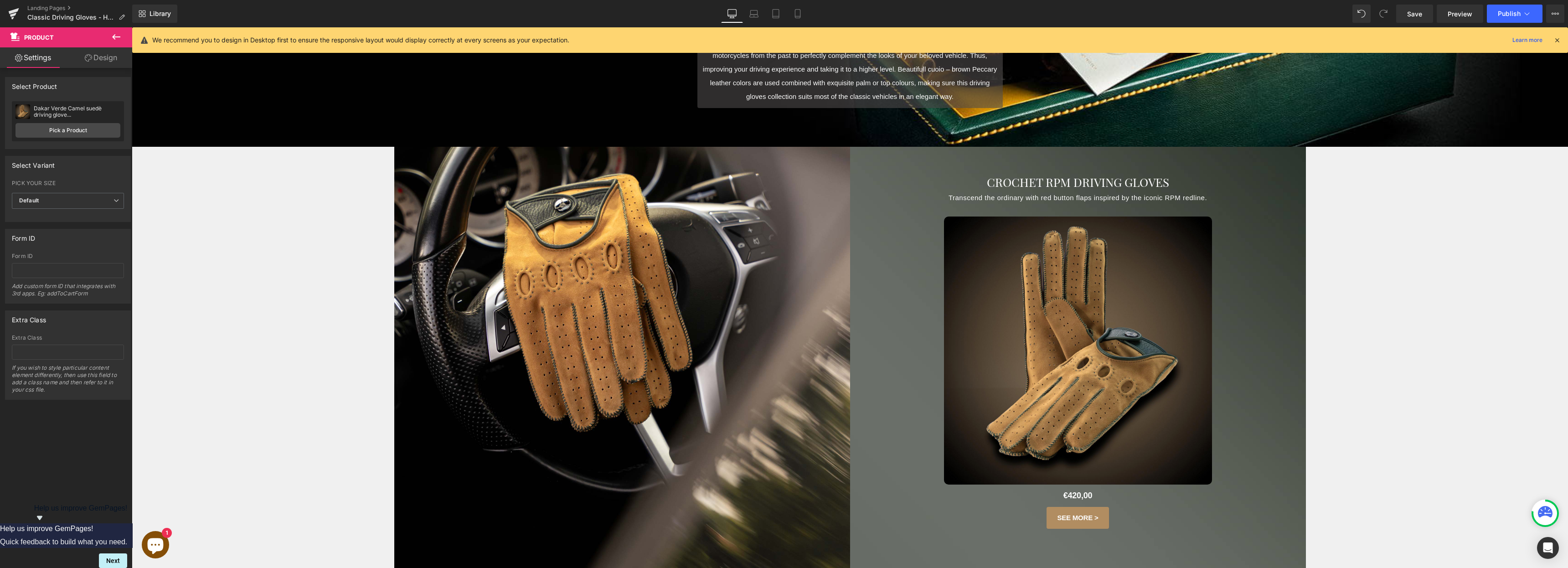
scroll to position [259, 0]
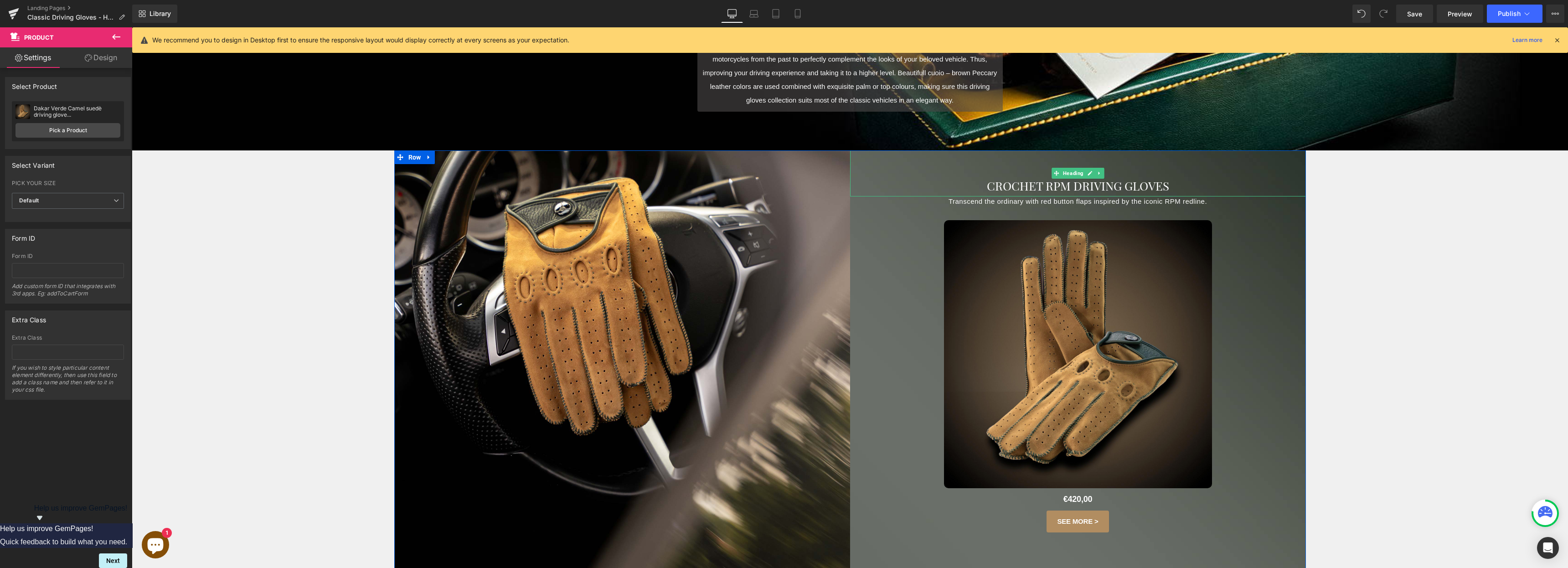
click at [783, 188] on span "CROCHET RPM DRIVING GLOVES" at bounding box center [1078, 186] width 183 height 16
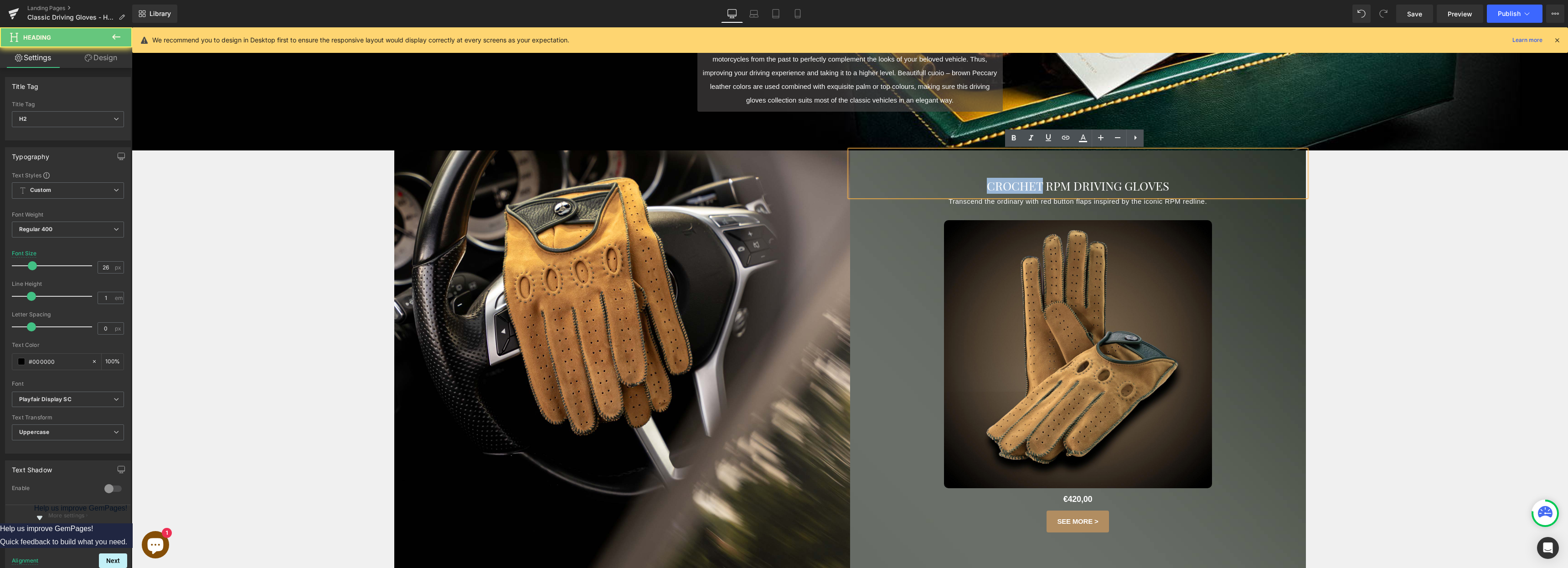
click at [783, 188] on span "CROCHET RPM DRIVING GLOVES" at bounding box center [1078, 186] width 183 height 16
click at [783, 187] on span "CROCHET RPM DRIVING GLOVES" at bounding box center [1078, 186] width 183 height 16
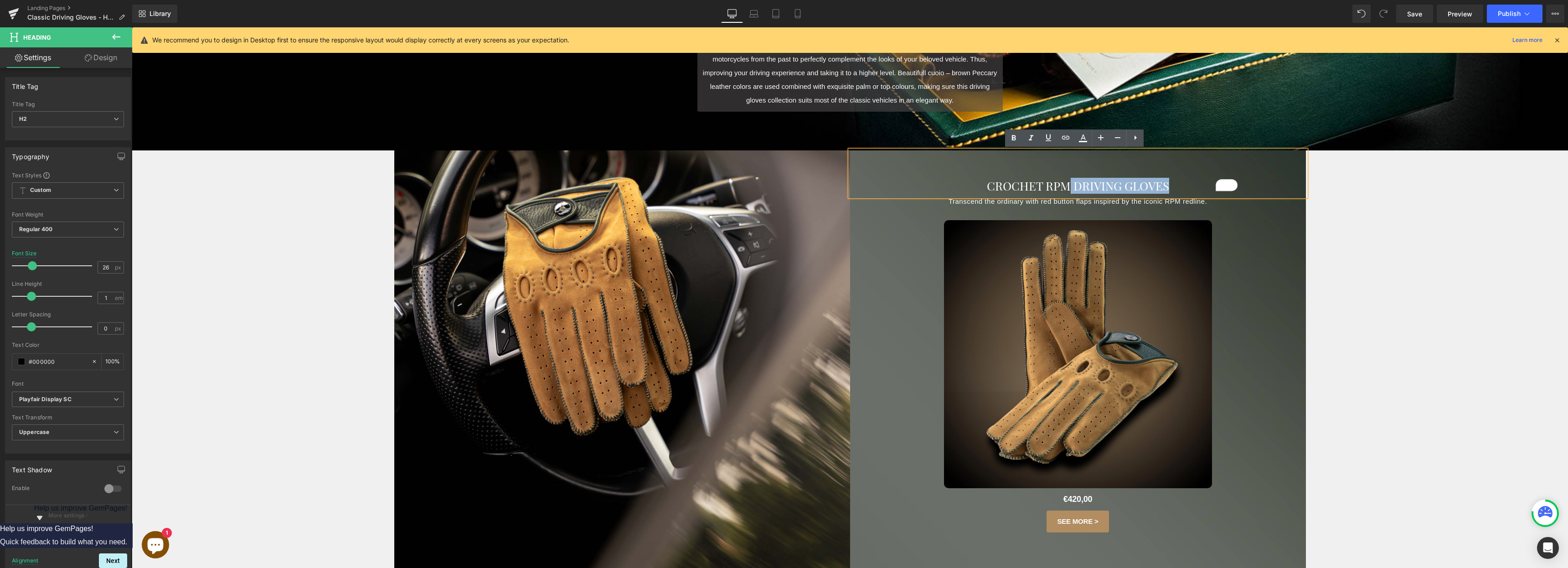
drag, startPoint x: 1064, startPoint y: 187, endPoint x: 929, endPoint y: 192, distance: 135.1
click at [783, 194] on div "CROCHET RPM DRIVING GLOVES" at bounding box center [1078, 174] width 456 height 46
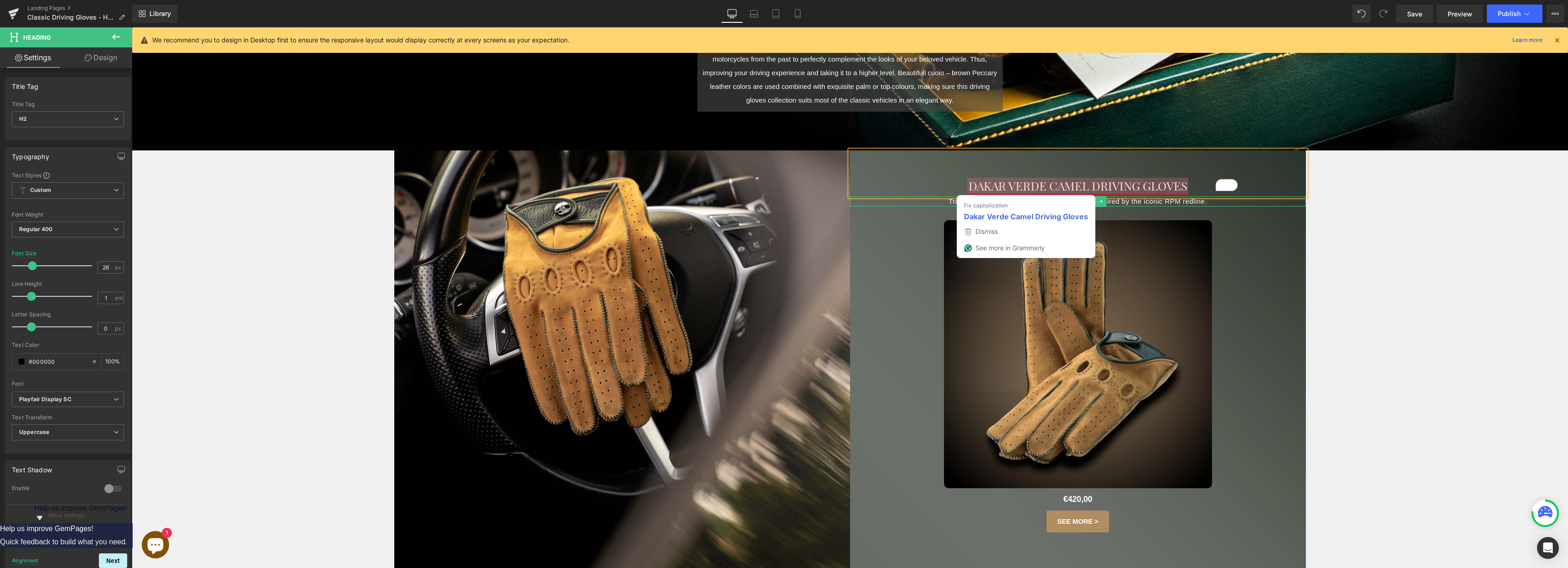
click at [783, 202] on p "Transcend the ordinary with red button flaps inspired by the iconic RPM redline." at bounding box center [1078, 202] width 319 height 10
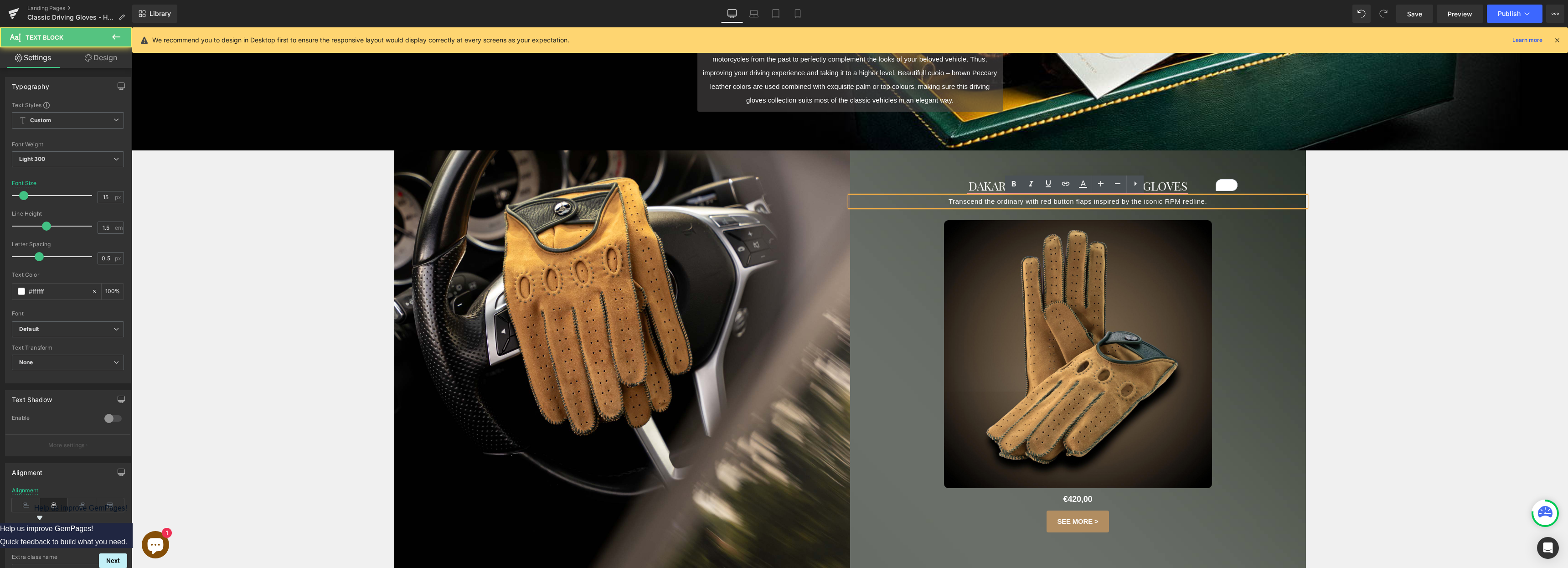
click at [783, 202] on p "Transcend the ordinary with red button flaps inspired by the iconic RPM redline." at bounding box center [1078, 202] width 319 height 10
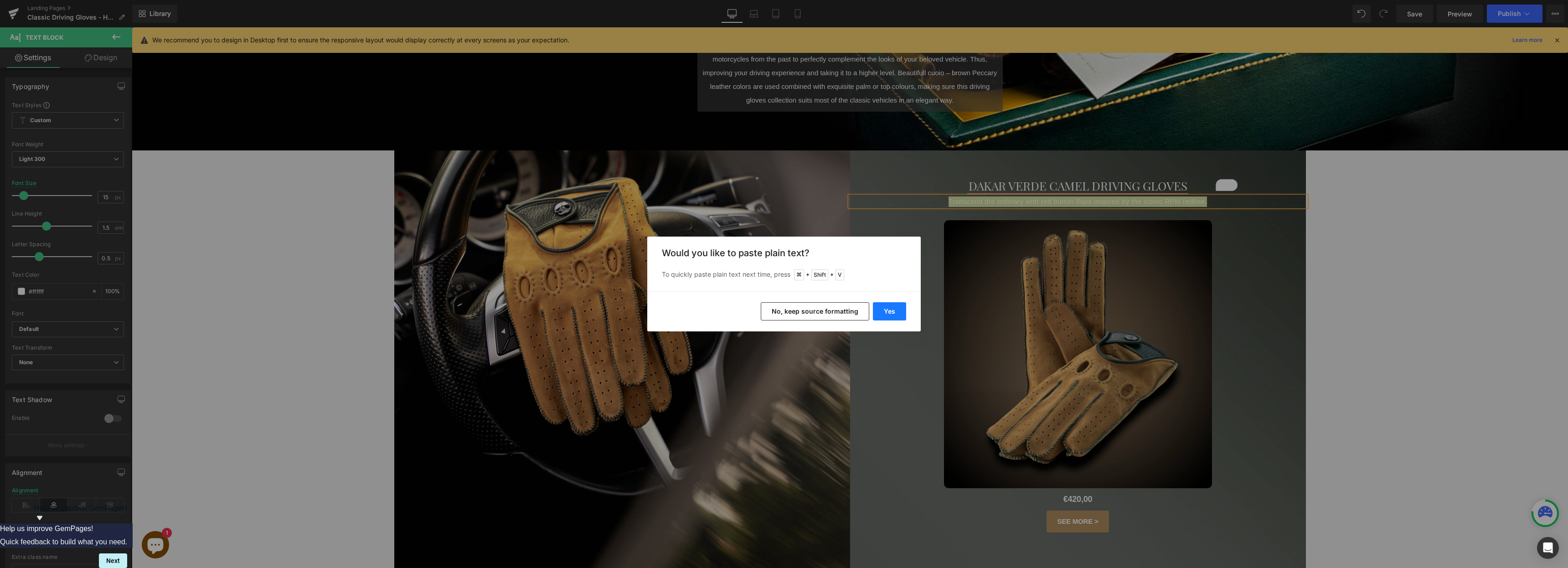
drag, startPoint x: 899, startPoint y: 314, endPoint x: 768, endPoint y: 286, distance: 134.0
click at [783, 314] on button "Yes" at bounding box center [889, 311] width 33 height 18
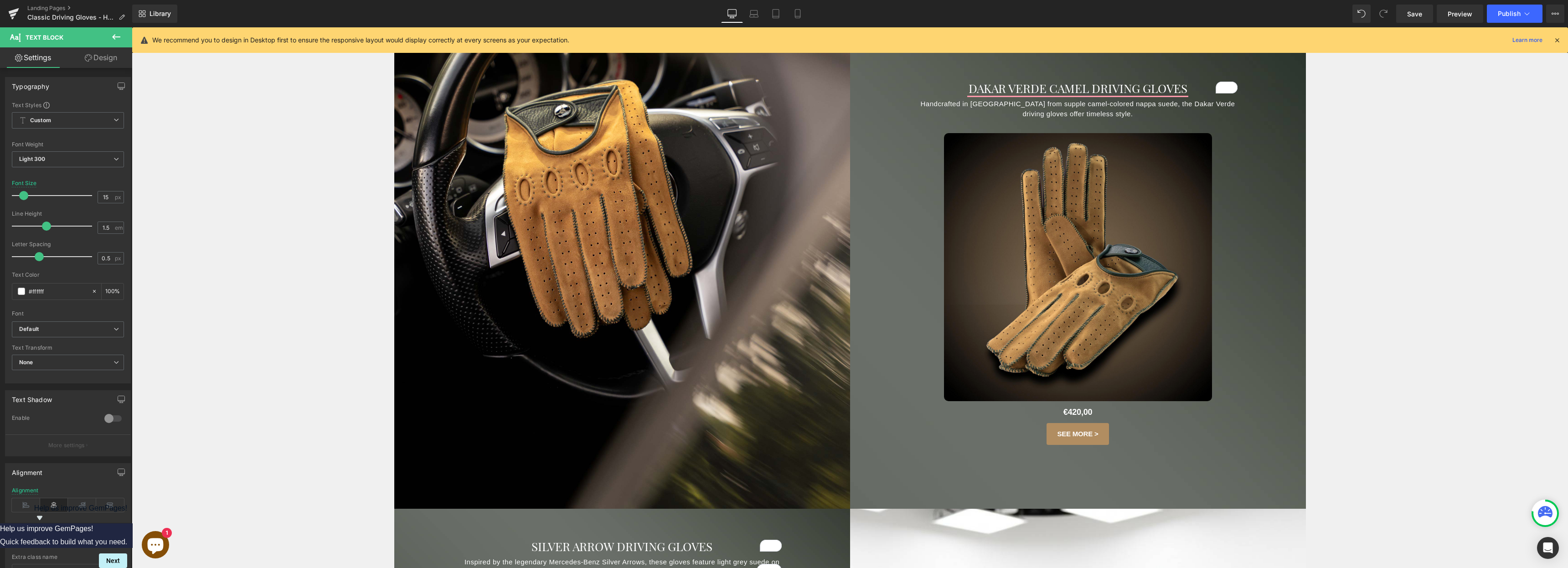
scroll to position [346, 0]
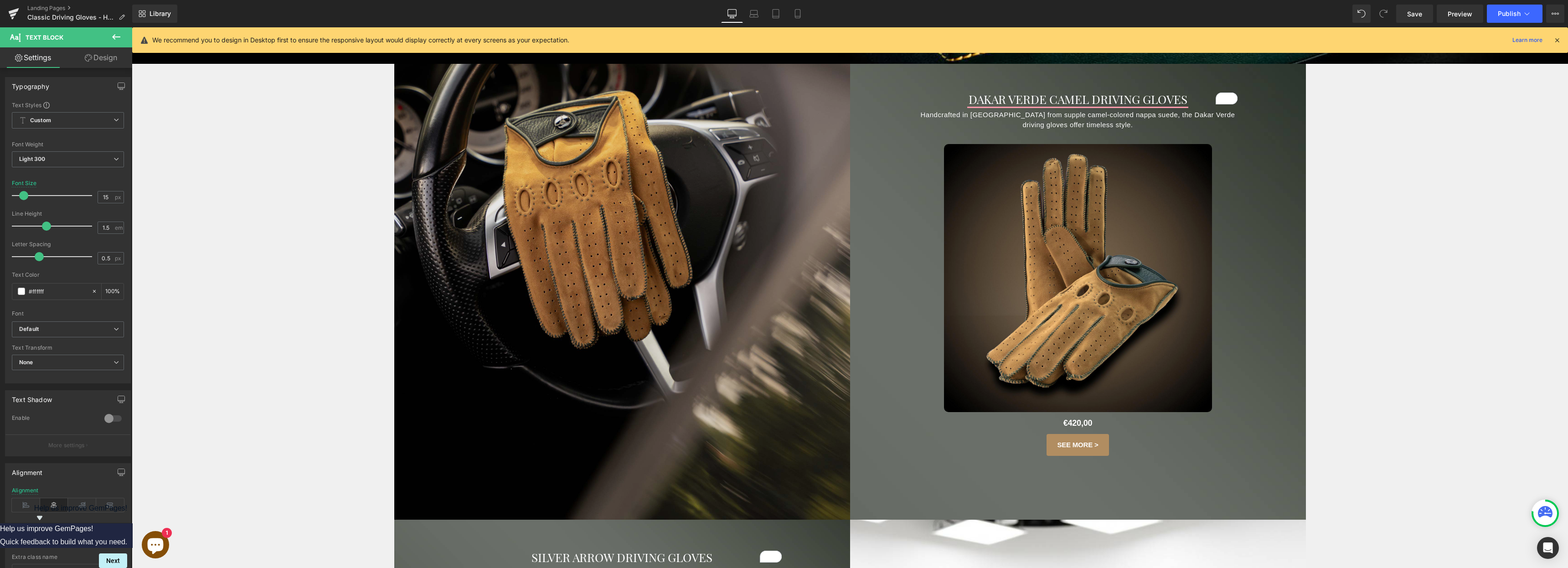
click at [656, 217] on img at bounding box center [622, 292] width 456 height 456
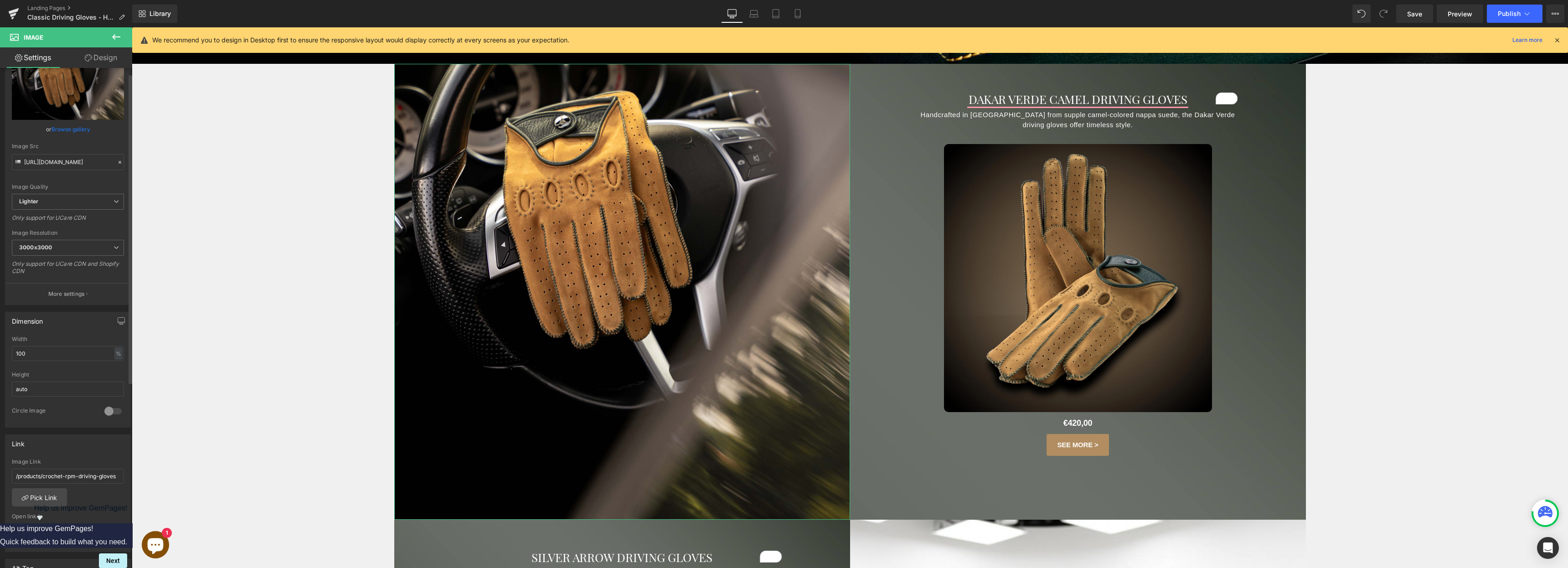
scroll to position [217, 0]
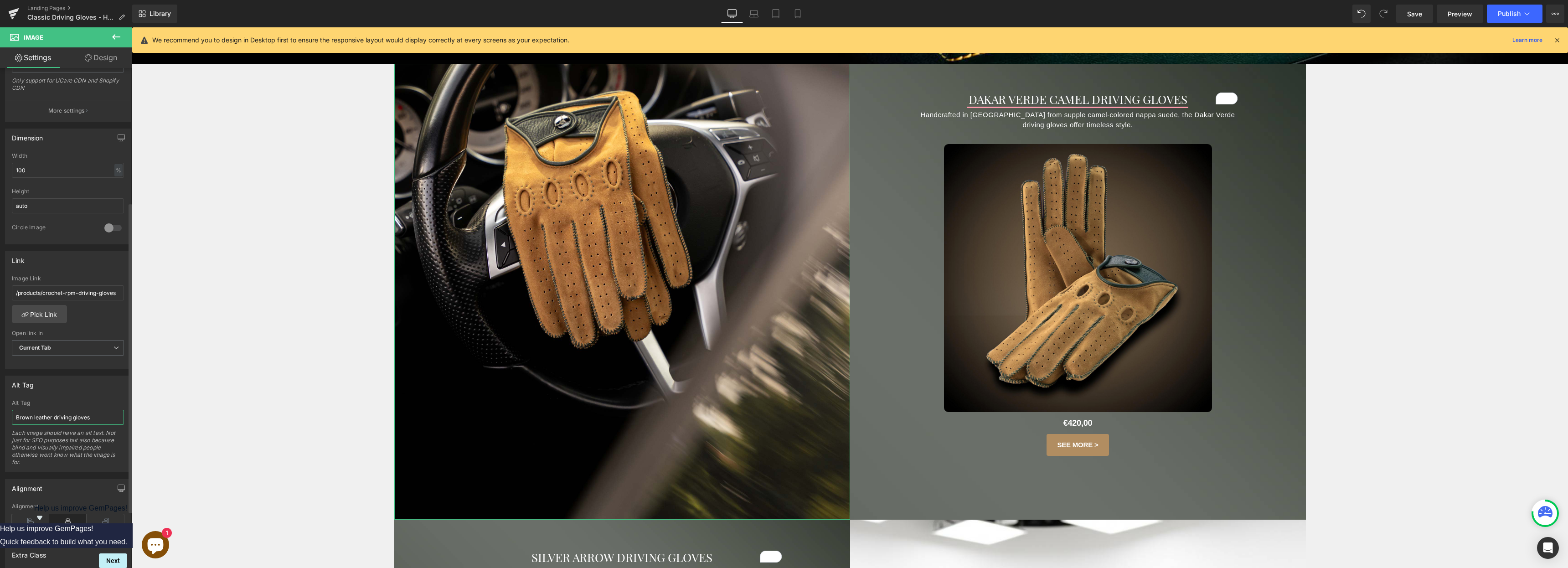
click at [52, 418] on input "Brown leather driving gloves" at bounding box center [68, 417] width 112 height 15
type input "Brown leather camel suede driving gloves"
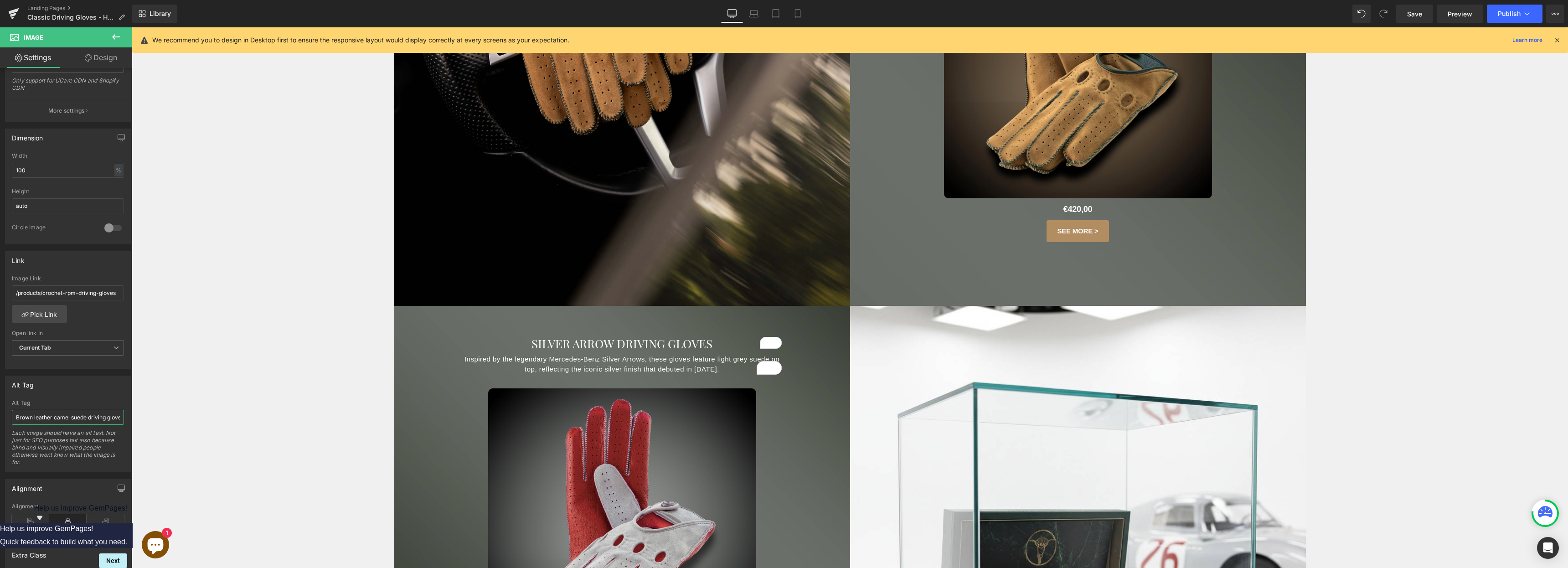
scroll to position [692, 0]
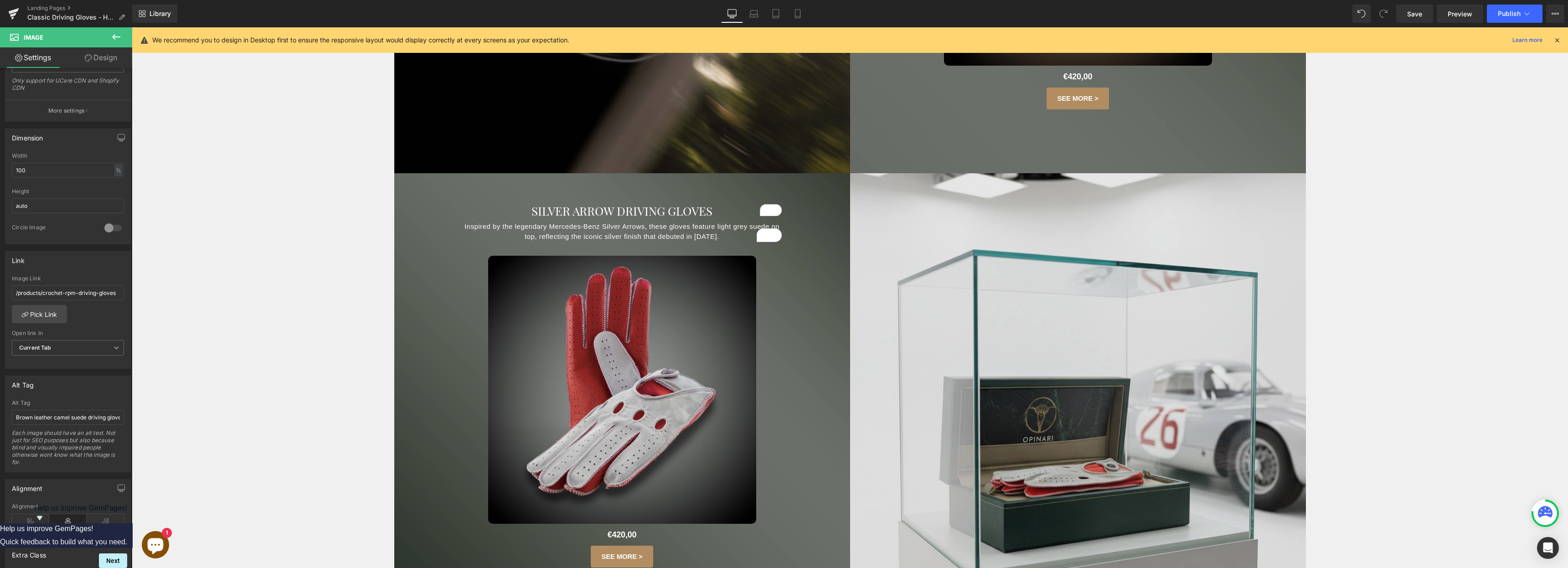
click at [783, 390] on img at bounding box center [1078, 401] width 456 height 456
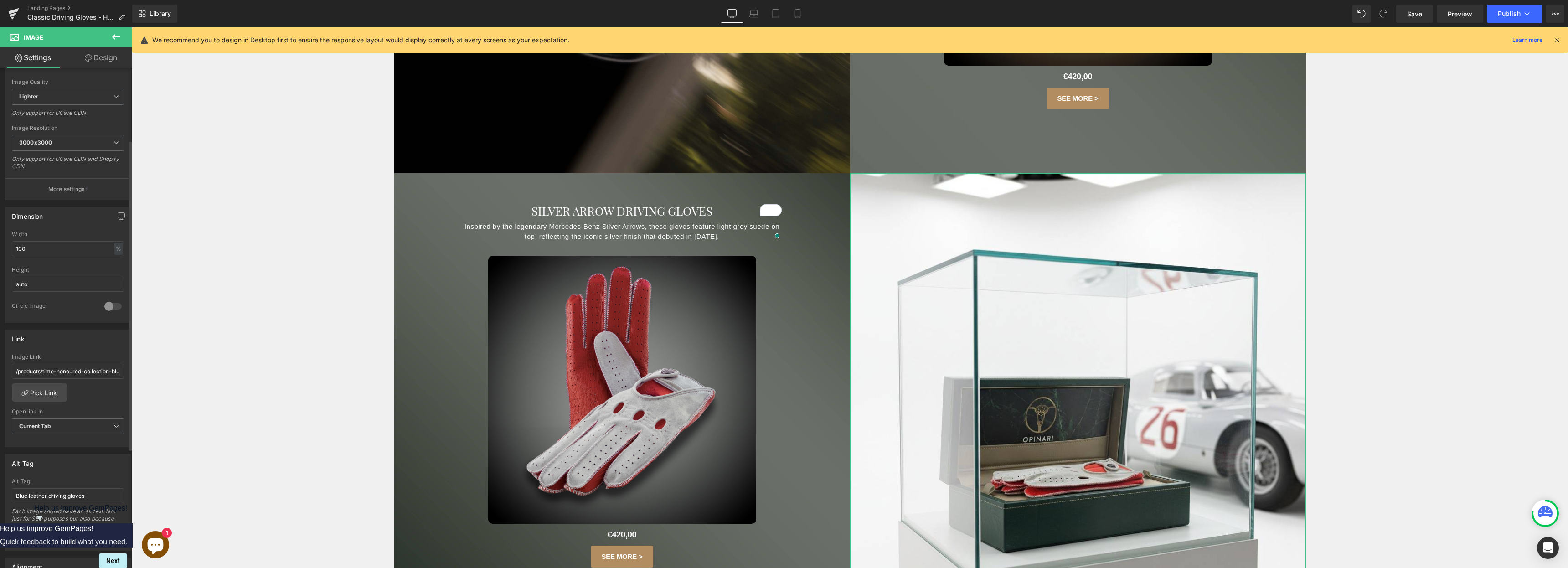
scroll to position [175, 0]
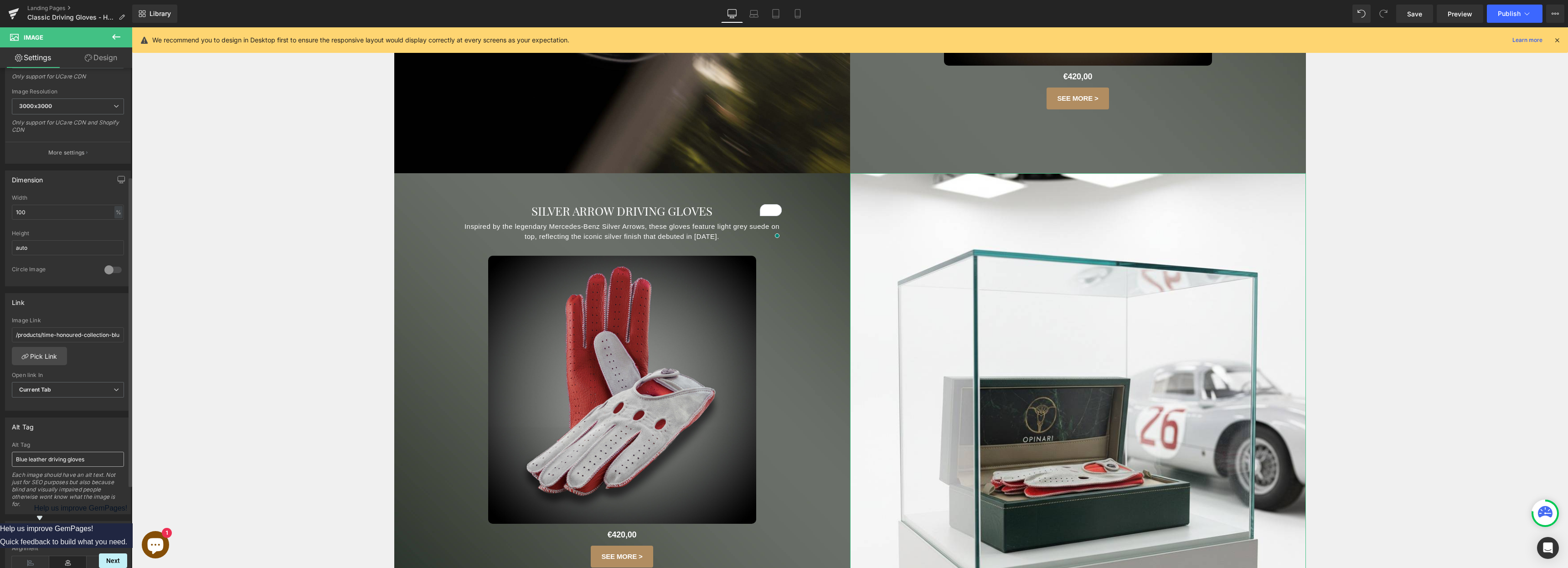
click at [46, 459] on input "Blue leather driving gloves" at bounding box center [68, 459] width 112 height 15
drag, startPoint x: 49, startPoint y: 460, endPoint x: 0, endPoint y: 461, distance: 49.0
click at [0, 461] on div "Alt Tag Blue leather driving gloves Alt Tag Blue leather driving gloves Each im…" at bounding box center [68, 463] width 136 height 103
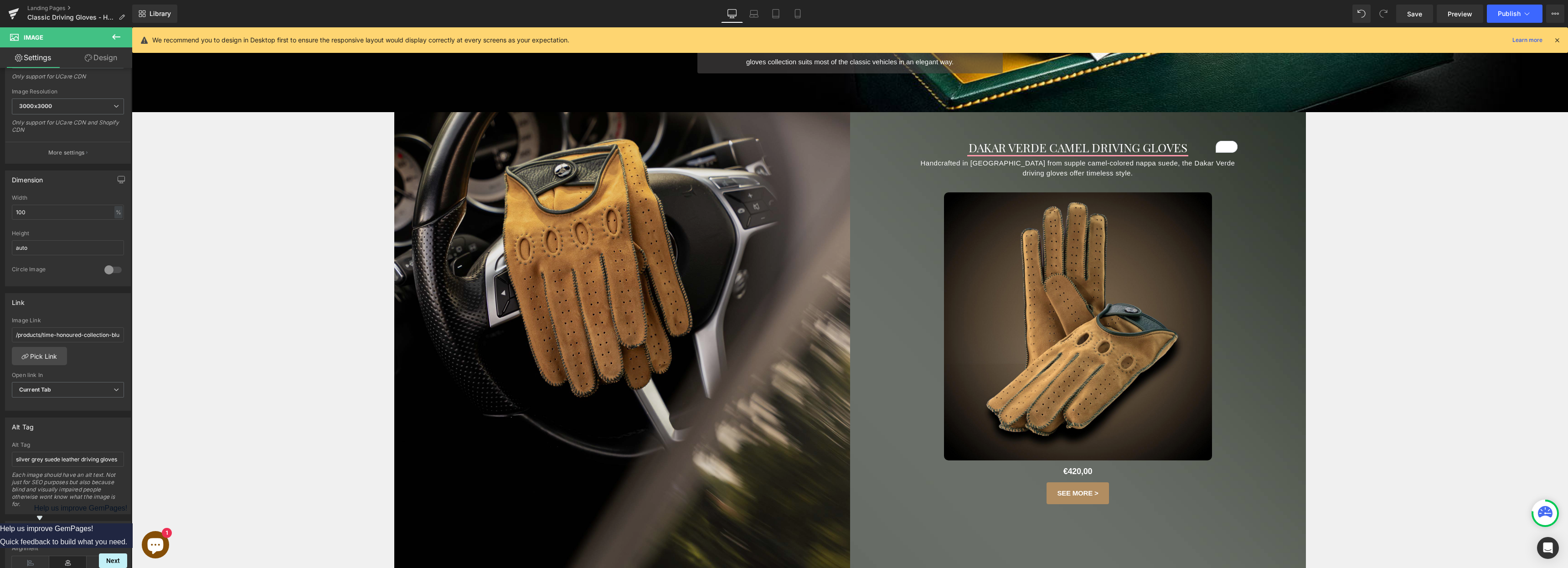
scroll to position [246, 0]
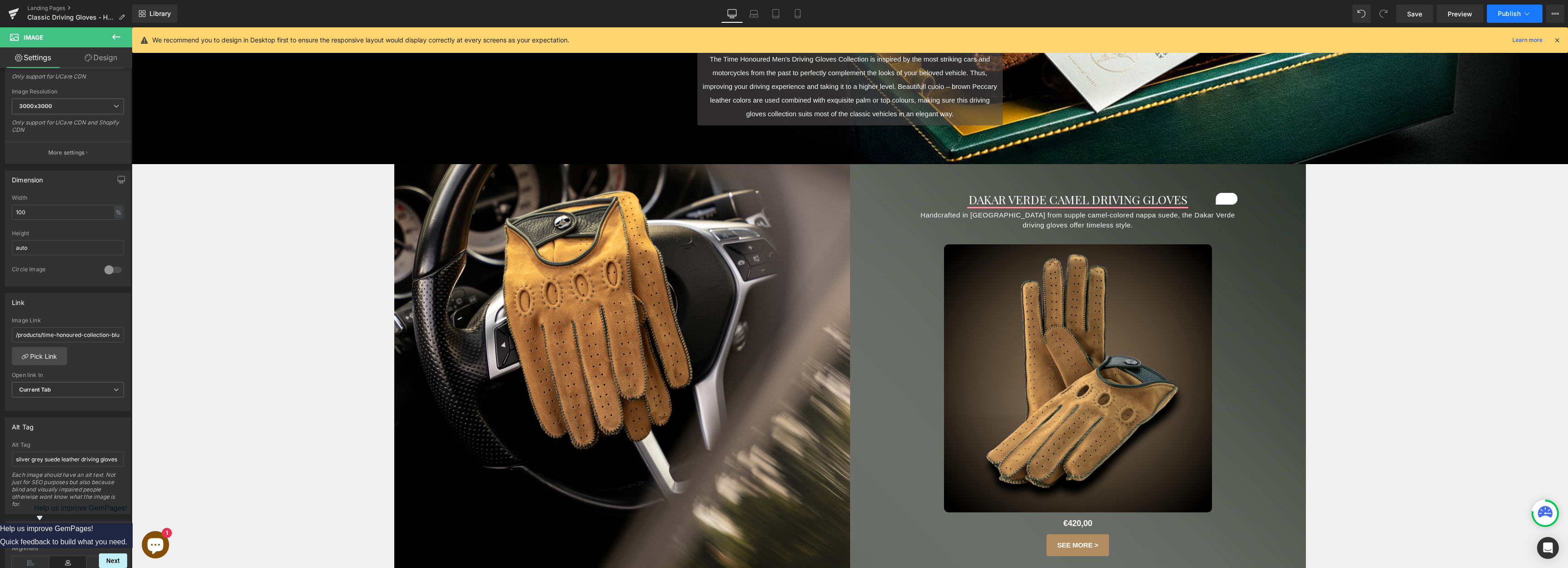
type input "silver grey suede leather driving gloves"
click at [783, 12] on button "Publish" at bounding box center [1514, 13] width 55 height 18
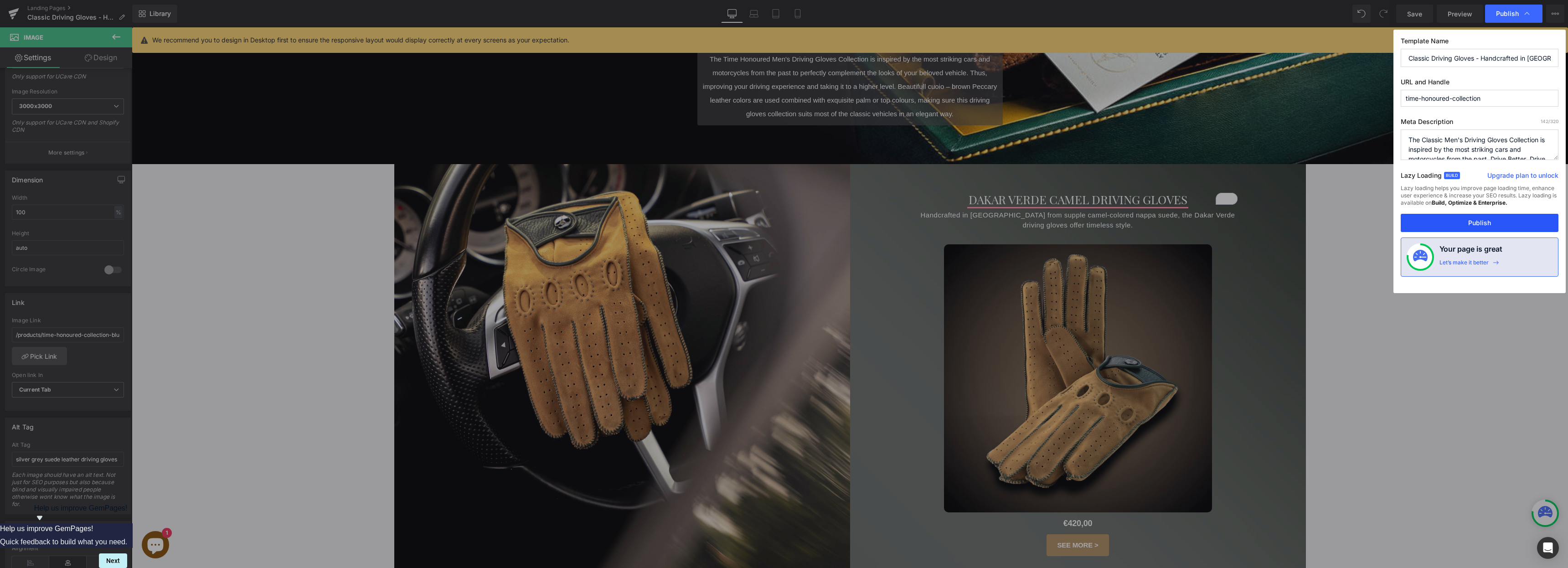
click at [783, 217] on button "Publish" at bounding box center [1479, 223] width 158 height 18
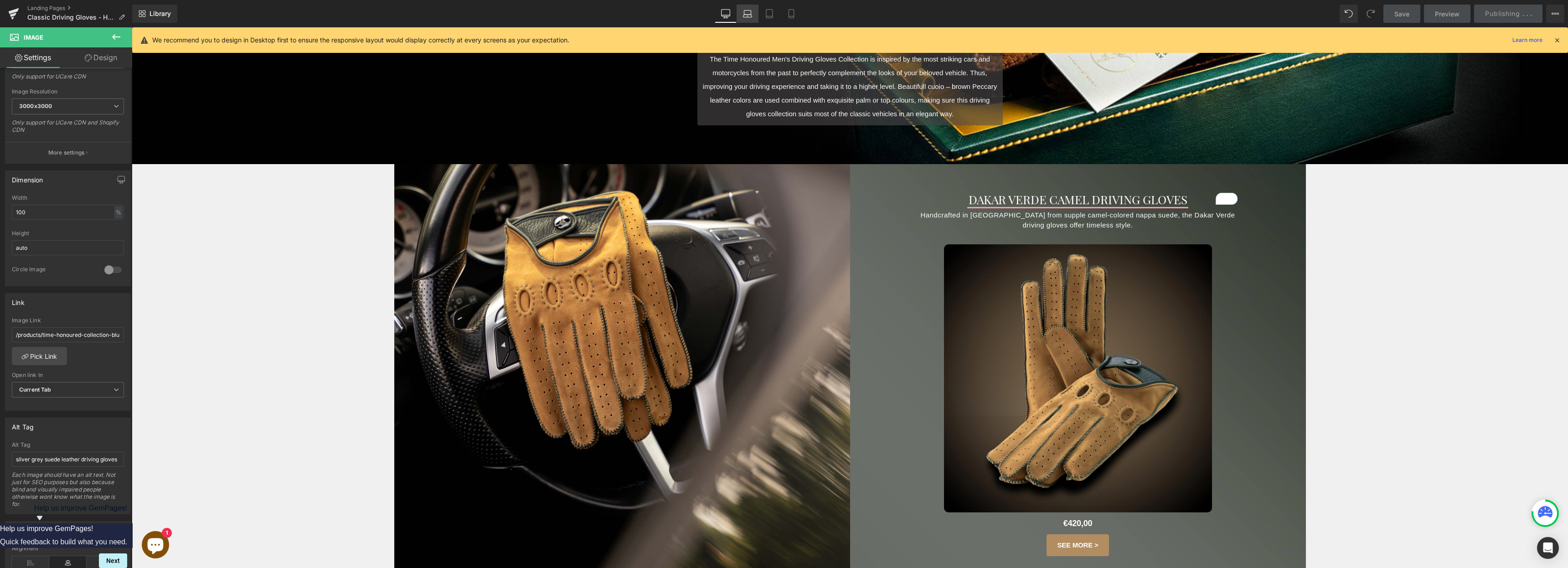
click at [743, 12] on icon at bounding box center [747, 13] width 9 height 9
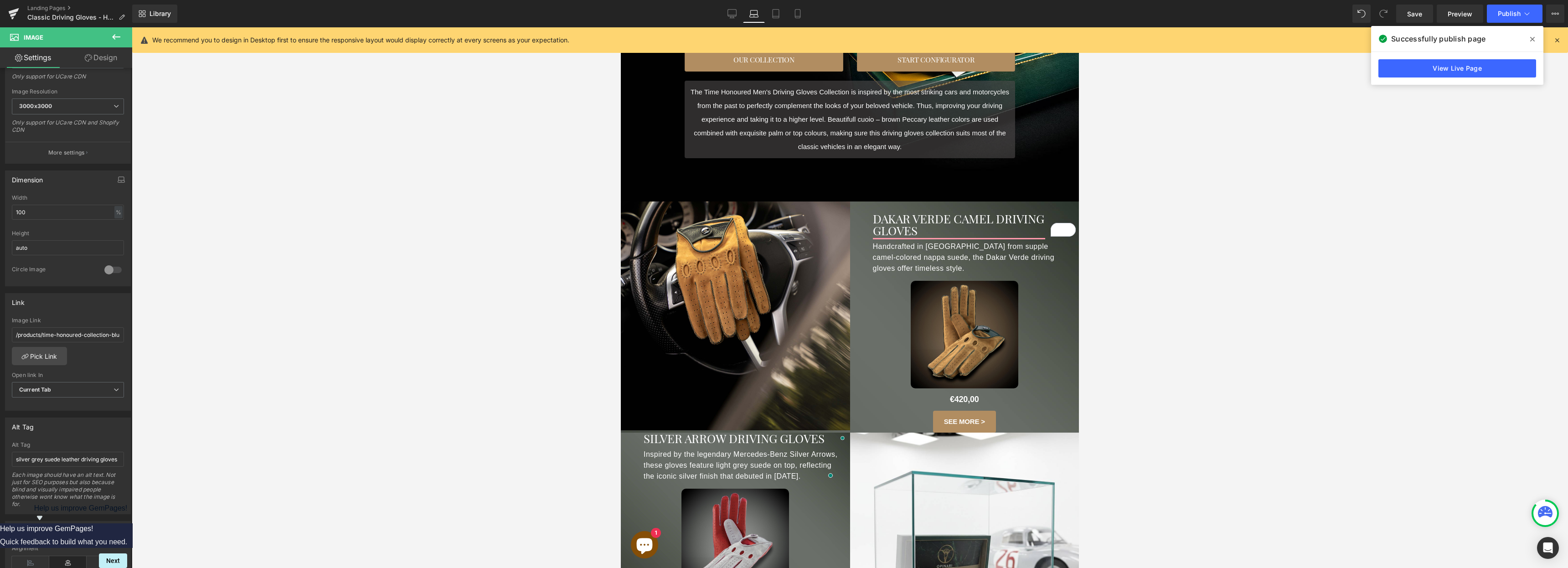
scroll to position [231, 0]
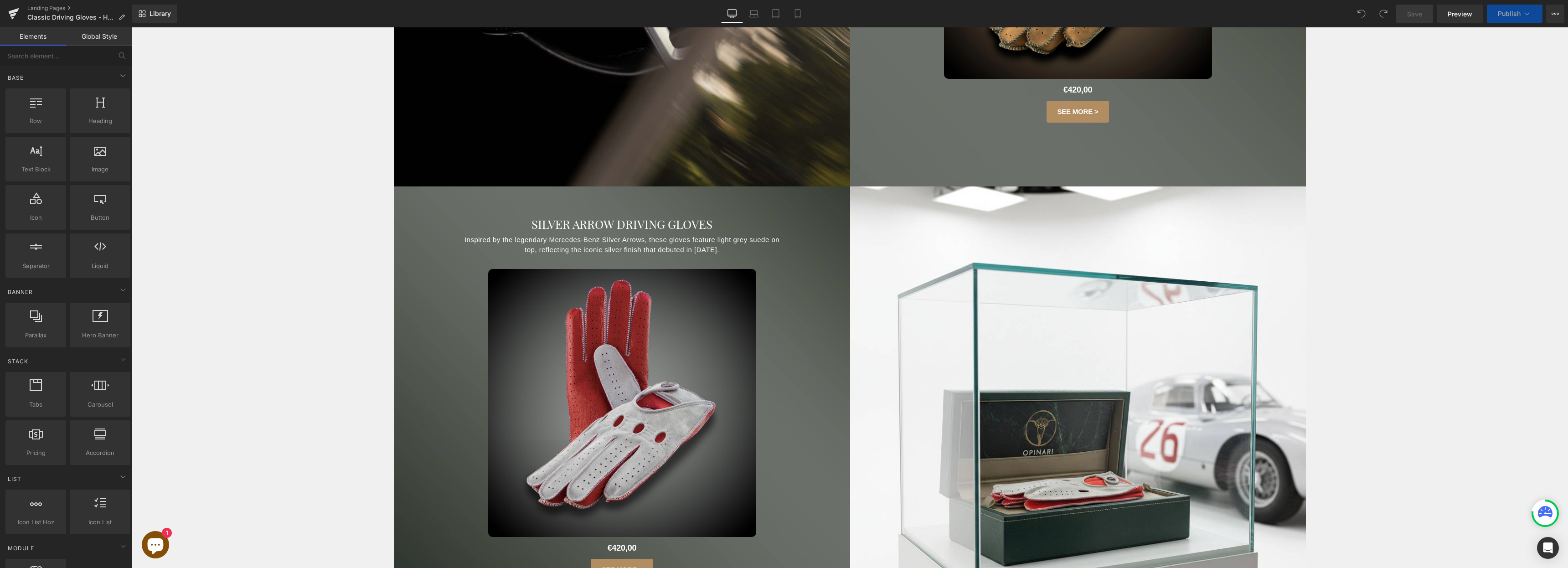
scroll to position [870, 0]
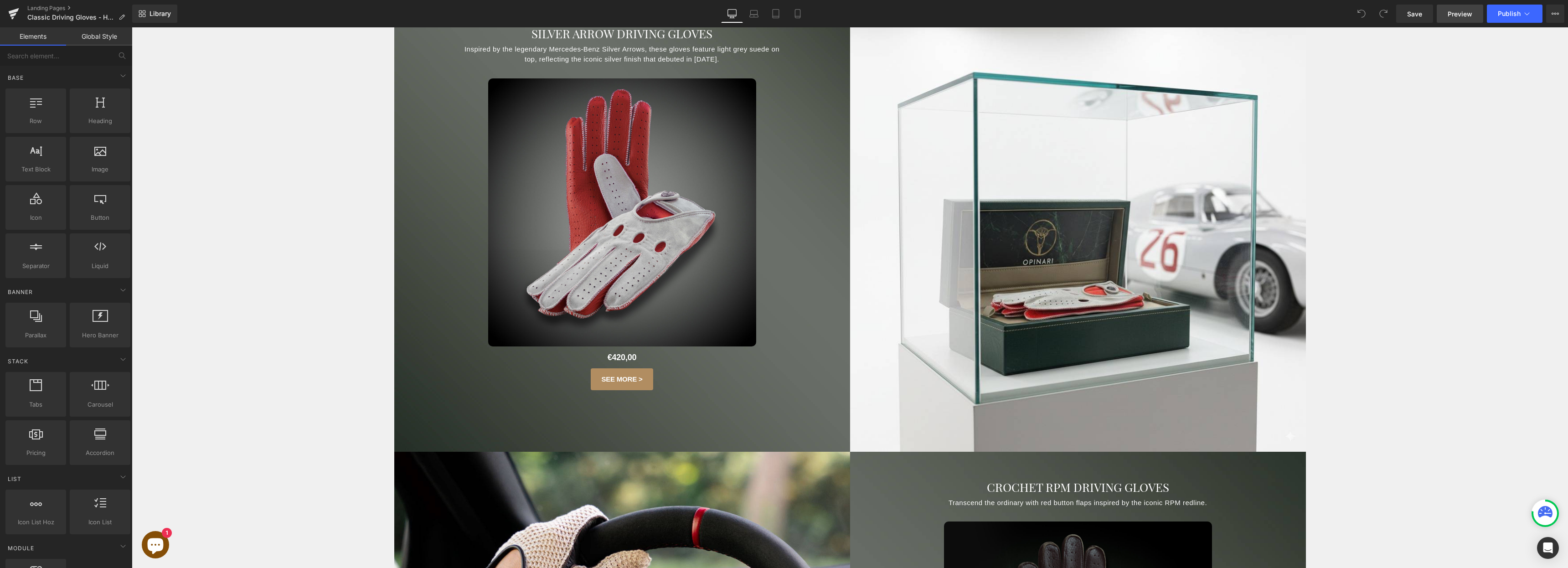
click at [1457, 13] on span "Preview" at bounding box center [1460, 14] width 24 height 10
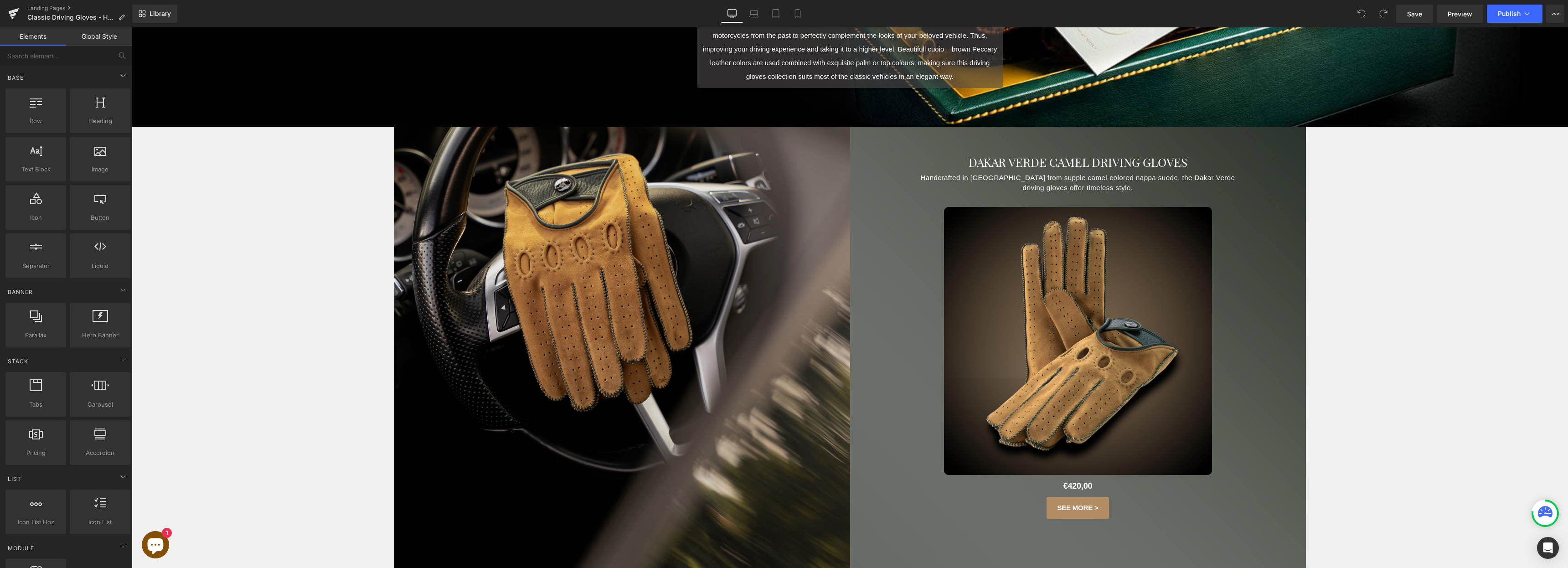
scroll to position [281, 0]
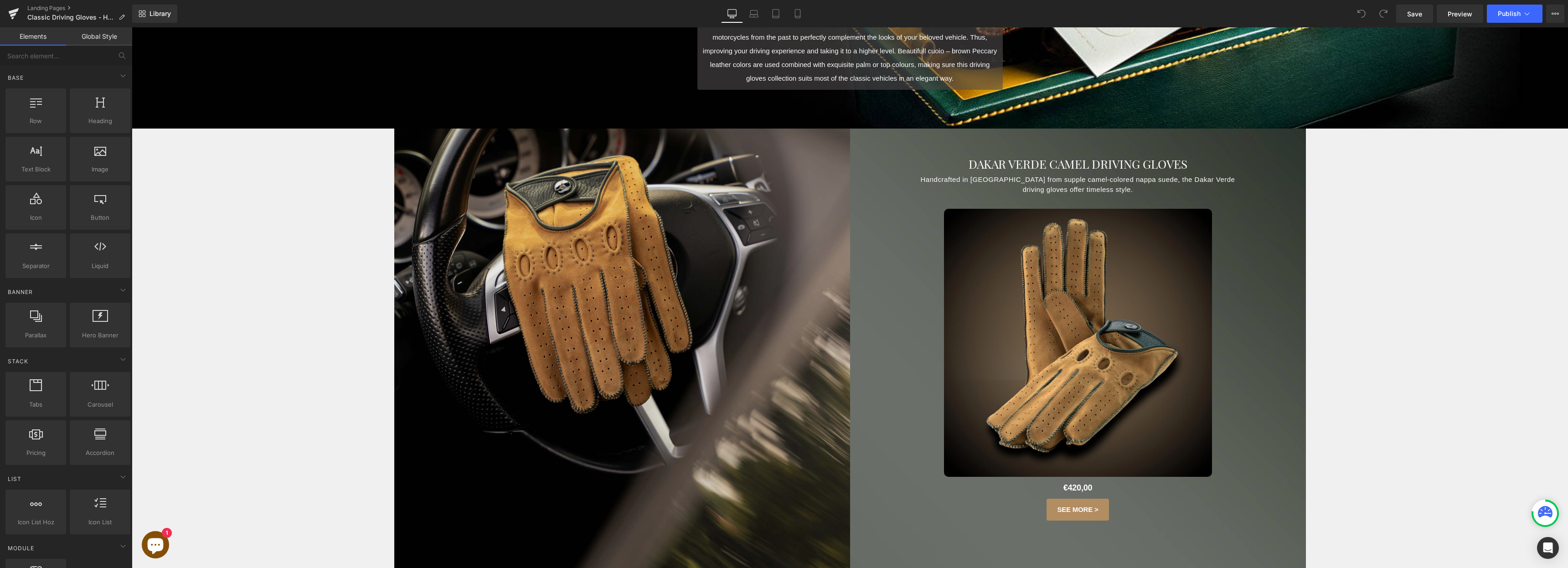
click at [563, 257] on img at bounding box center [622, 356] width 456 height 456
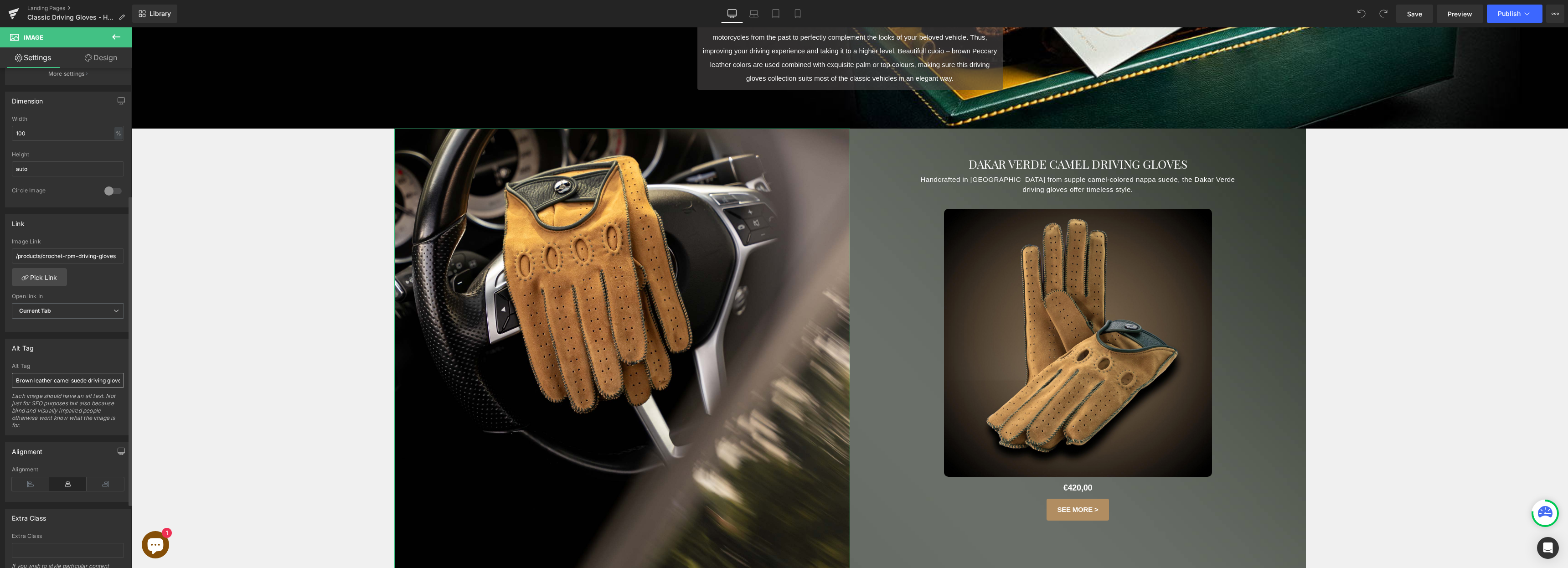
scroll to position [292, 0]
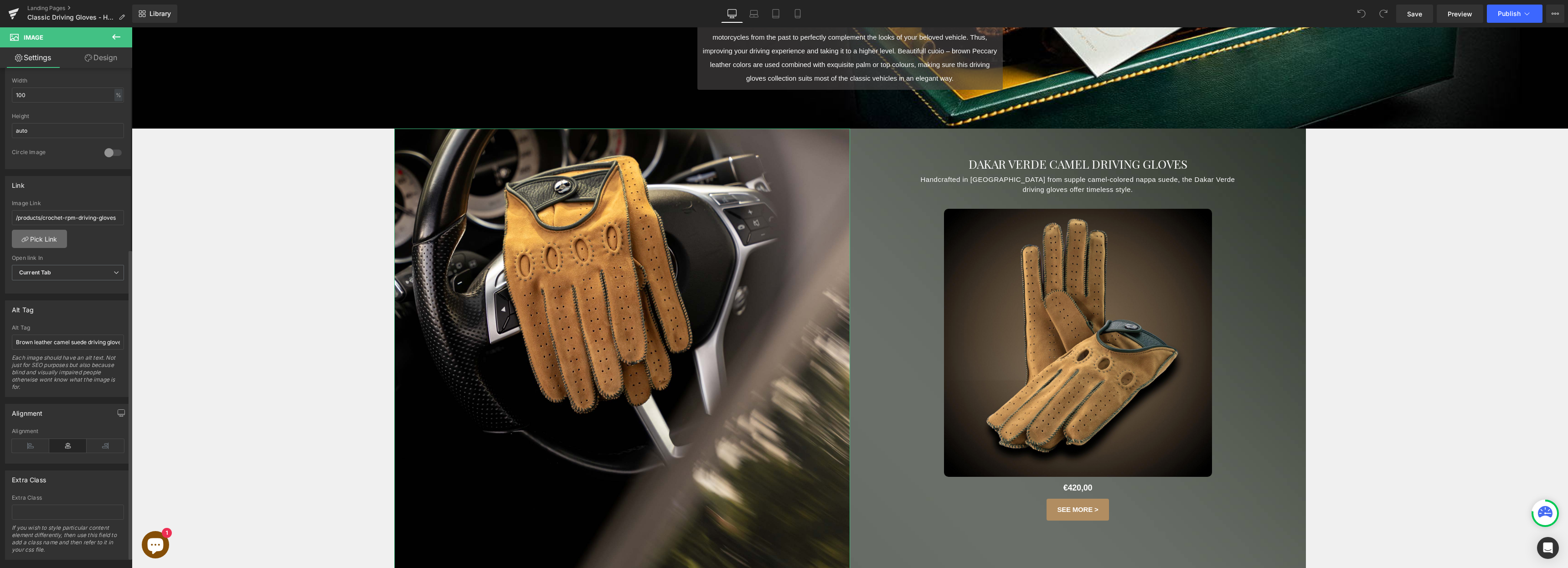
click at [40, 244] on link "Pick Link" at bounding box center [39, 239] width 55 height 18
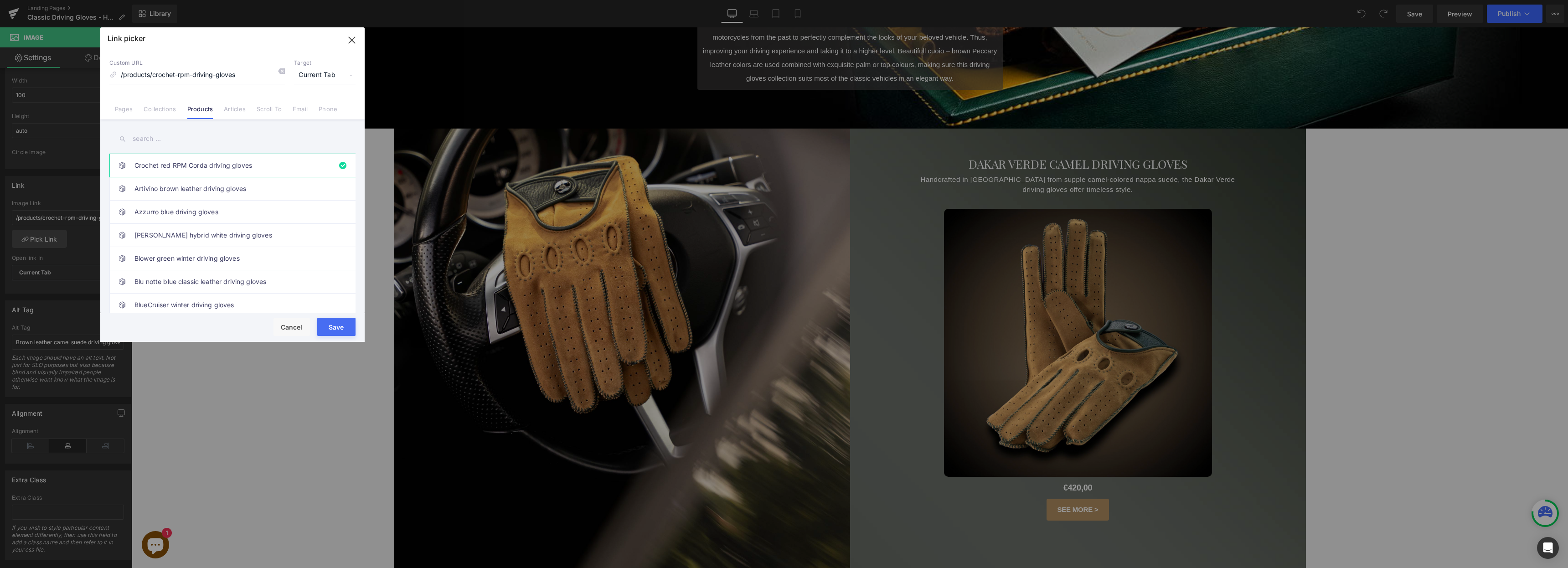
click at [159, 140] on input "text" at bounding box center [233, 139] width 246 height 21
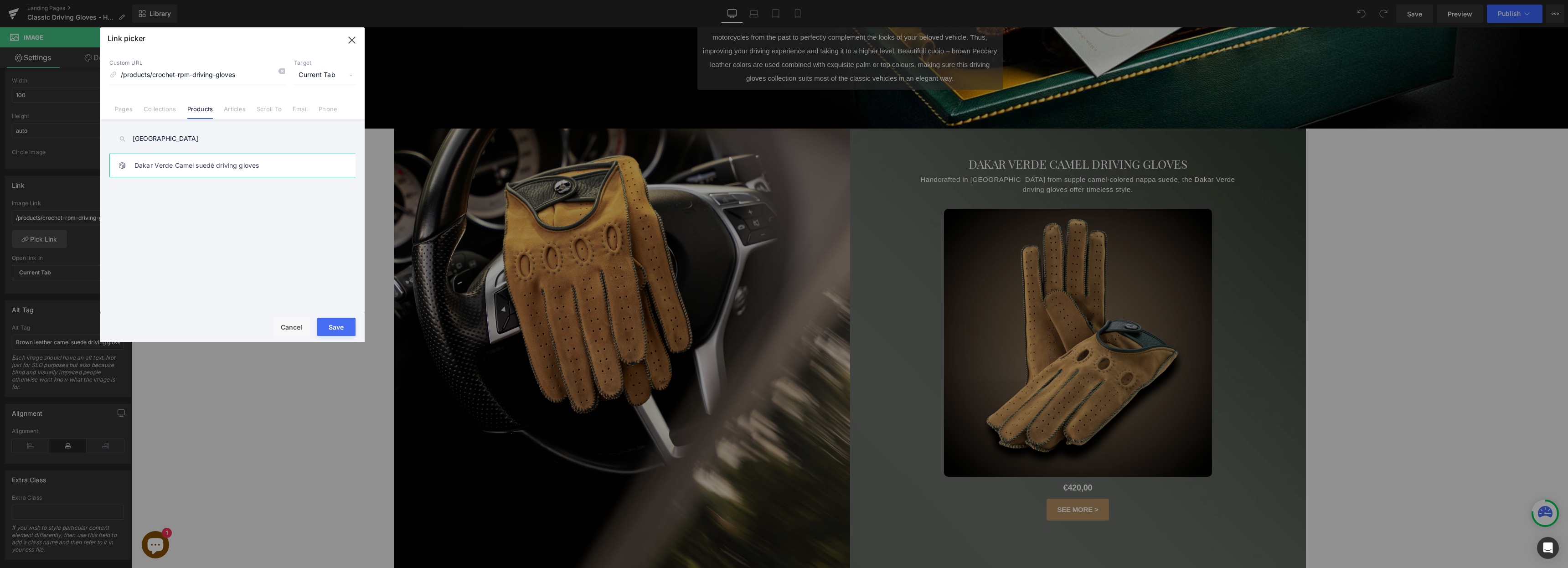
type input "dakar"
click at [173, 167] on link "Dakar Verde Camel suedè driving gloves" at bounding box center [234, 165] width 200 height 23
click at [335, 324] on button "Save" at bounding box center [336, 327] width 38 height 18
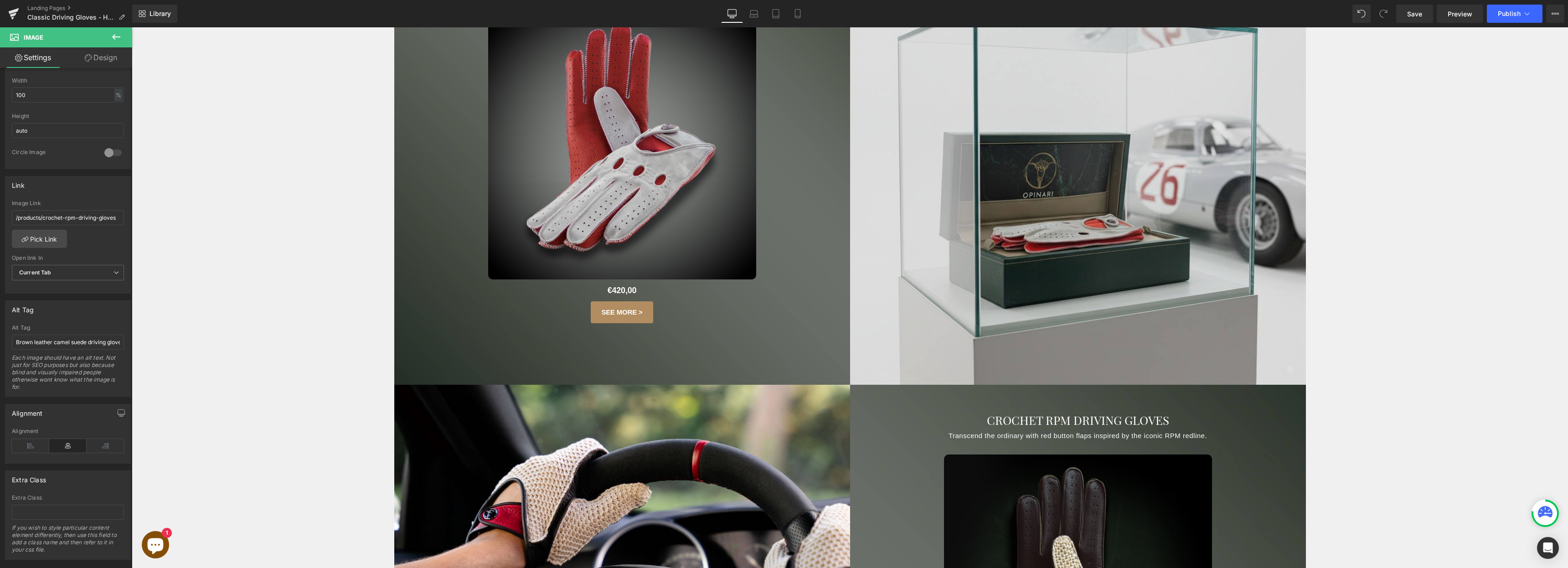
scroll to position [944, 0]
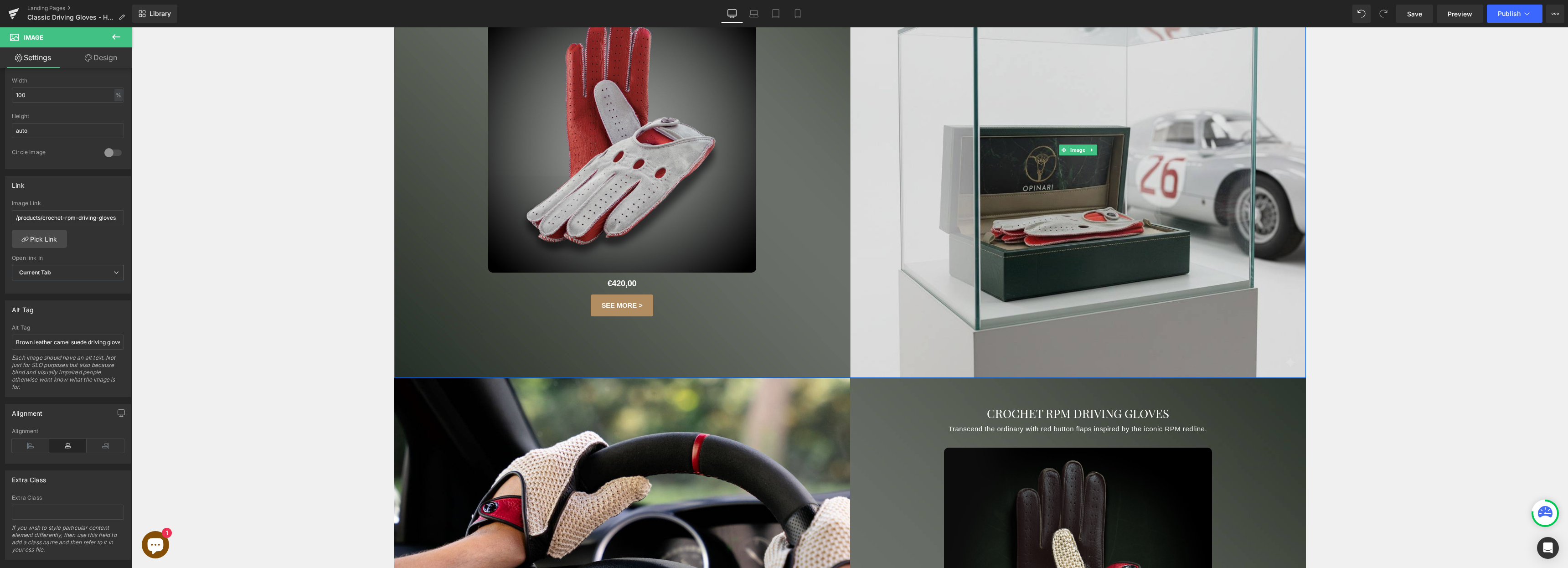
click at [967, 237] on img at bounding box center [1078, 150] width 456 height 456
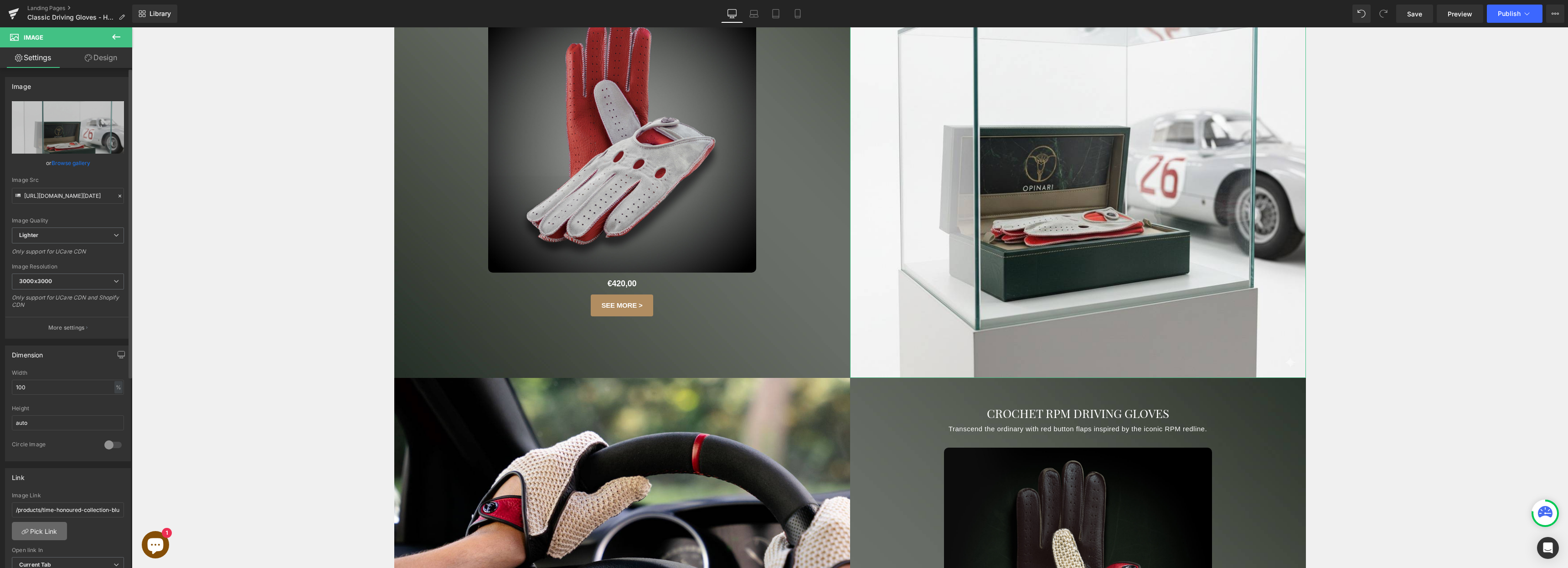
click at [55, 531] on link "Pick Link" at bounding box center [39, 531] width 55 height 18
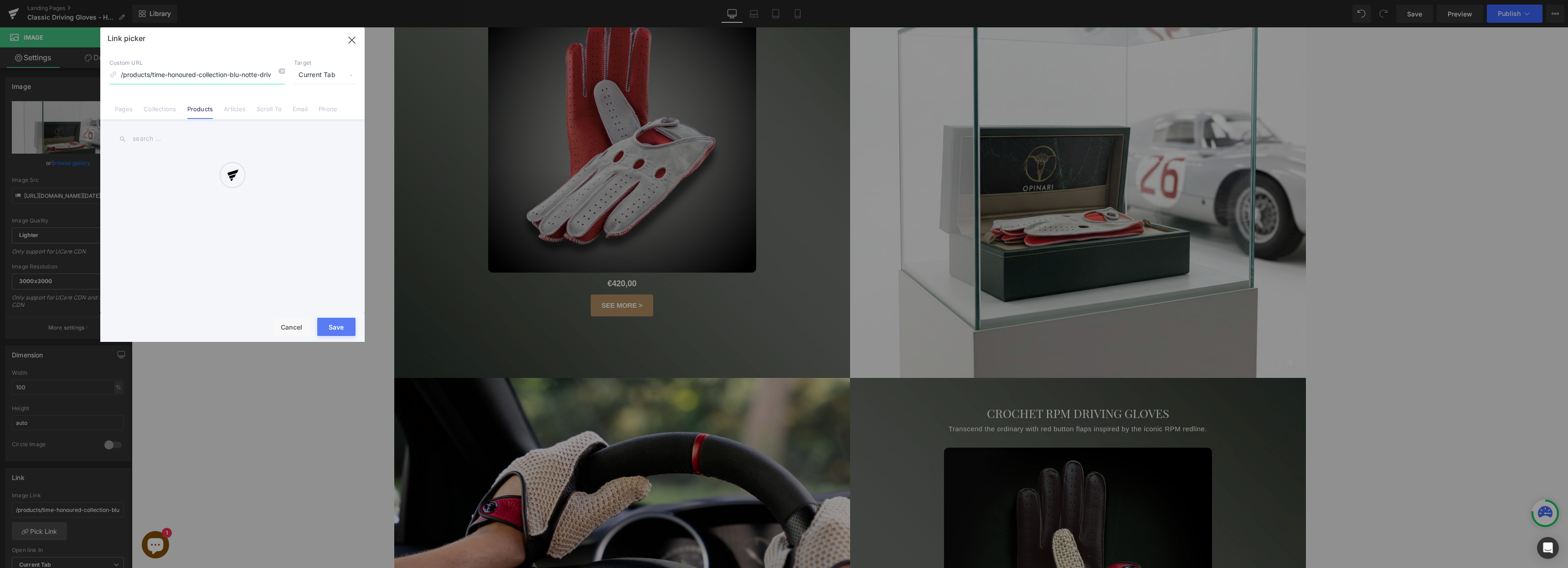
scroll to position [0, 26]
click at [164, 134] on input "text" at bounding box center [233, 139] width 246 height 21
type input "arr"
click at [177, 166] on link "Silver arrows grey suedè driving gloves" at bounding box center [234, 165] width 200 height 23
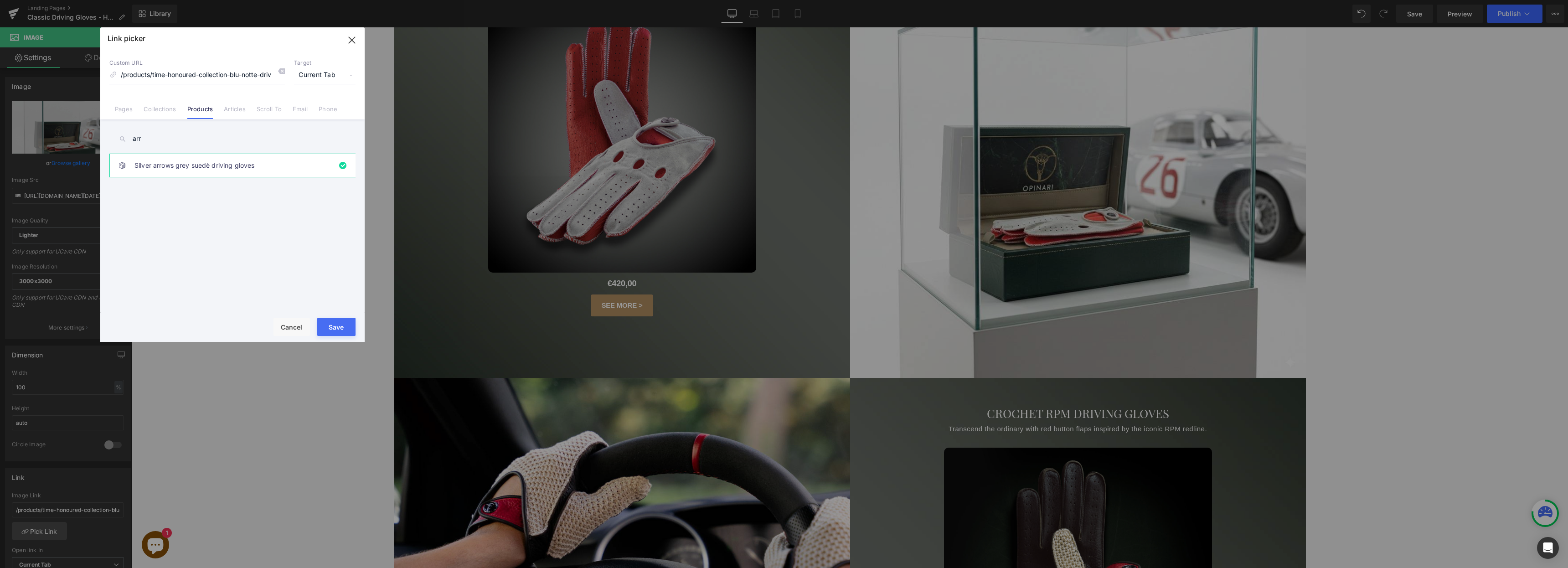
click at [335, 331] on button "Save" at bounding box center [336, 327] width 38 height 18
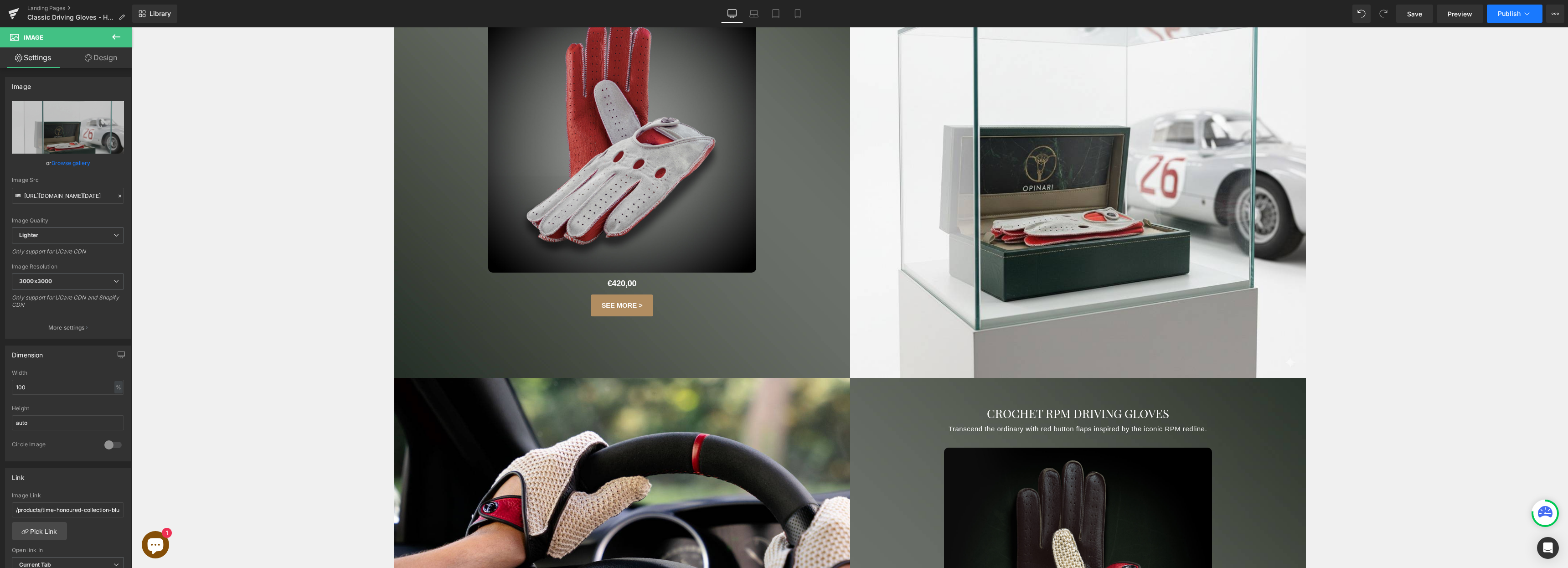
click at [1497, 12] on button "Publish" at bounding box center [1514, 13] width 55 height 18
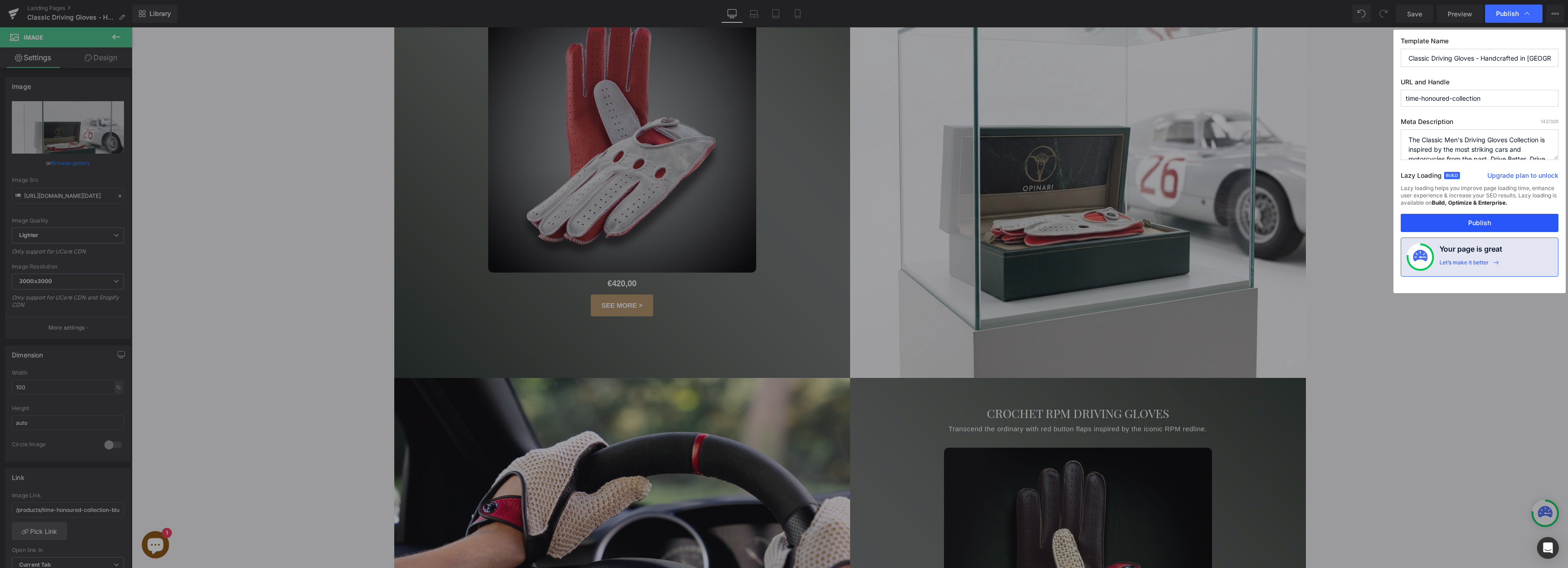
drag, startPoint x: 1491, startPoint y: 222, endPoint x: 1359, endPoint y: 194, distance: 134.9
click at [1491, 222] on button "Publish" at bounding box center [1479, 223] width 158 height 18
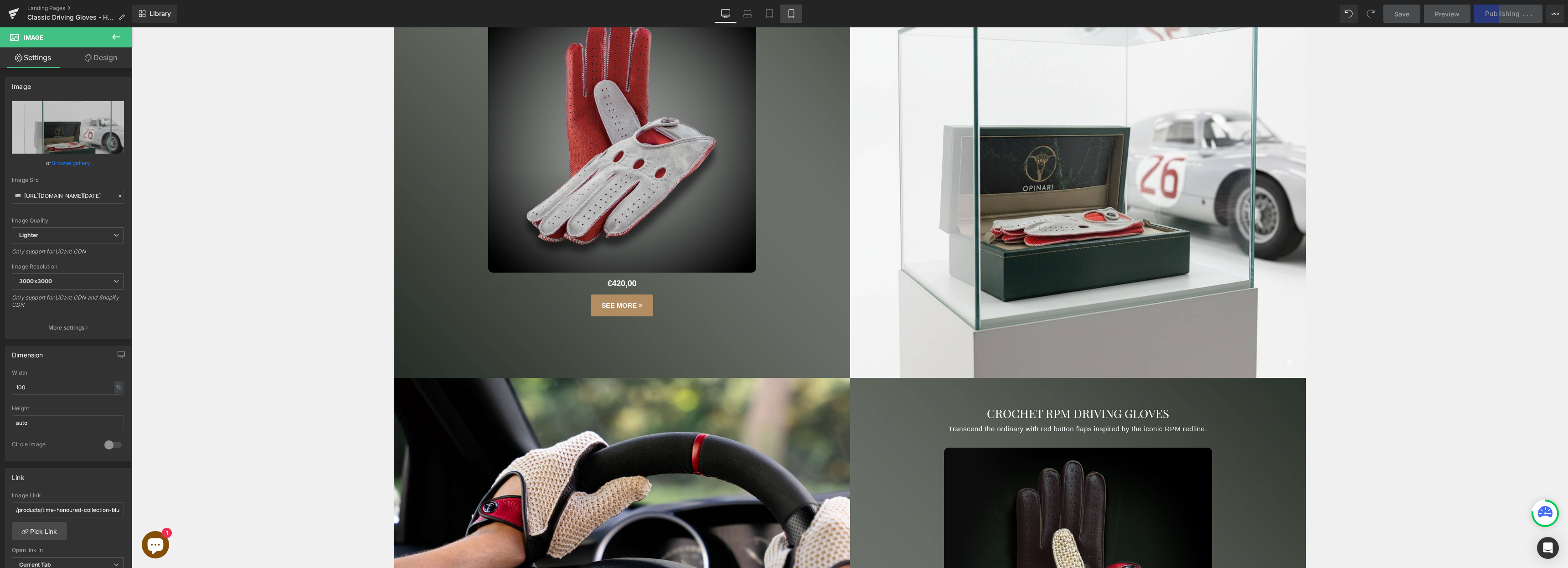
click at [788, 12] on icon at bounding box center [791, 14] width 5 height 9
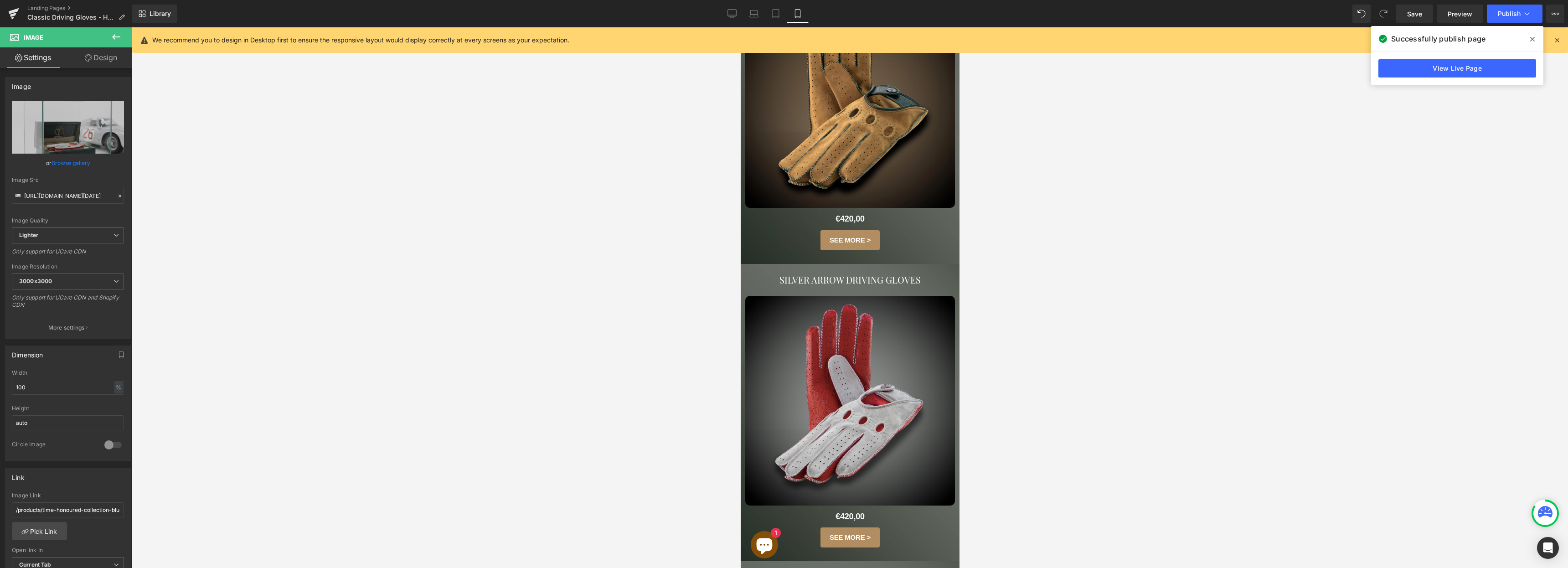
scroll to position [614, 0]
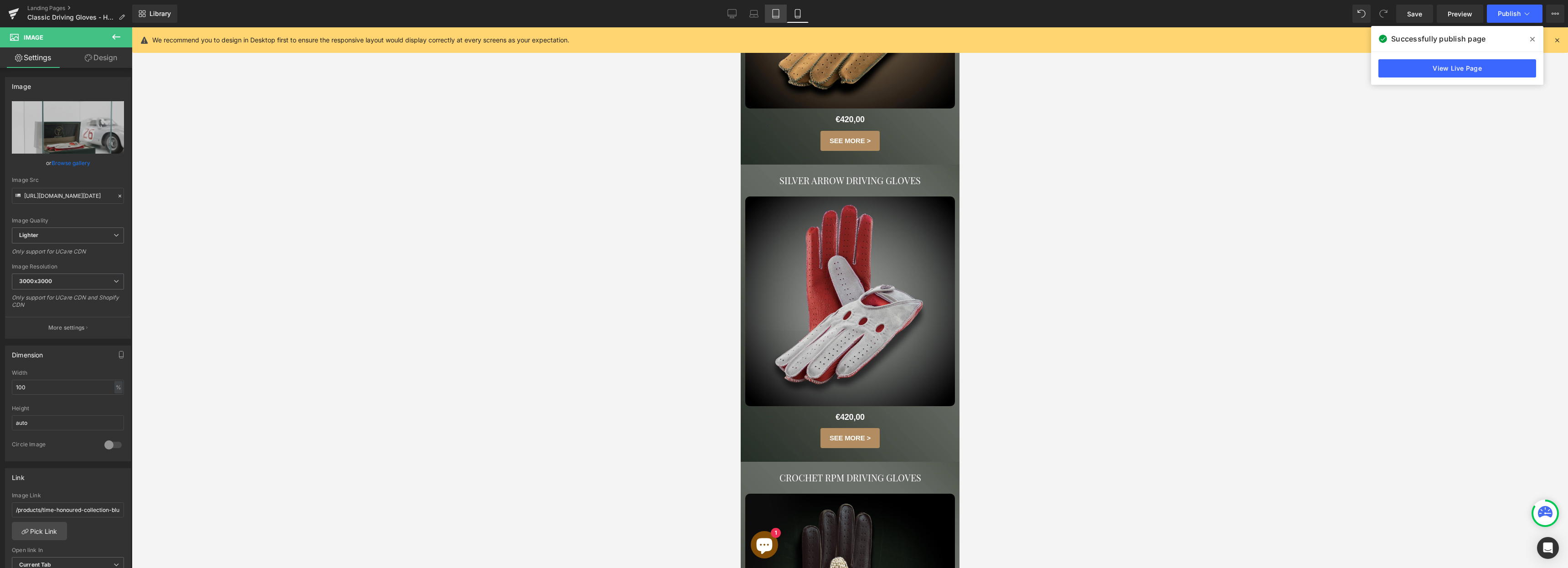
click at [774, 13] on icon at bounding box center [775, 13] width 9 height 9
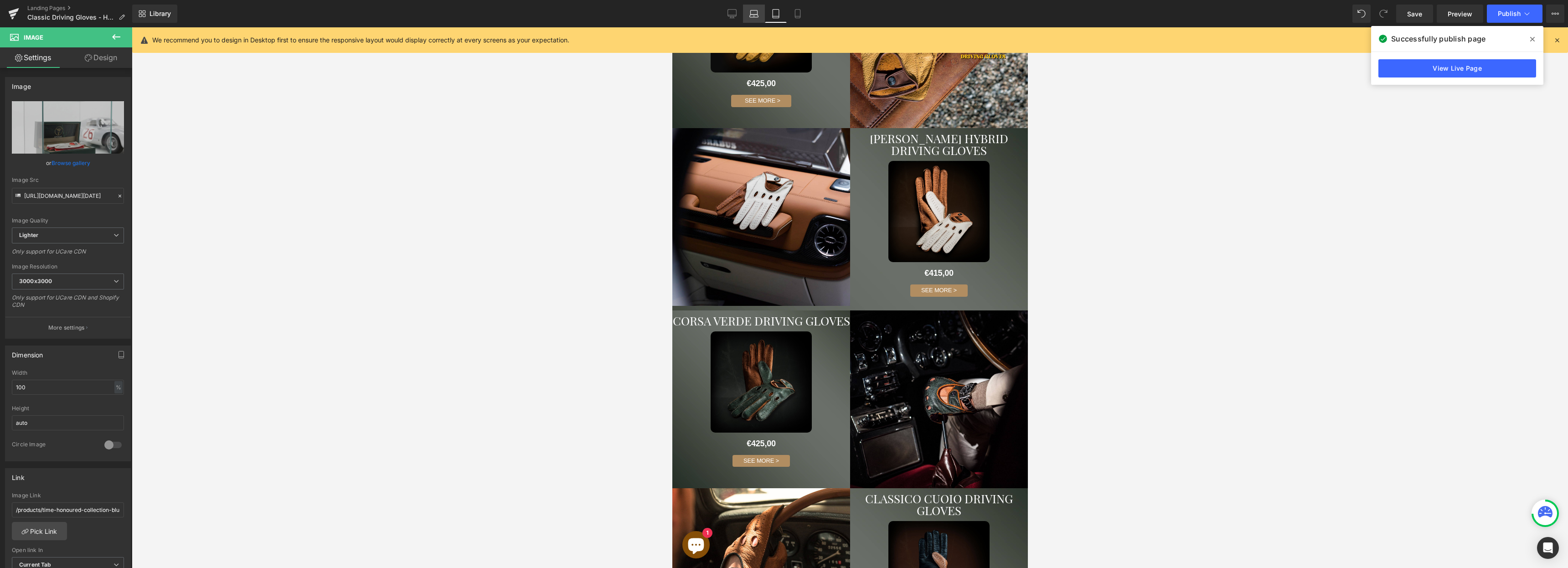
scroll to position [1398, 0]
click at [759, 15] on link "Laptop" at bounding box center [754, 13] width 22 height 18
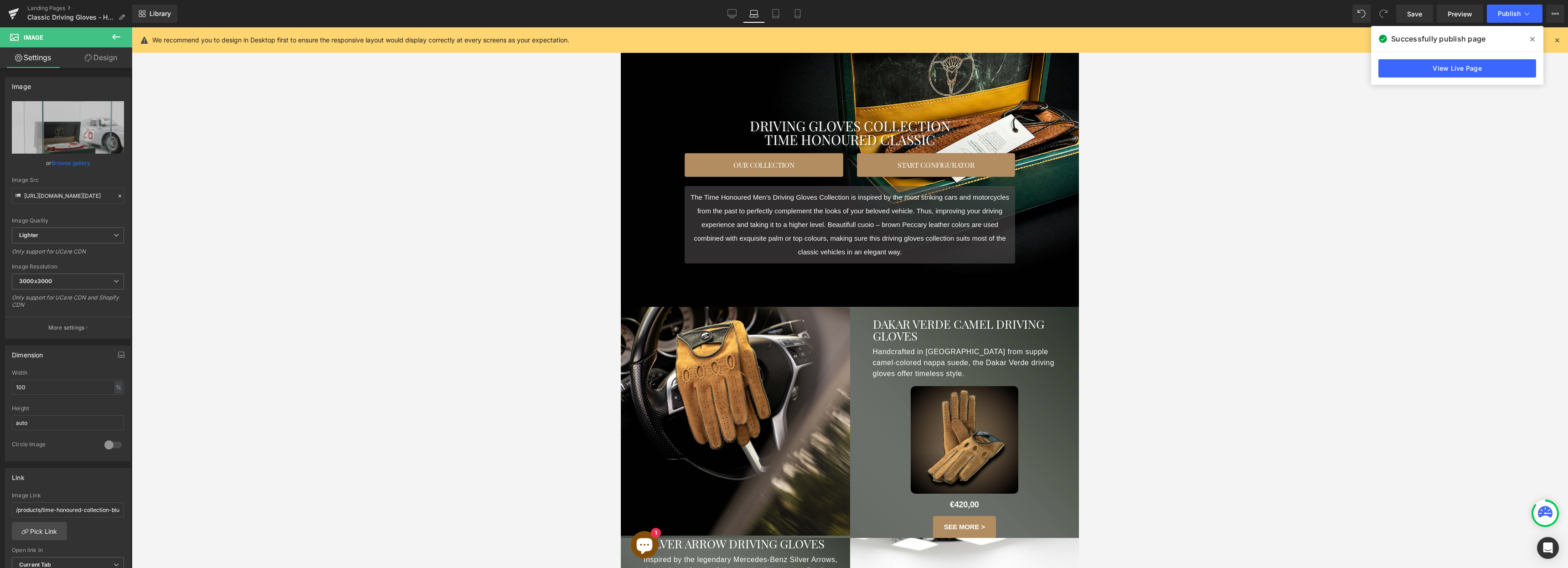
scroll to position [0, 0]
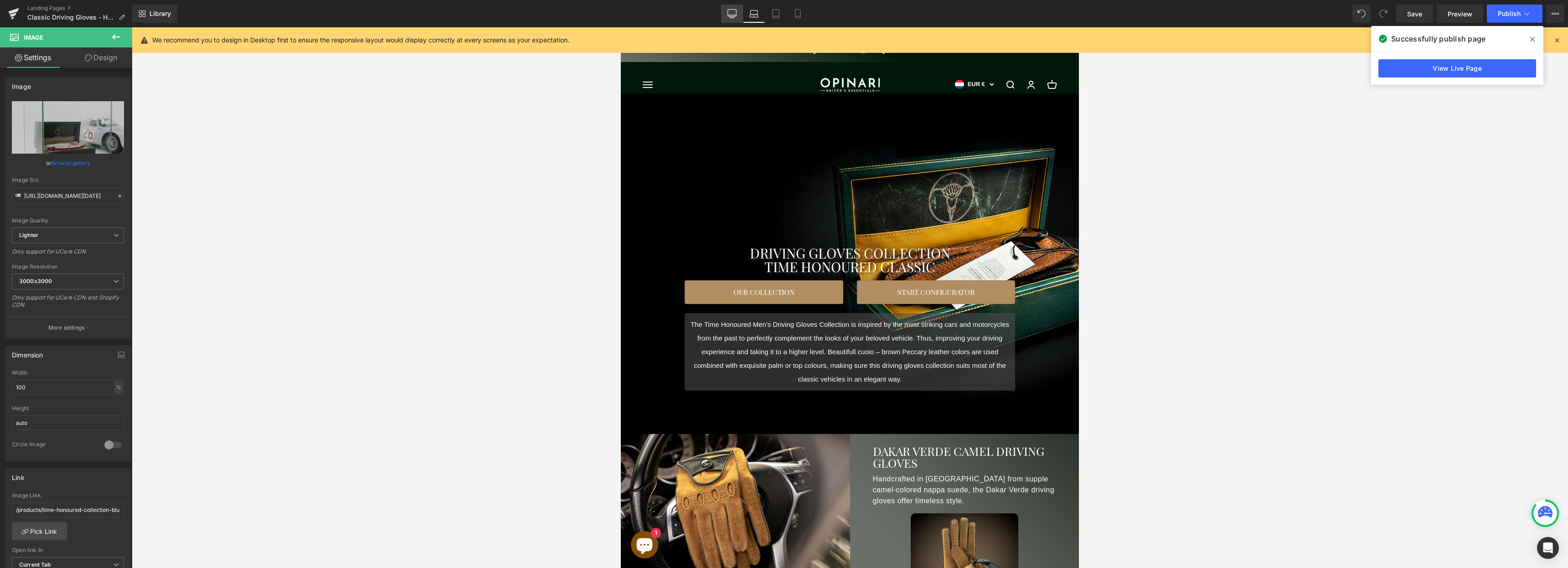
click at [729, 16] on icon at bounding box center [732, 13] width 9 height 9
